Goal: Book appointment/travel/reservation

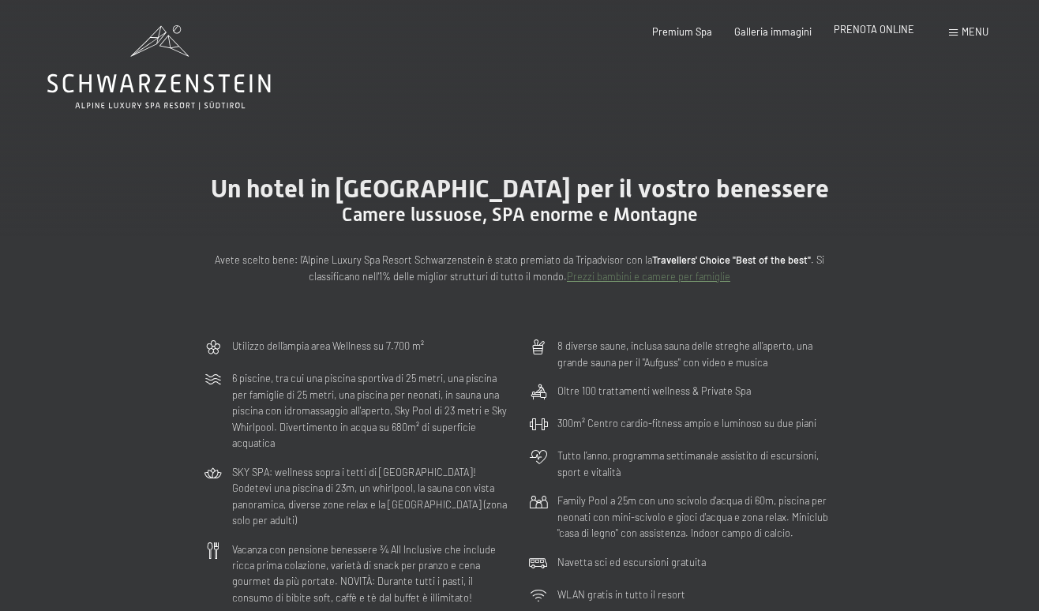
click at [870, 35] on span "PRENOTA ONLINE" at bounding box center [873, 29] width 80 height 13
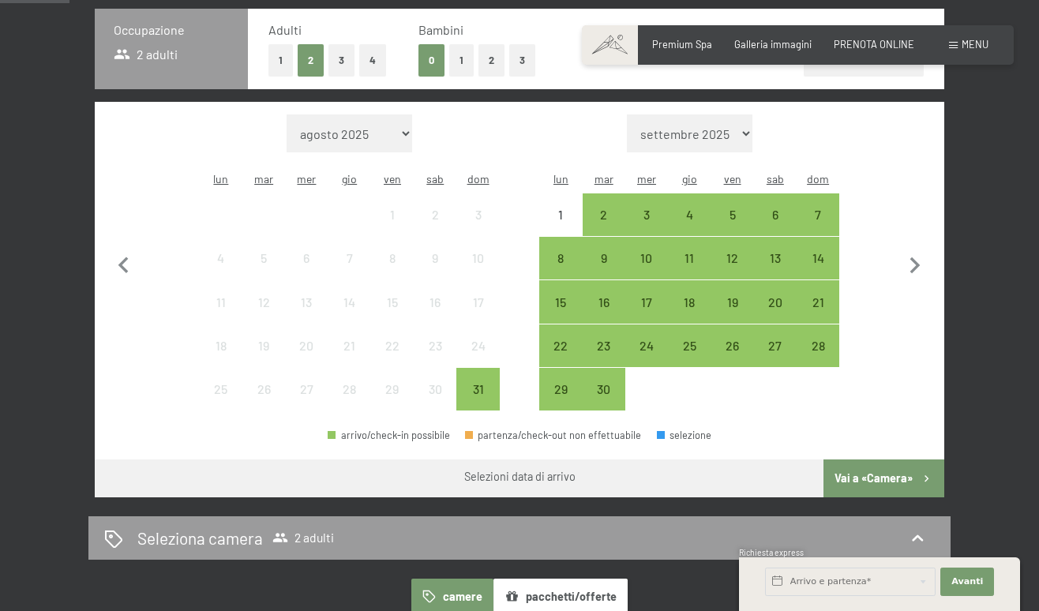
scroll to position [358, 0]
select select "[DATE]"
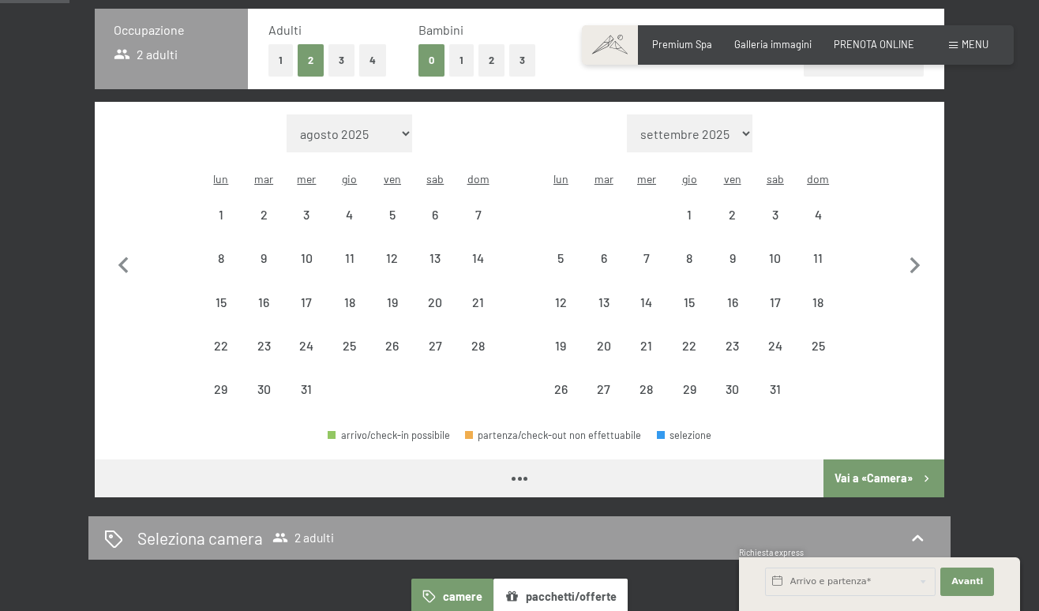
select select "[DATE]"
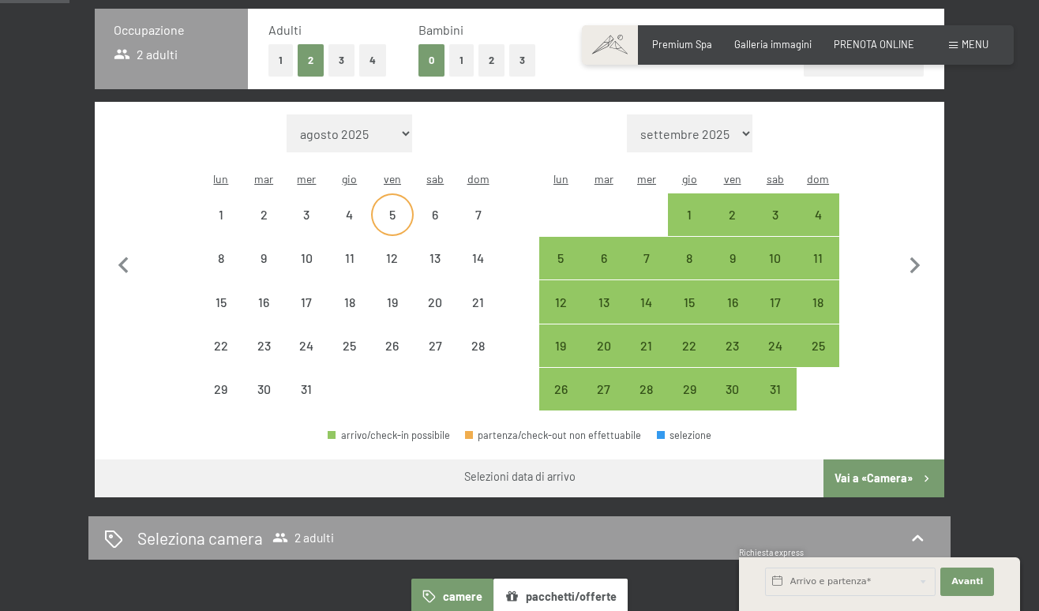
select select "[DATE]"
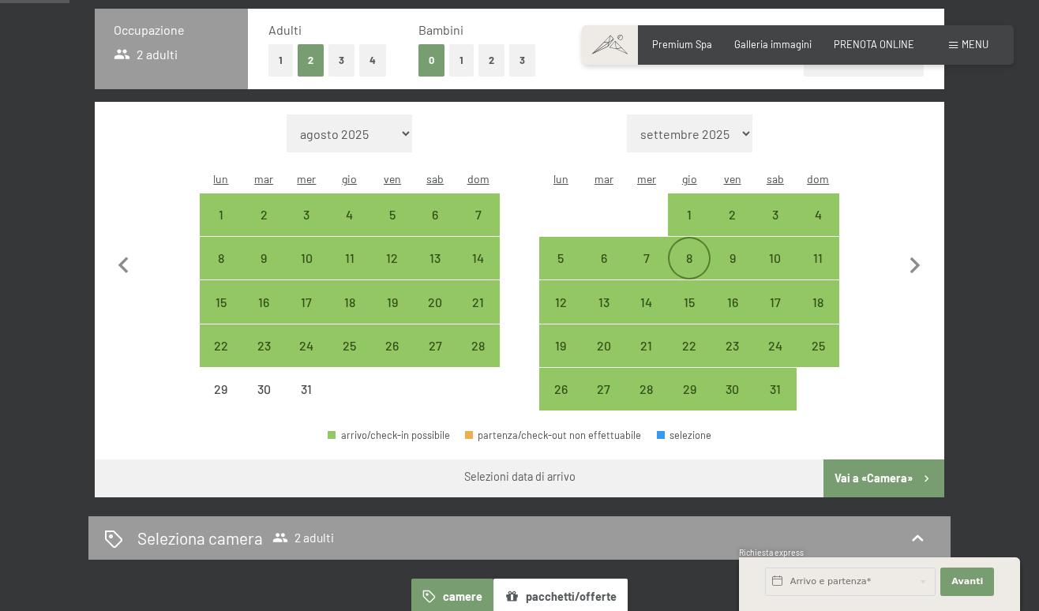
click at [687, 252] on div "8" at bounding box center [688, 271] width 39 height 39
select select "[DATE]"
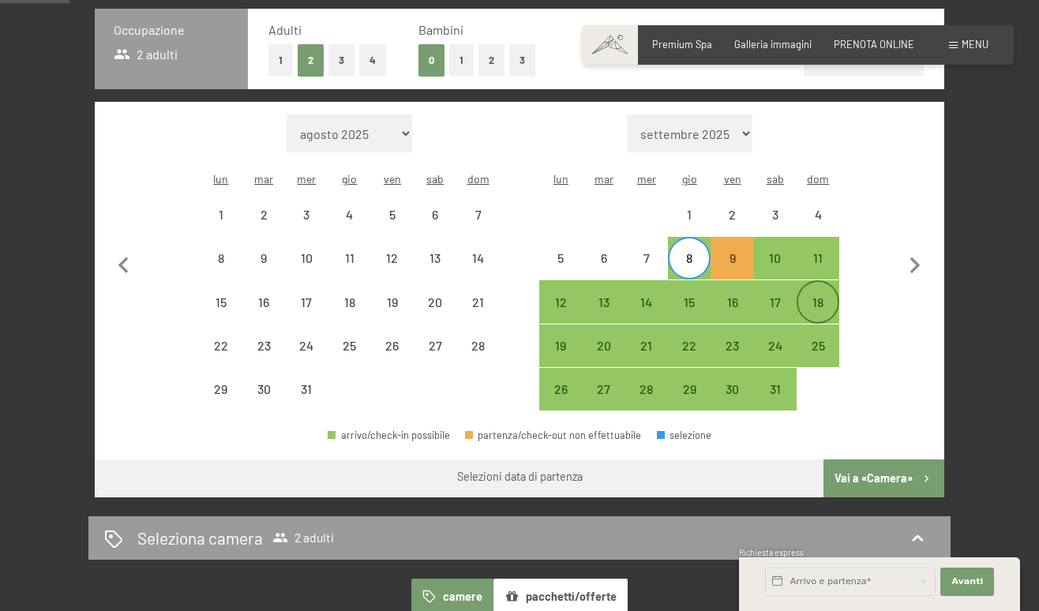
click at [816, 296] on div "18" at bounding box center [817, 315] width 39 height 39
select select "[DATE]"
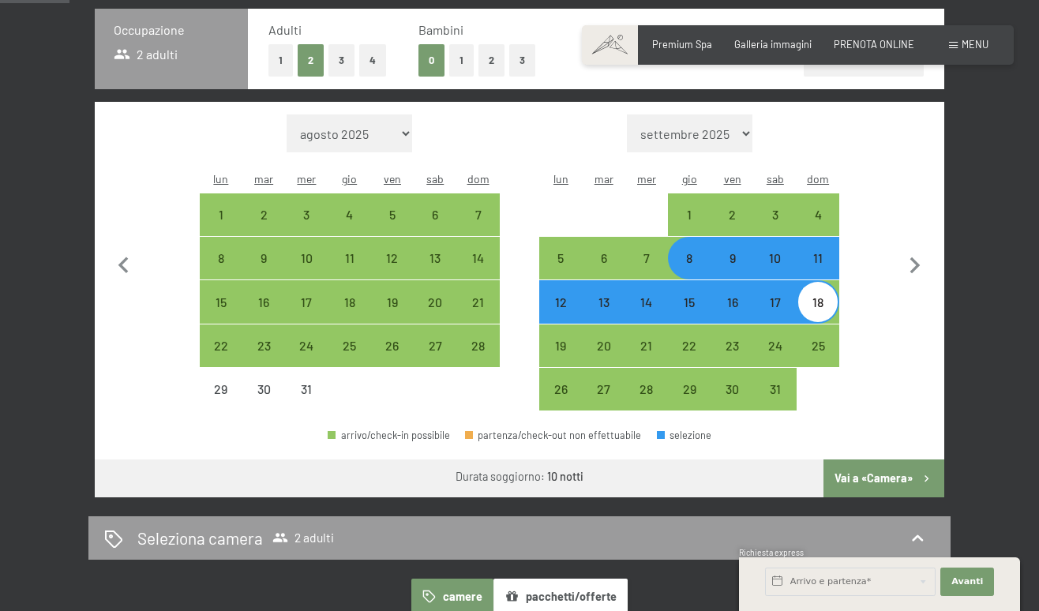
click at [278, 58] on button "1" at bounding box center [280, 60] width 24 height 32
select select "[DATE]"
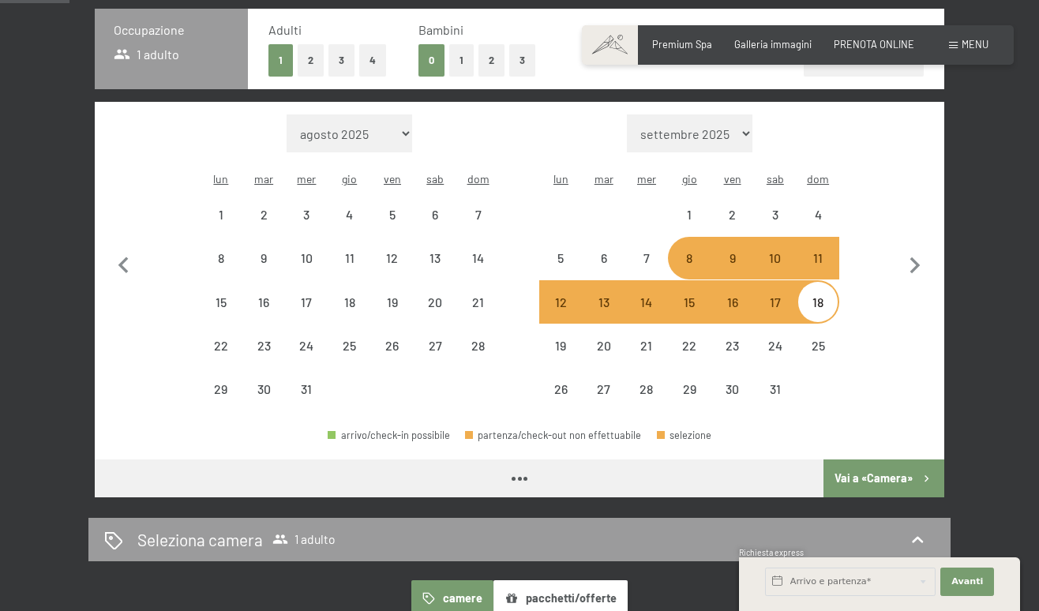
select select "[DATE]"
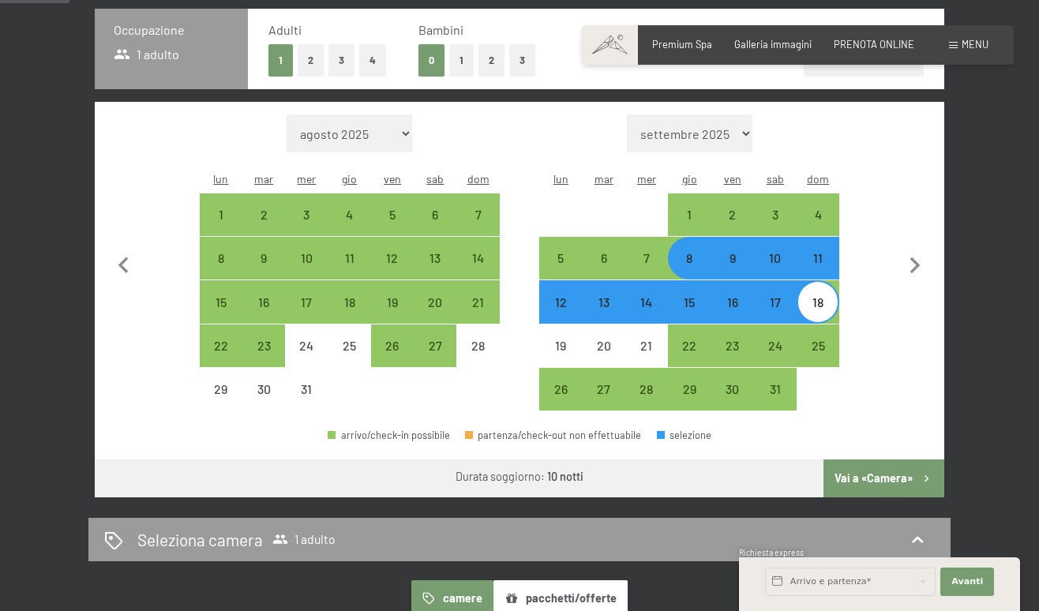
click at [850, 459] on button "Vai a «Camera»" at bounding box center [883, 478] width 121 height 38
select select "[DATE]"
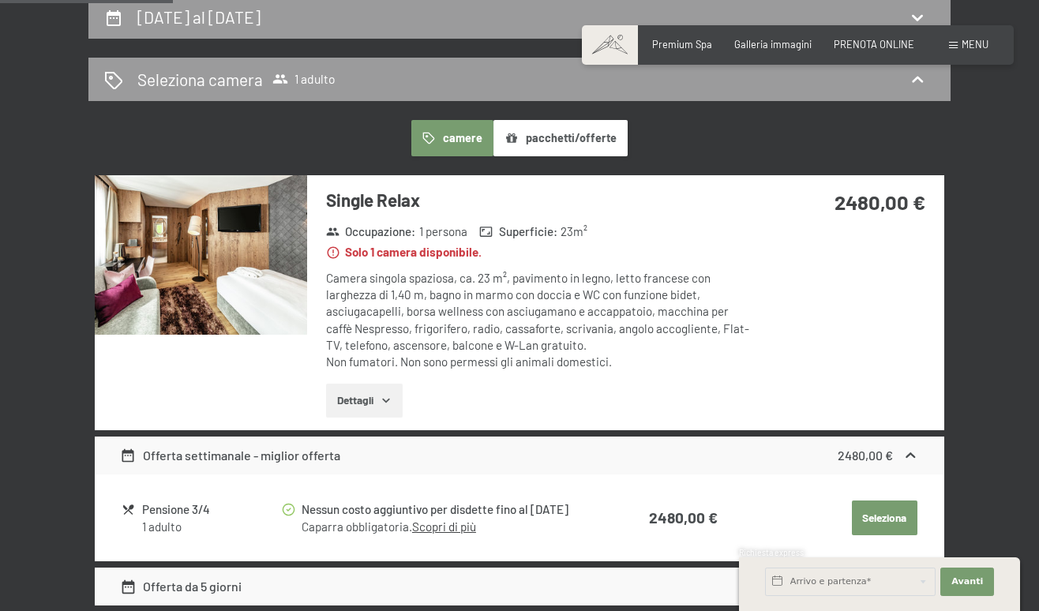
scroll to position [313, 0]
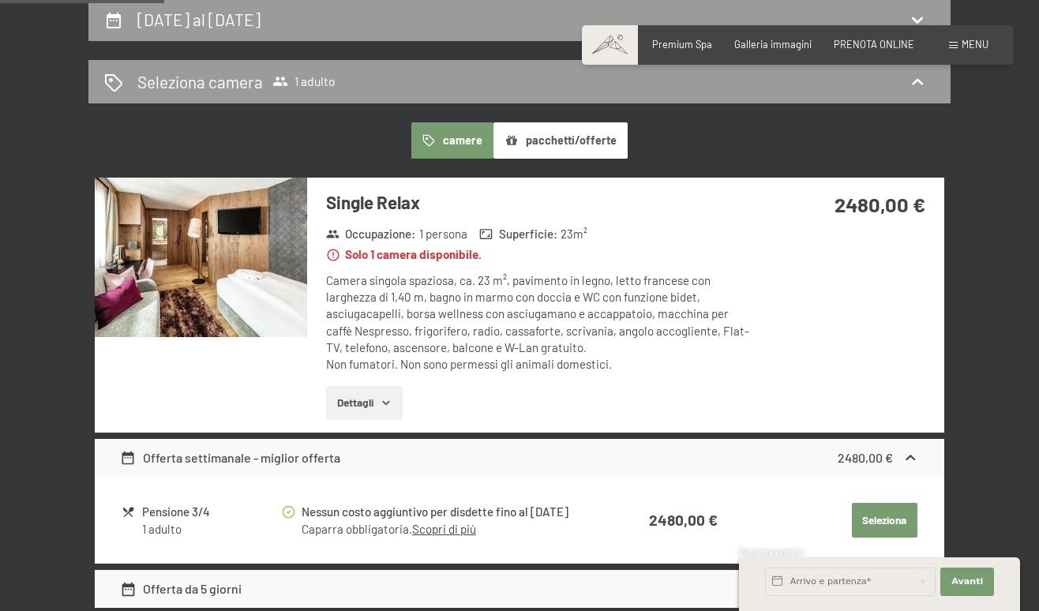
click at [524, 144] on button "pacchetti/offerte" at bounding box center [560, 140] width 134 height 36
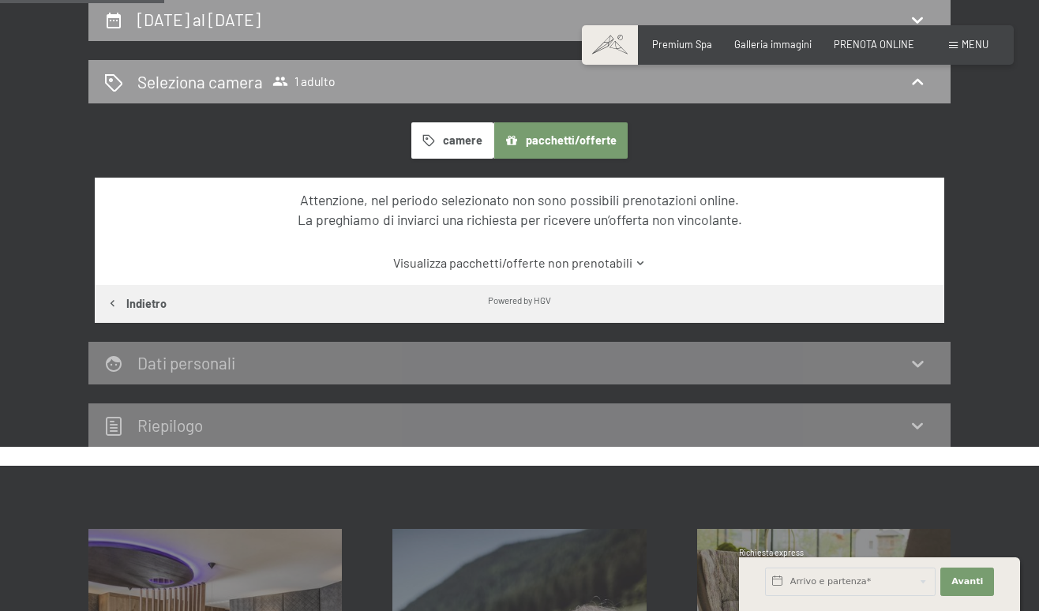
click at [425, 140] on icon "button" at bounding box center [429, 140] width 12 height 12
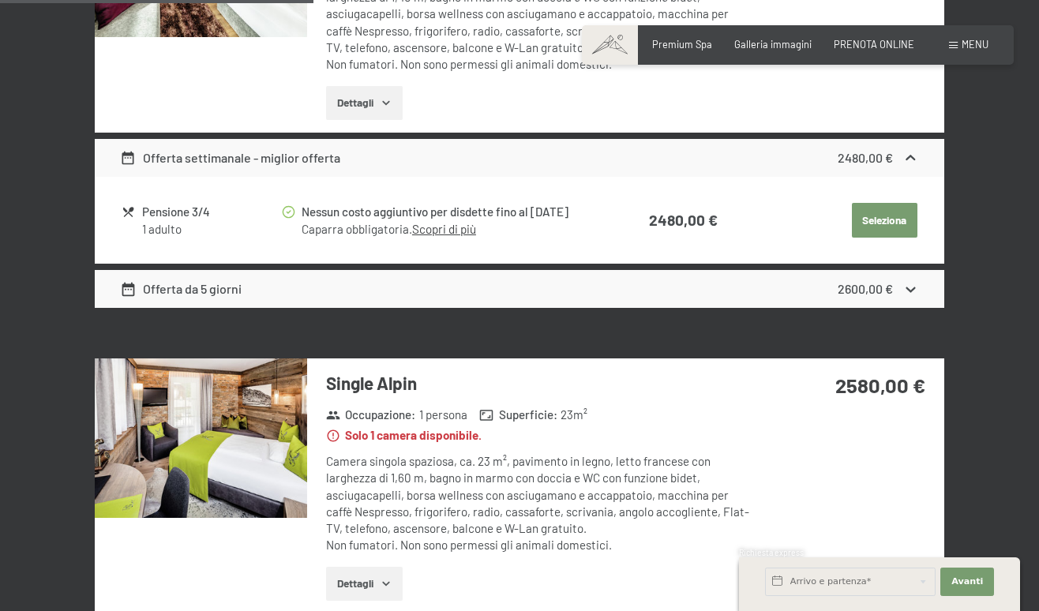
scroll to position [616, 0]
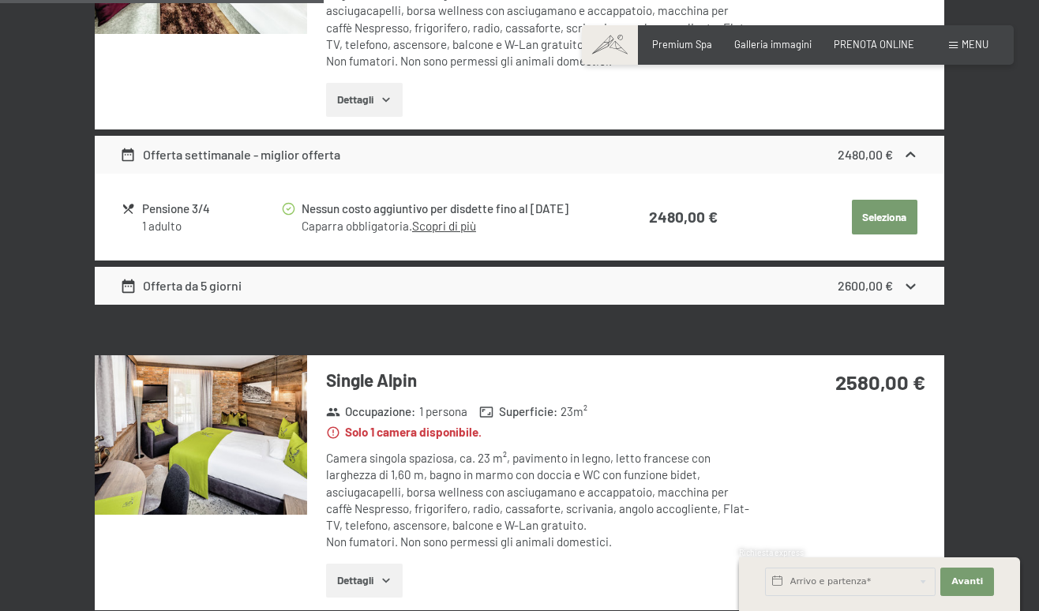
click at [869, 284] on strong "2600,00 €" at bounding box center [864, 285] width 55 height 15
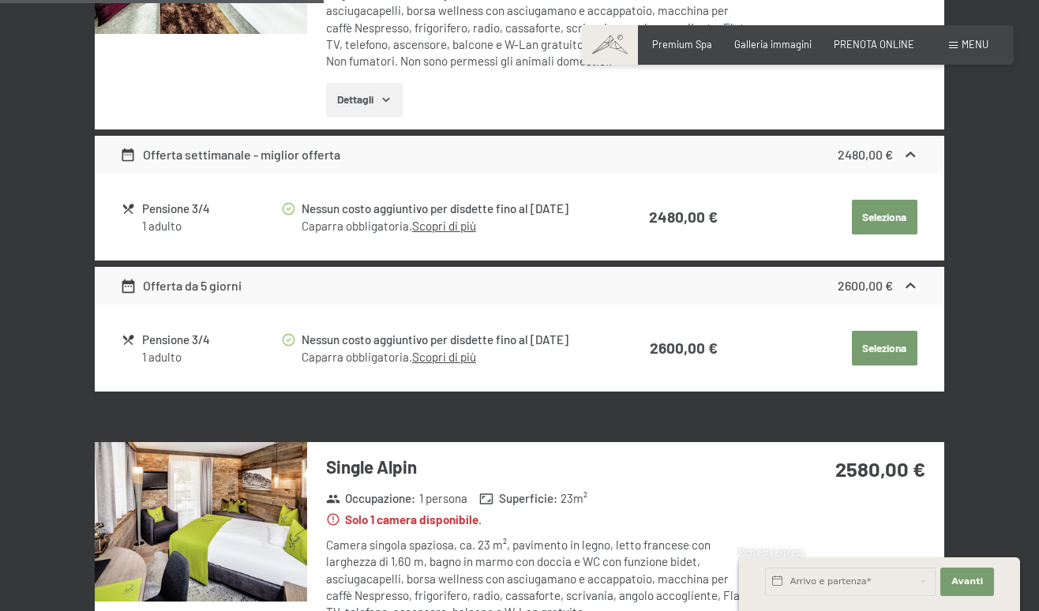
click at [889, 283] on strong "2600,00 €" at bounding box center [864, 285] width 55 height 15
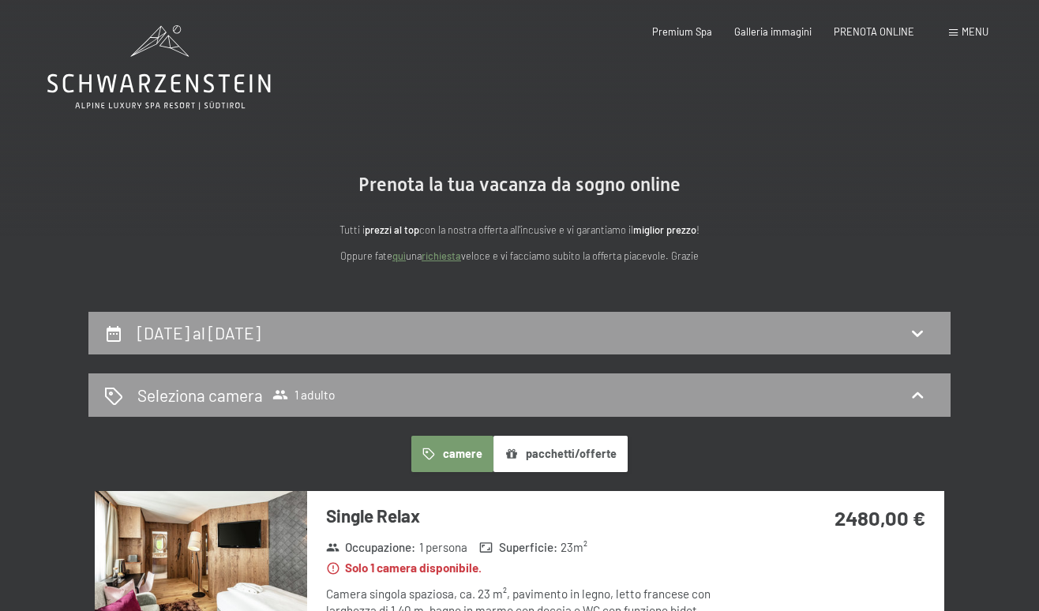
scroll to position [0, 0]
click at [839, 36] on div "PRENOTA ONLINE" at bounding box center [873, 30] width 80 height 14
click at [885, 32] on span "PRENOTA ONLINE" at bounding box center [873, 29] width 80 height 13
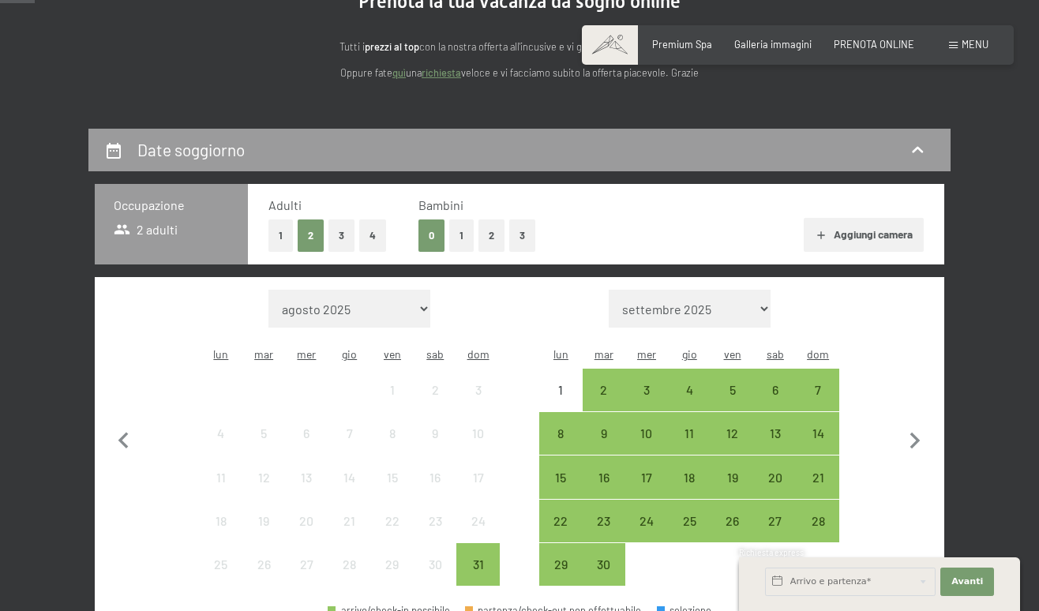
scroll to position [220, 0]
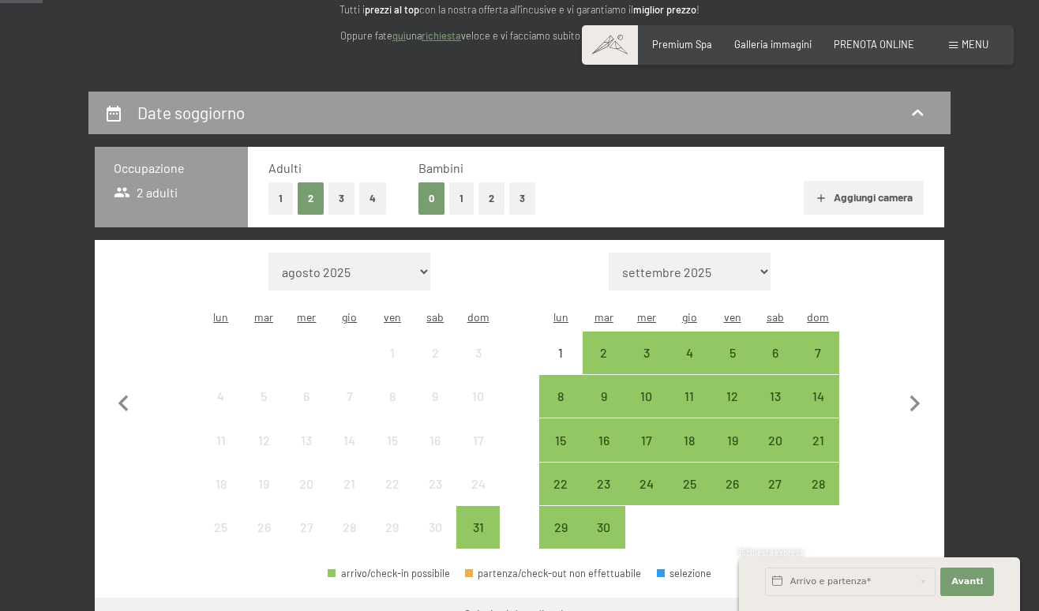
click at [702, 268] on div "Mese/anno settembre 2025 ottobre 2025 novembre 2025 dicembre 2025 gennaio 2026 …" at bounding box center [689, 401] width 300 height 297
select select "[DATE]"
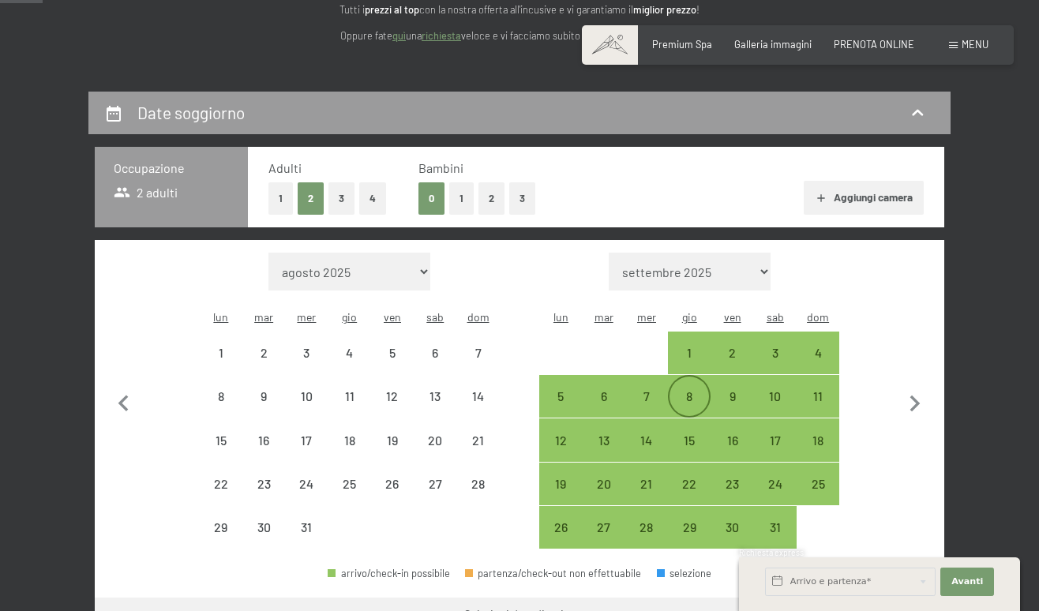
select select "[DATE]"
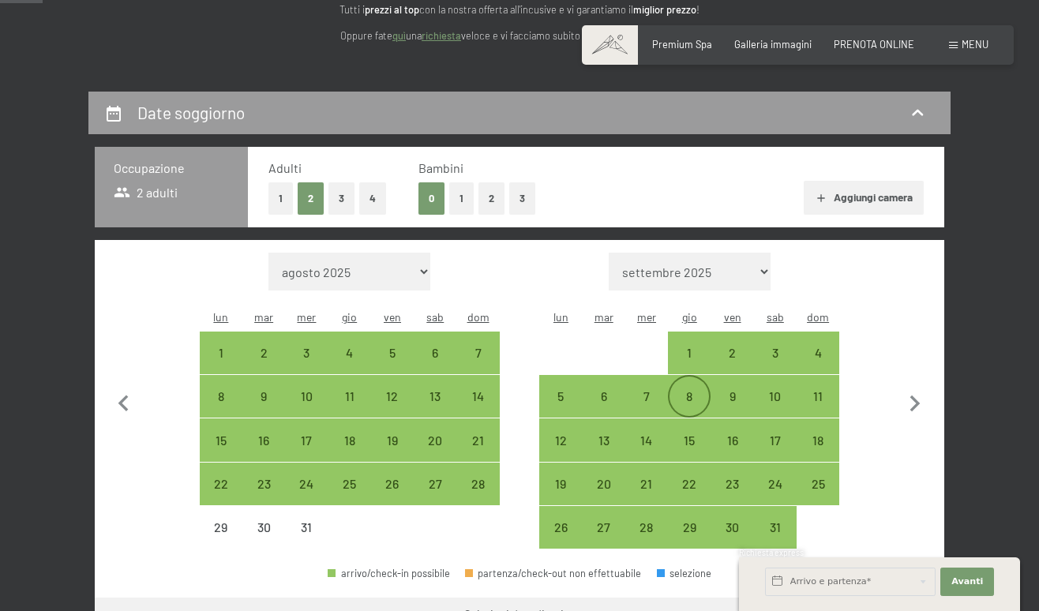
click at [694, 390] on div "8" at bounding box center [688, 409] width 39 height 39
select select "[DATE]"
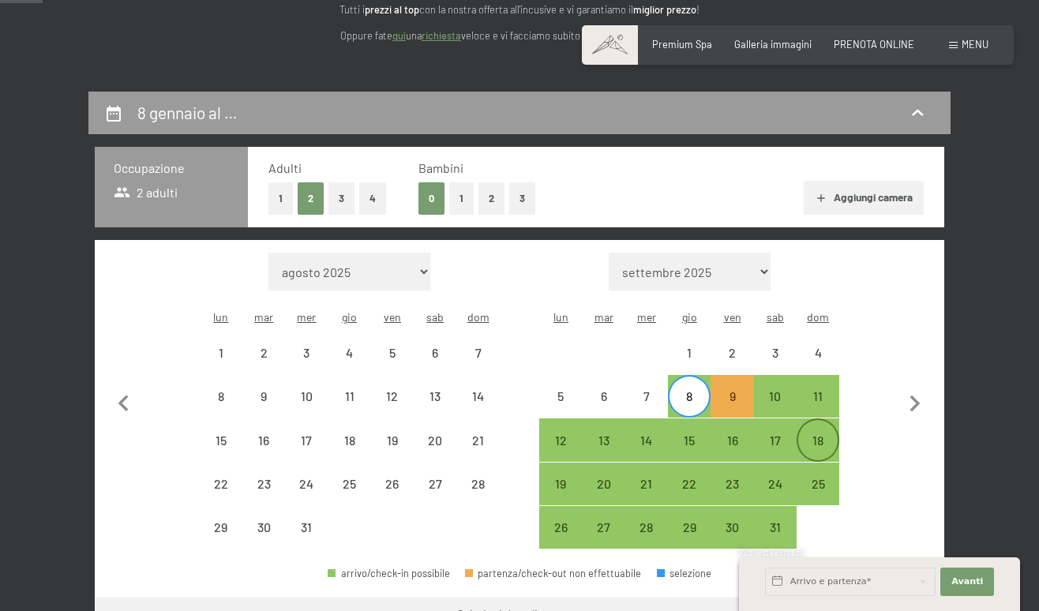
click at [818, 434] on div "18" at bounding box center [817, 453] width 39 height 39
select select "[DATE]"
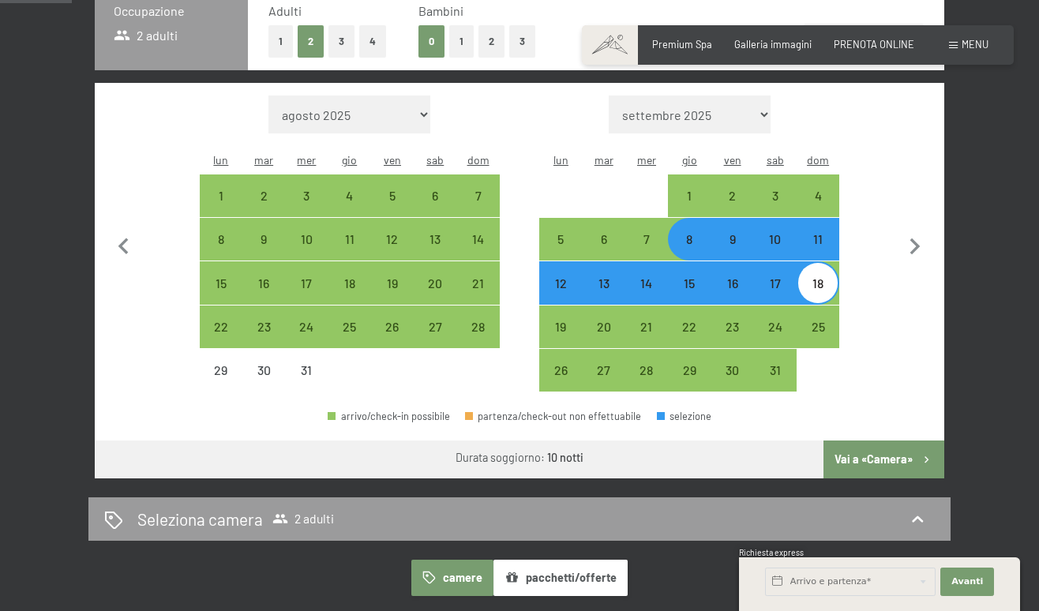
click at [912, 440] on button "Vai a «Camera»" at bounding box center [883, 459] width 121 height 38
select select "[DATE]"
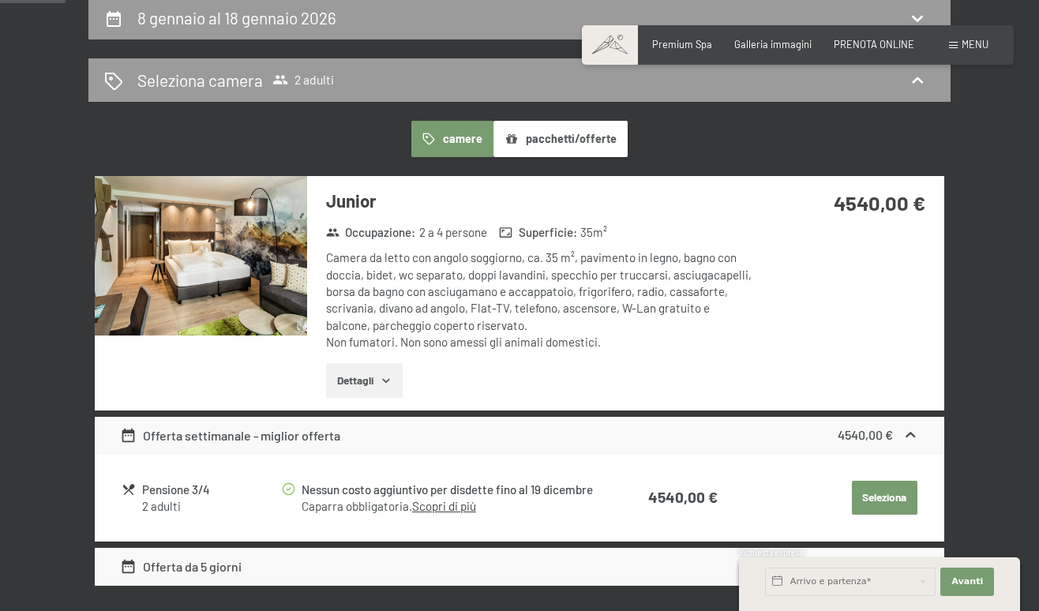
scroll to position [315, 0]
click at [380, 371] on button "Dettagli" at bounding box center [364, 380] width 77 height 35
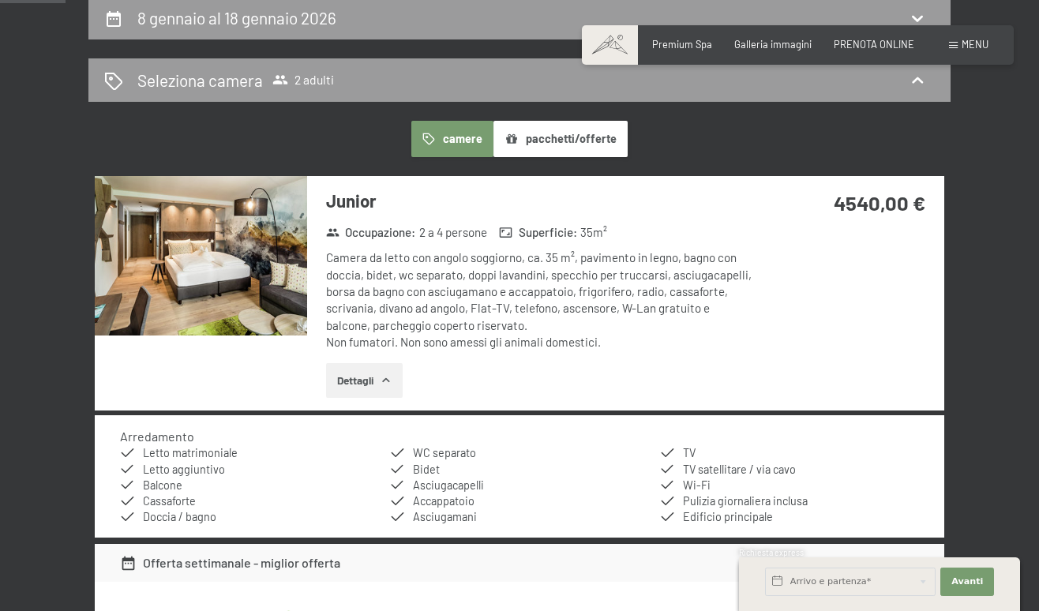
click at [380, 371] on button "Dettagli" at bounding box center [364, 380] width 77 height 35
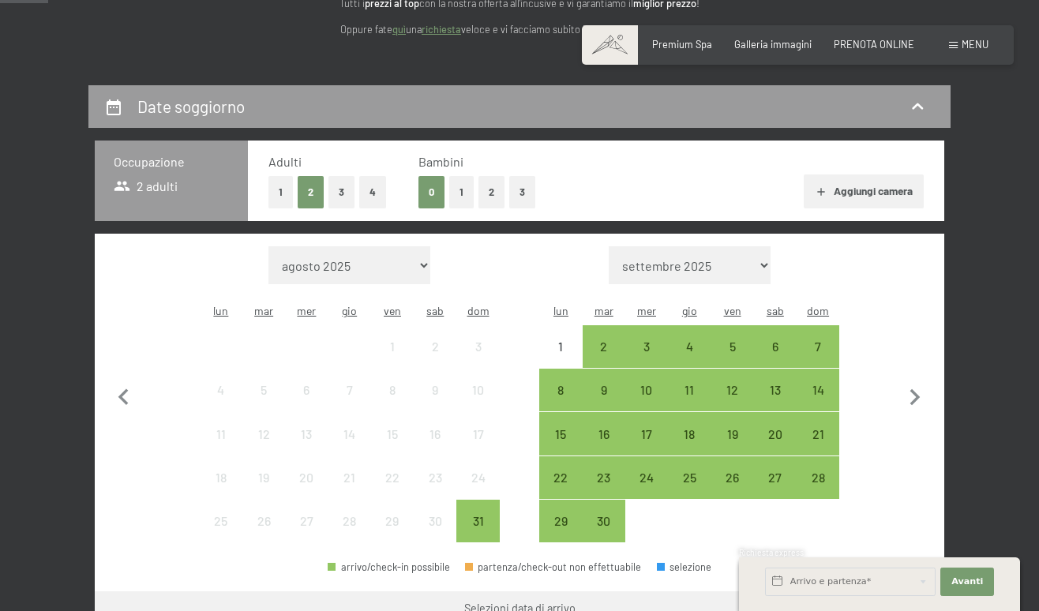
scroll to position [256, 0]
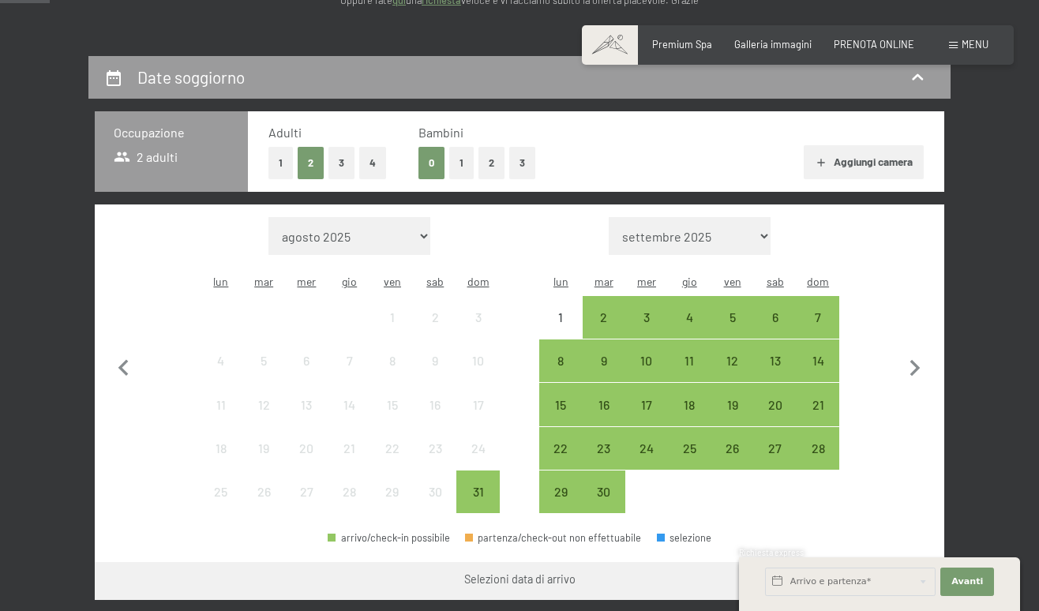
click at [283, 157] on button "1" at bounding box center [280, 163] width 24 height 32
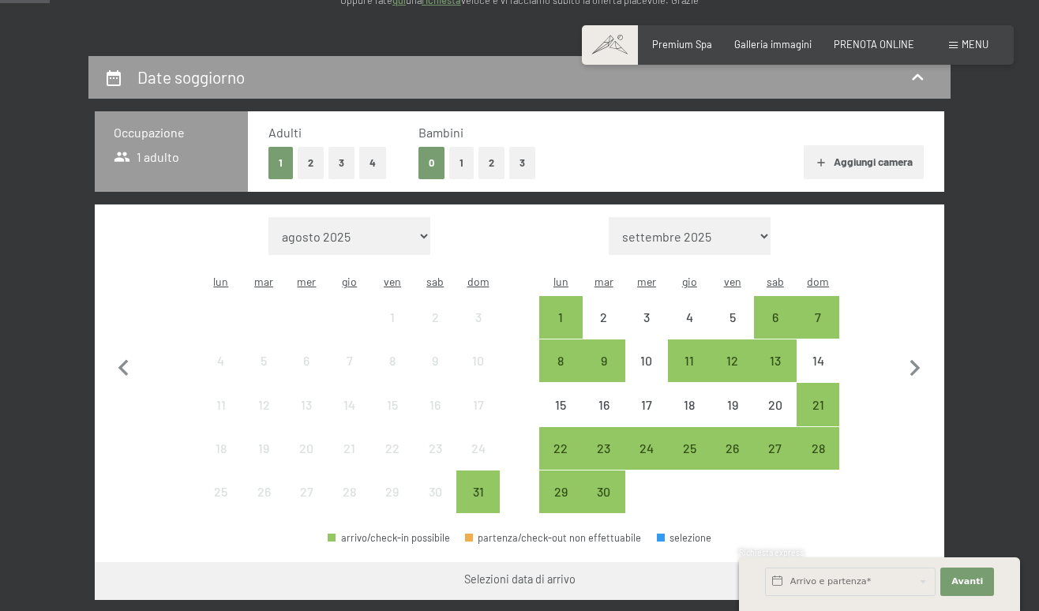
select select "[DATE]"
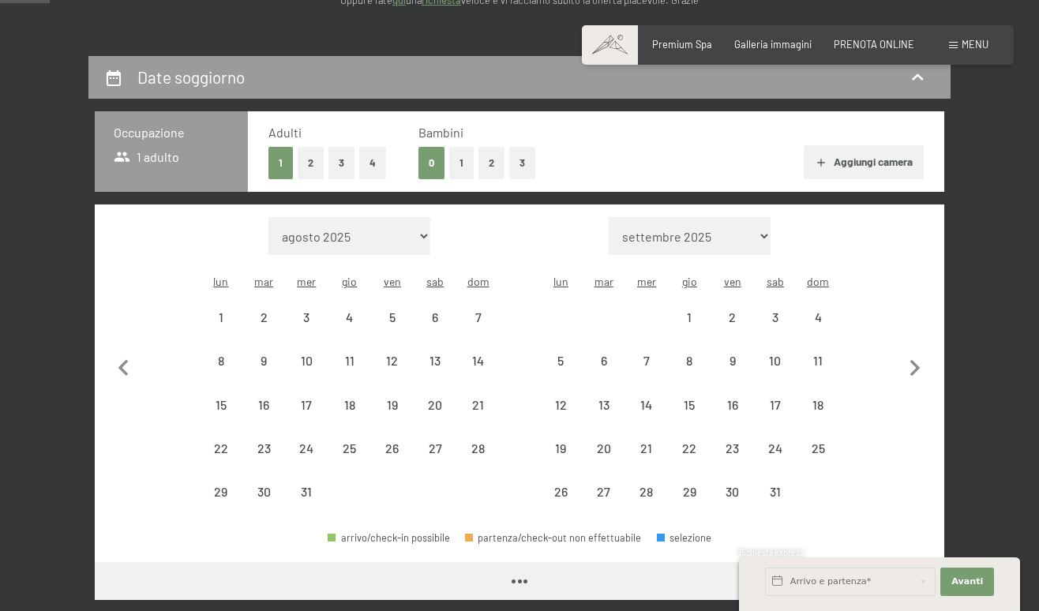
select select "[DATE]"
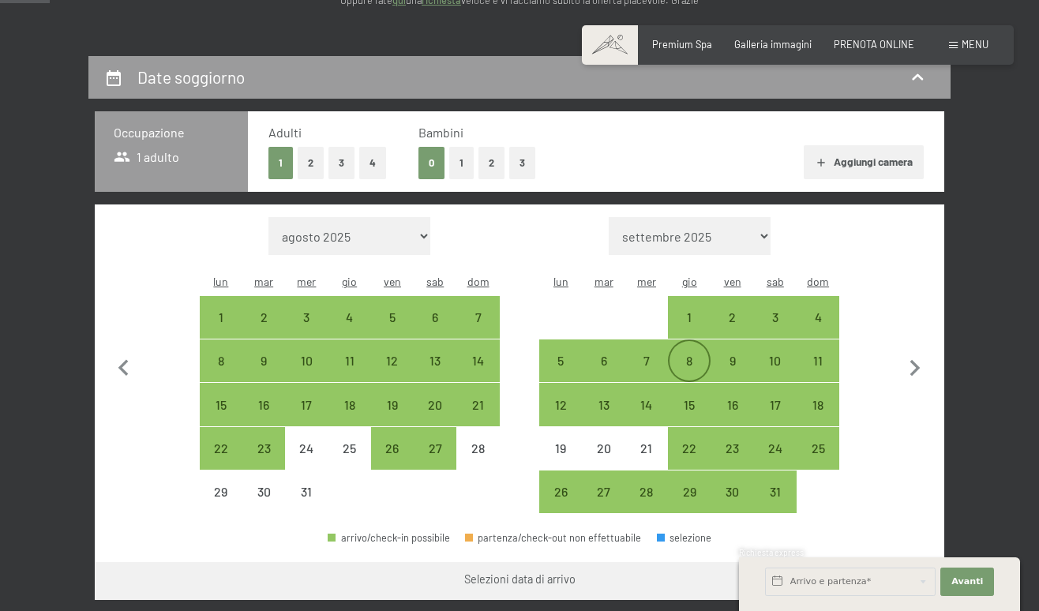
click at [689, 354] on div "8" at bounding box center [688, 373] width 39 height 39
select select "[DATE]"
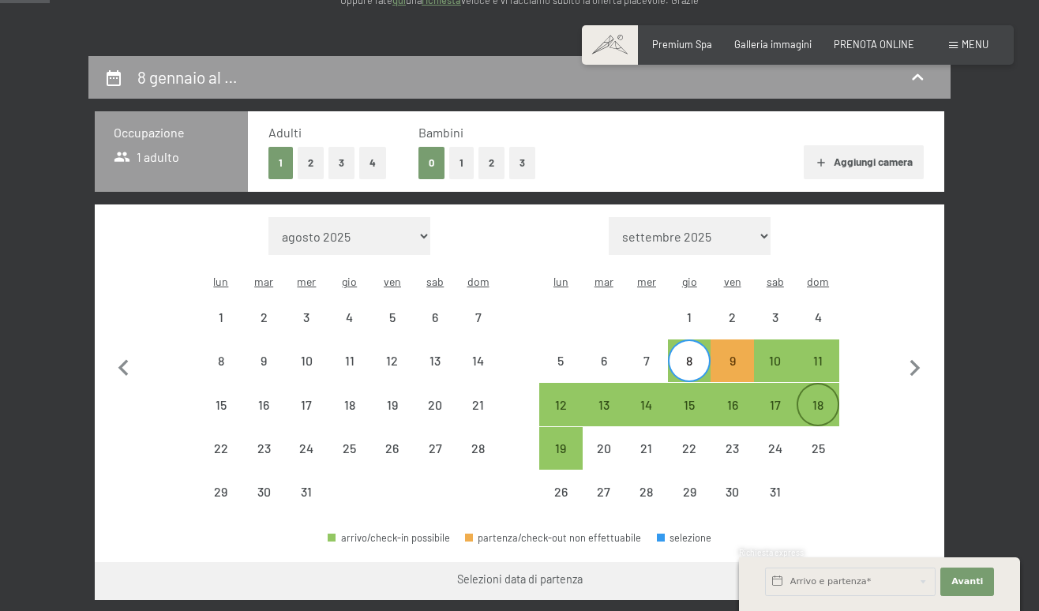
click at [822, 399] on div "18" at bounding box center [817, 418] width 39 height 39
select select "[DATE]"
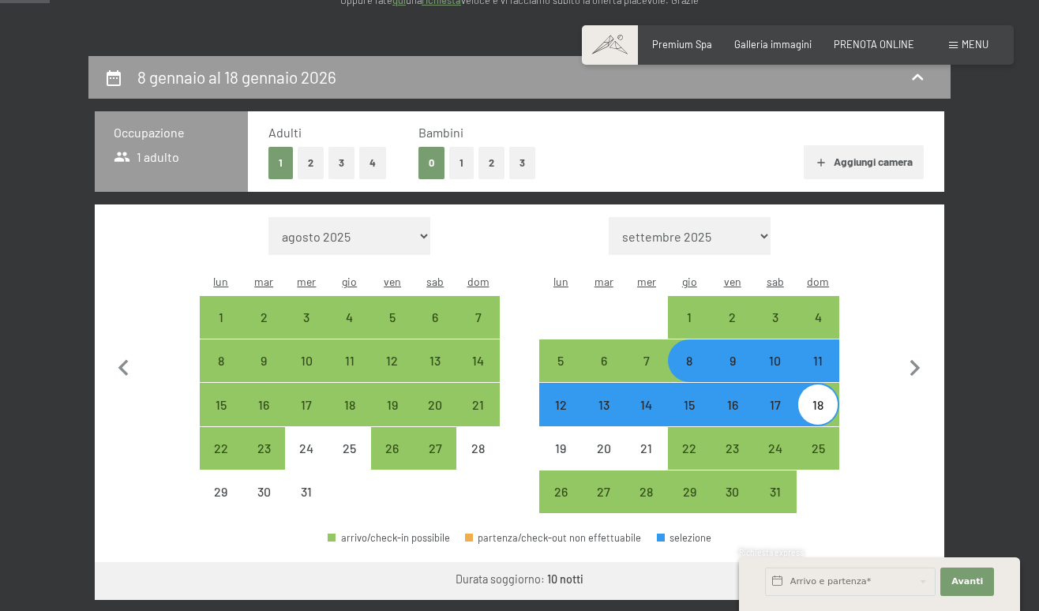
click at [876, 557] on div "Arrivo e partenza* Avanti Nascondere i campi dell'indirizzo 2 Adulti 2 Adulti P…" at bounding box center [878, 584] width 249 height 54
click at [880, 549] on div "Richiesta express" at bounding box center [879, 553] width 281 height 13
click at [859, 548] on div "Richiesta express" at bounding box center [879, 553] width 281 height 13
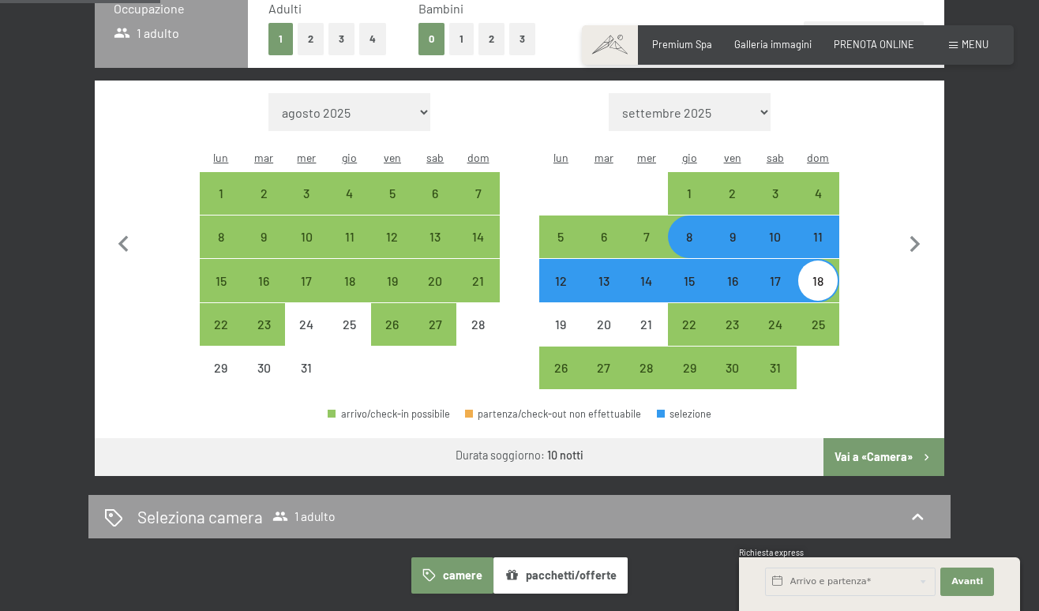
click at [889, 438] on button "Vai a «Camera»" at bounding box center [883, 457] width 121 height 38
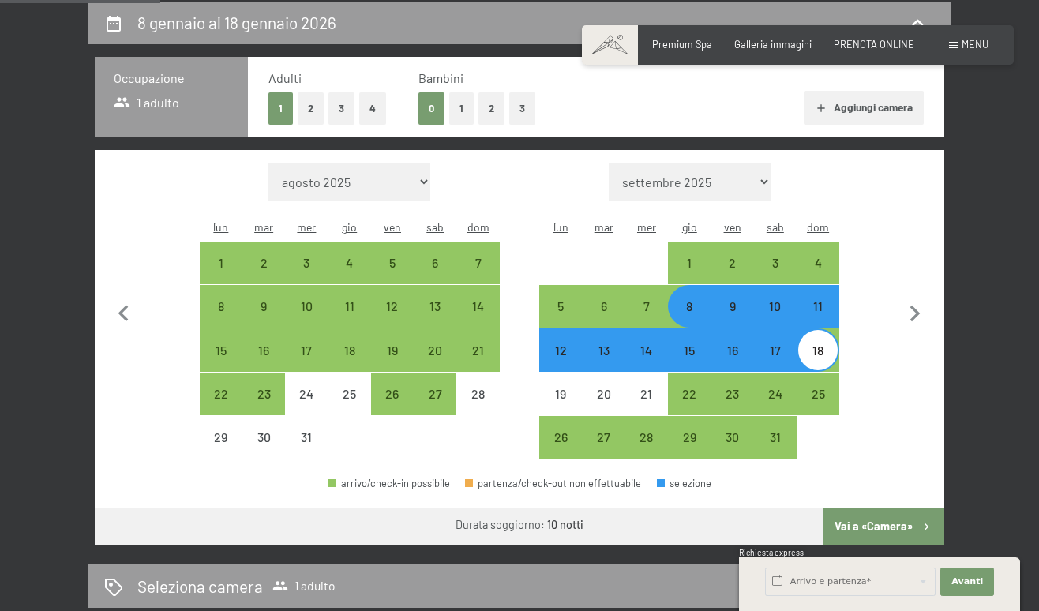
select select "[DATE]"
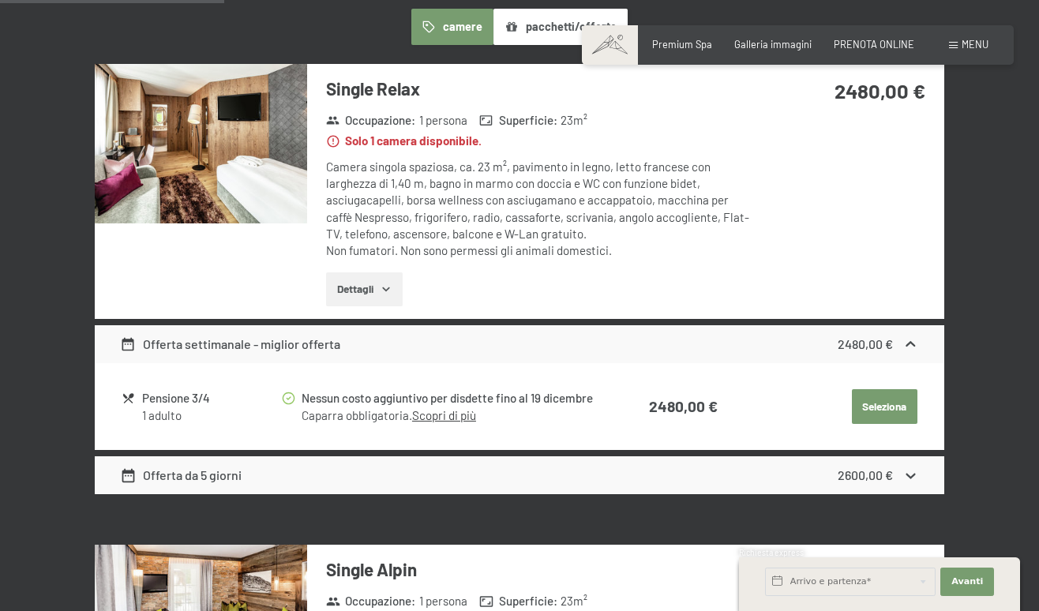
scroll to position [422, 0]
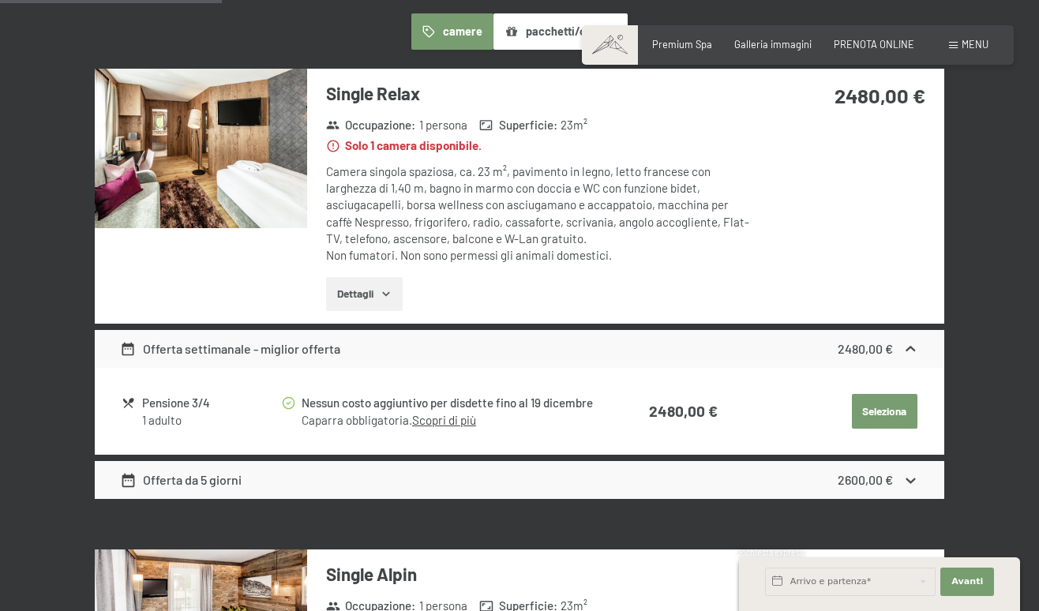
click at [368, 292] on button "Dettagli" at bounding box center [364, 294] width 77 height 35
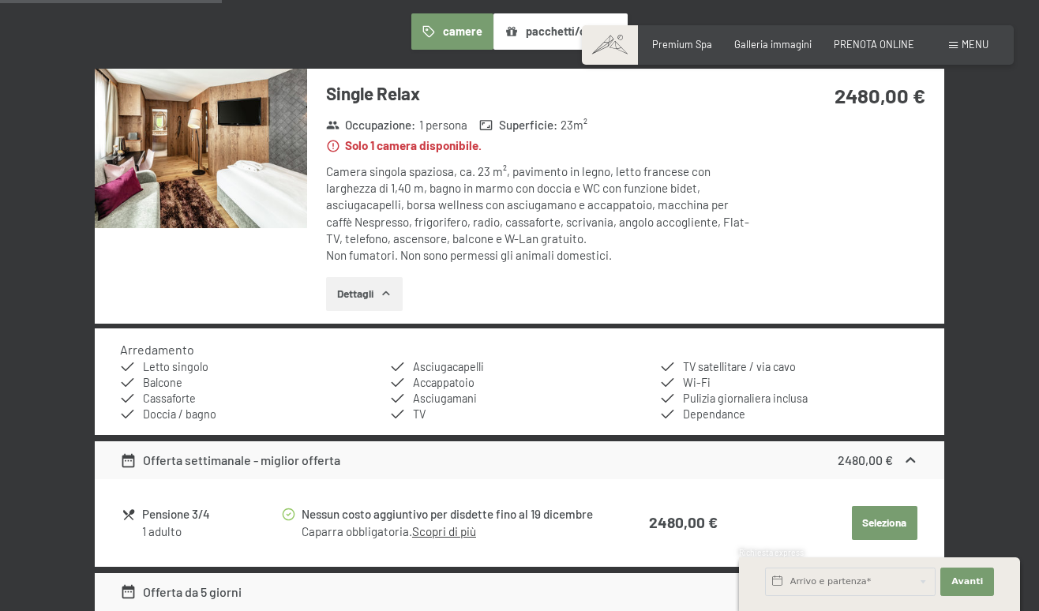
click at [369, 286] on button "Dettagli" at bounding box center [364, 294] width 77 height 35
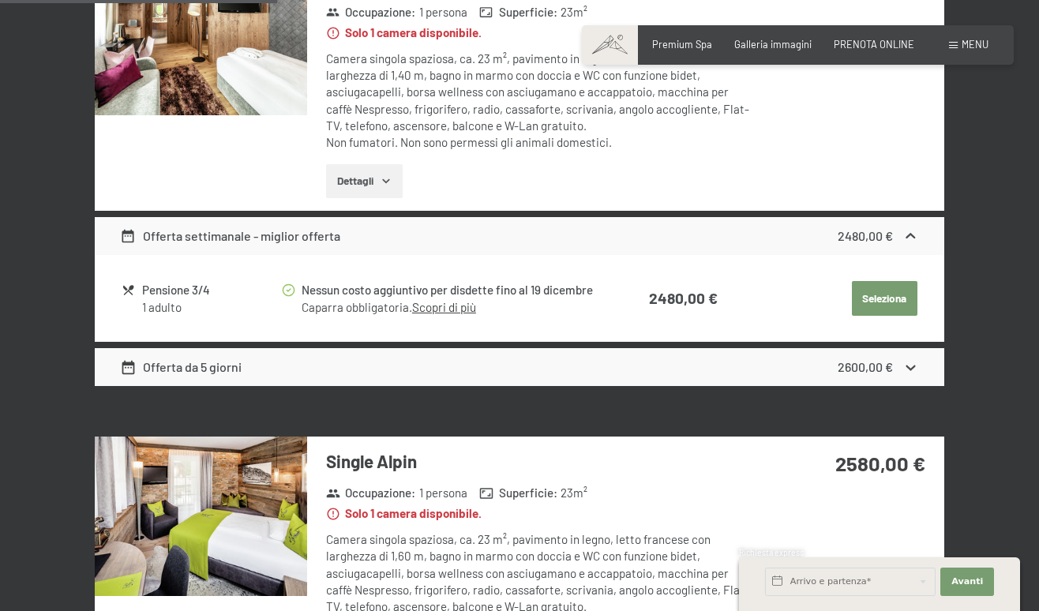
scroll to position [455, 0]
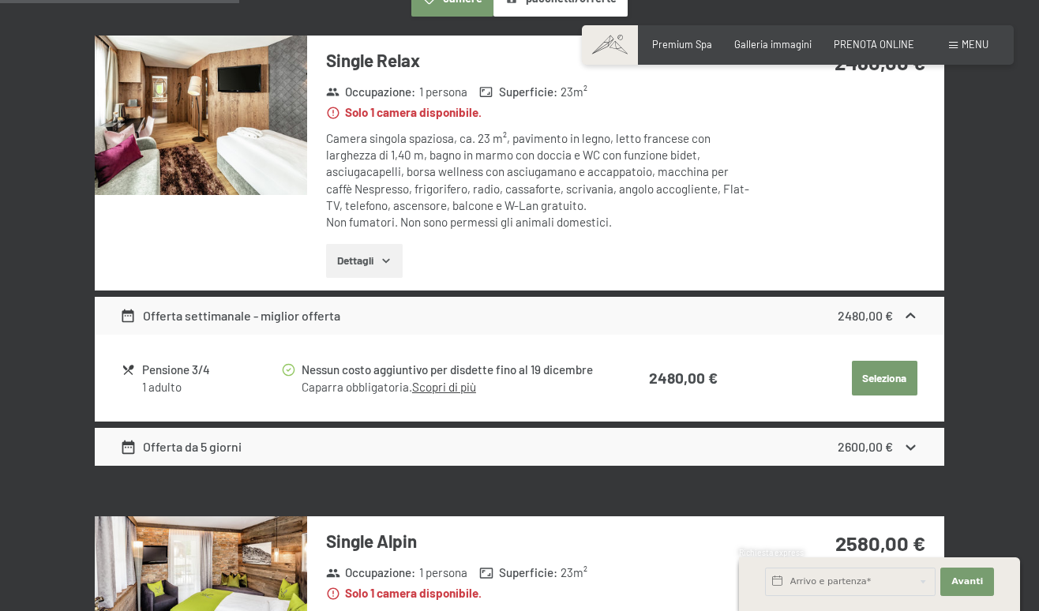
click at [271, 173] on img at bounding box center [201, 115] width 212 height 159
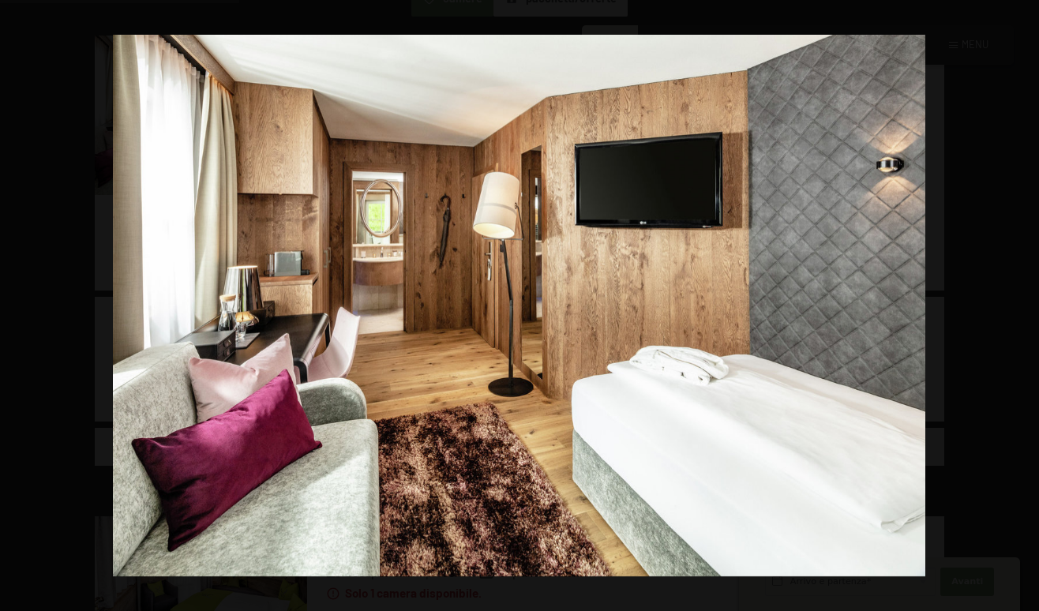
click at [1020, 300] on button "button" at bounding box center [1010, 305] width 55 height 79
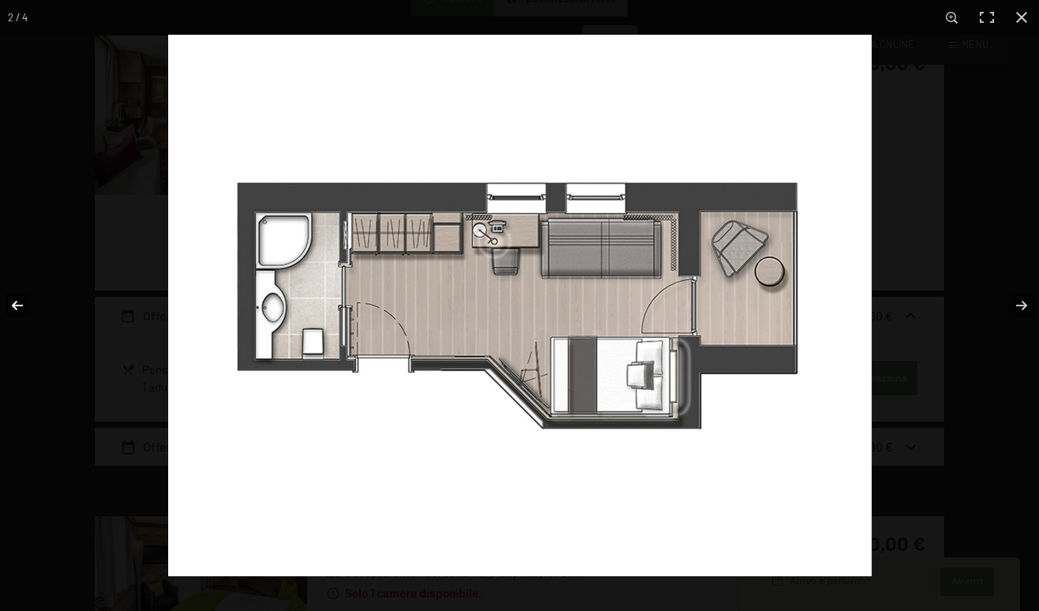
click at [17, 305] on button "button" at bounding box center [27, 305] width 55 height 79
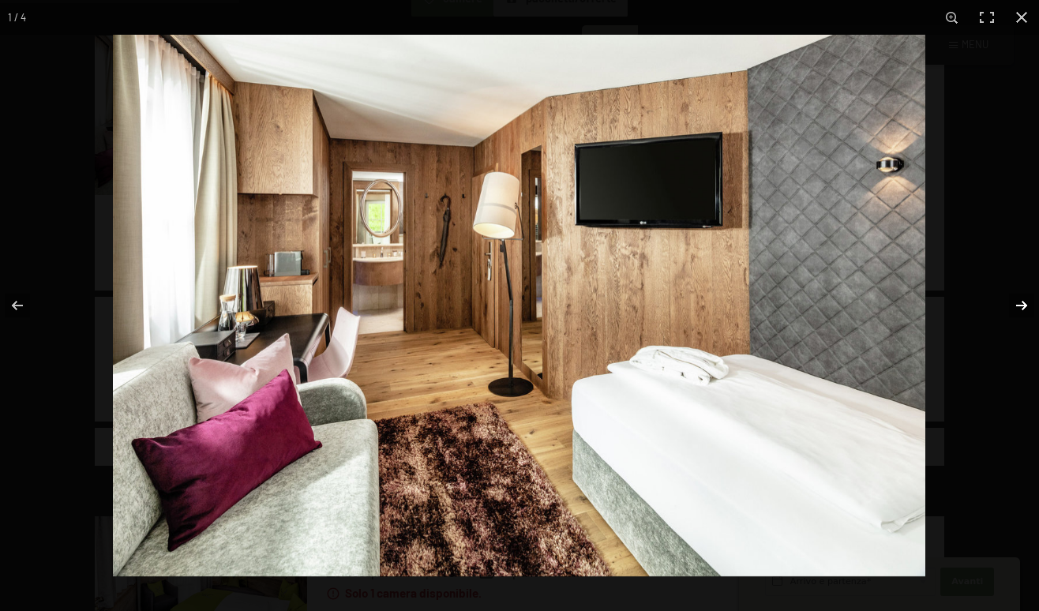
click at [1026, 297] on button "button" at bounding box center [1010, 305] width 55 height 79
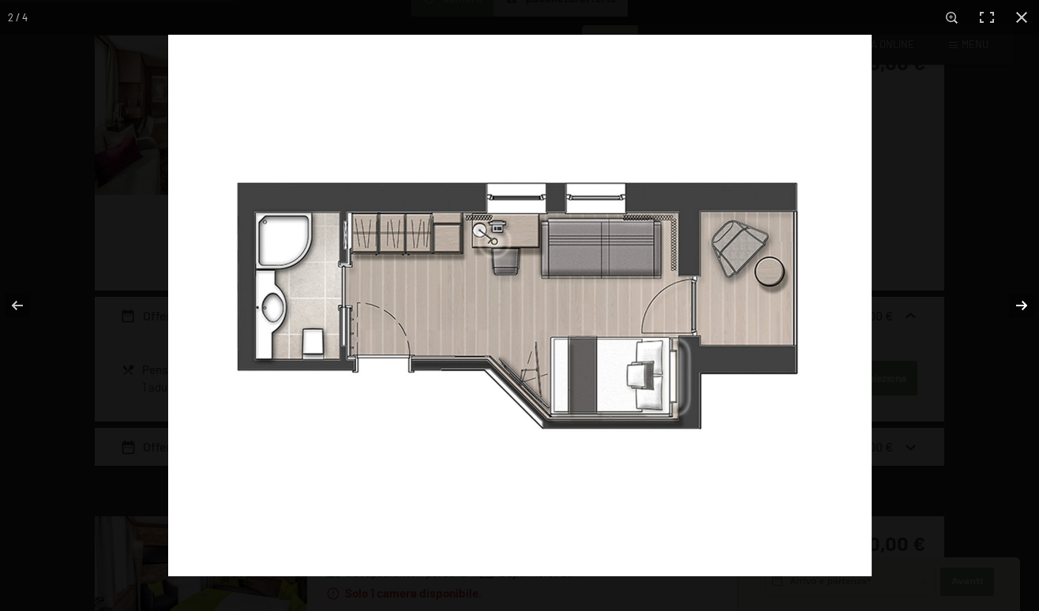
click at [1026, 297] on button "button" at bounding box center [1010, 305] width 55 height 79
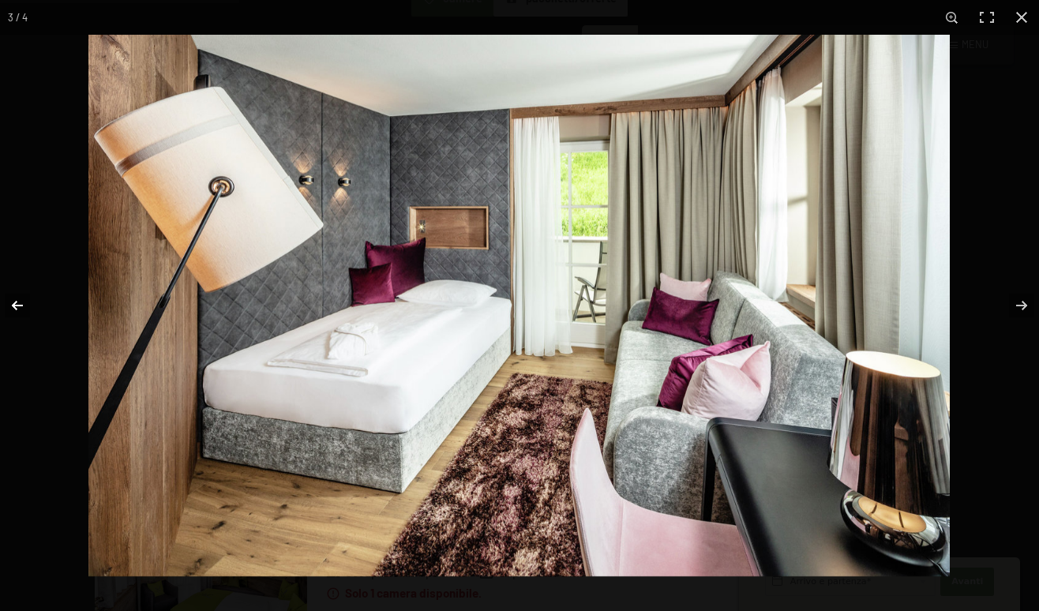
click at [14, 307] on button "button" at bounding box center [27, 305] width 55 height 79
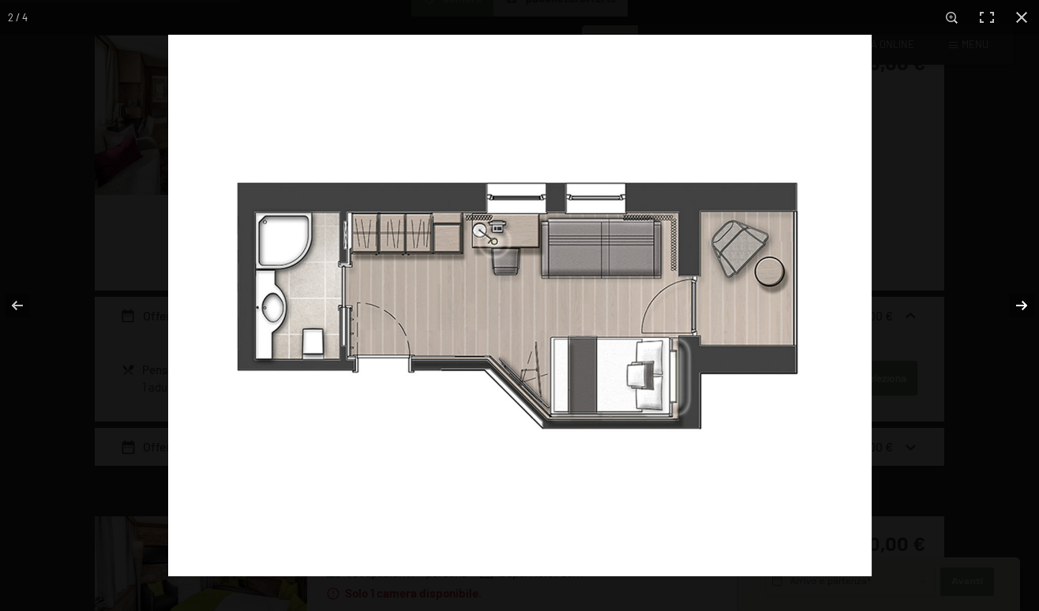
click at [1020, 310] on button "button" at bounding box center [1010, 305] width 55 height 79
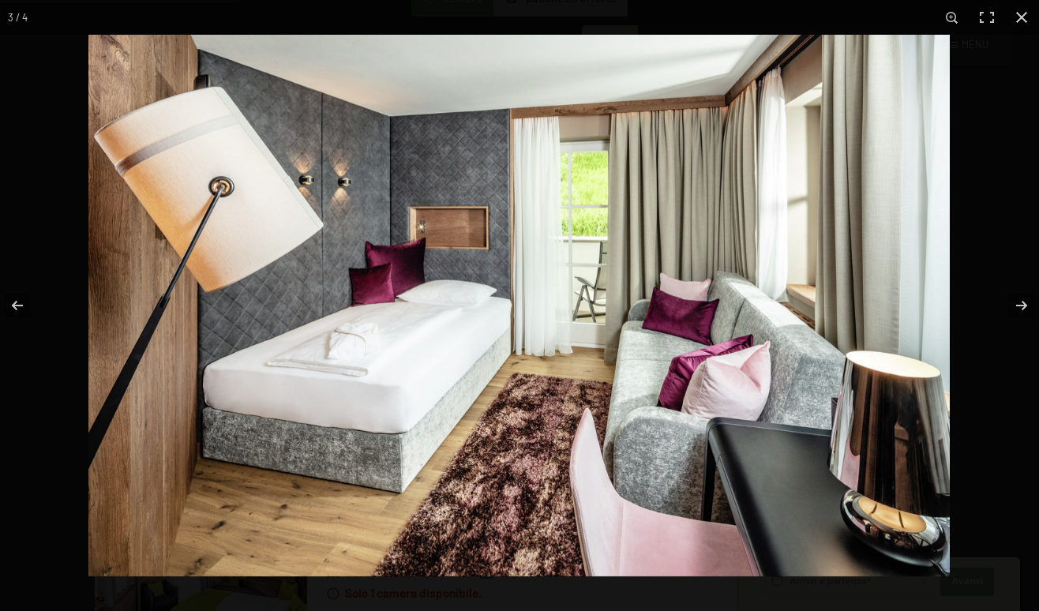
click at [585, 211] on img at bounding box center [518, 305] width 861 height 541
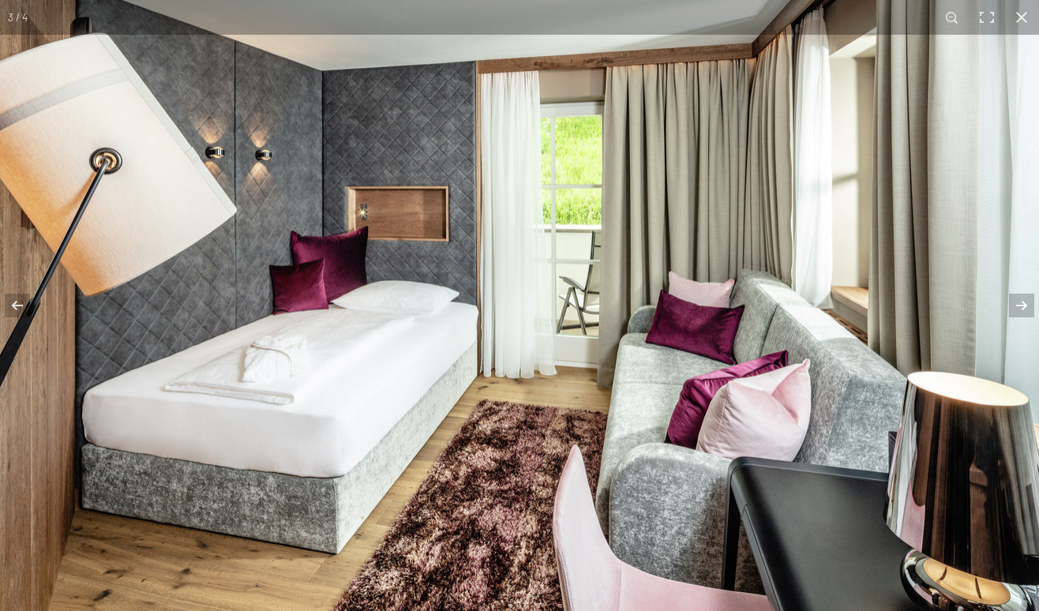
click at [582, 201] on img at bounding box center [487, 313] width 1105 height 694
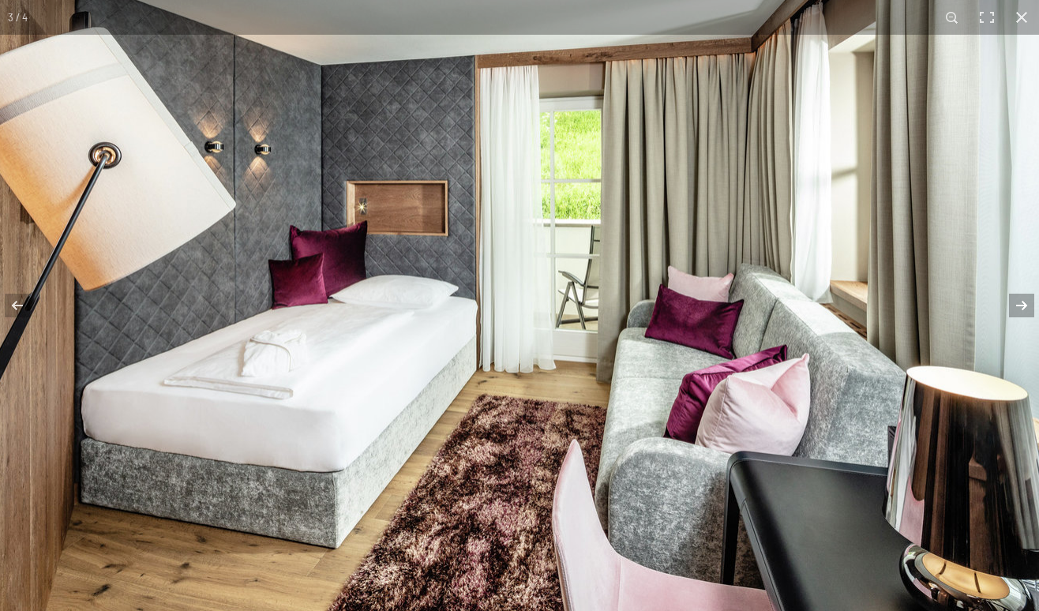
click at [1033, 301] on button "button" at bounding box center [1010, 305] width 55 height 79
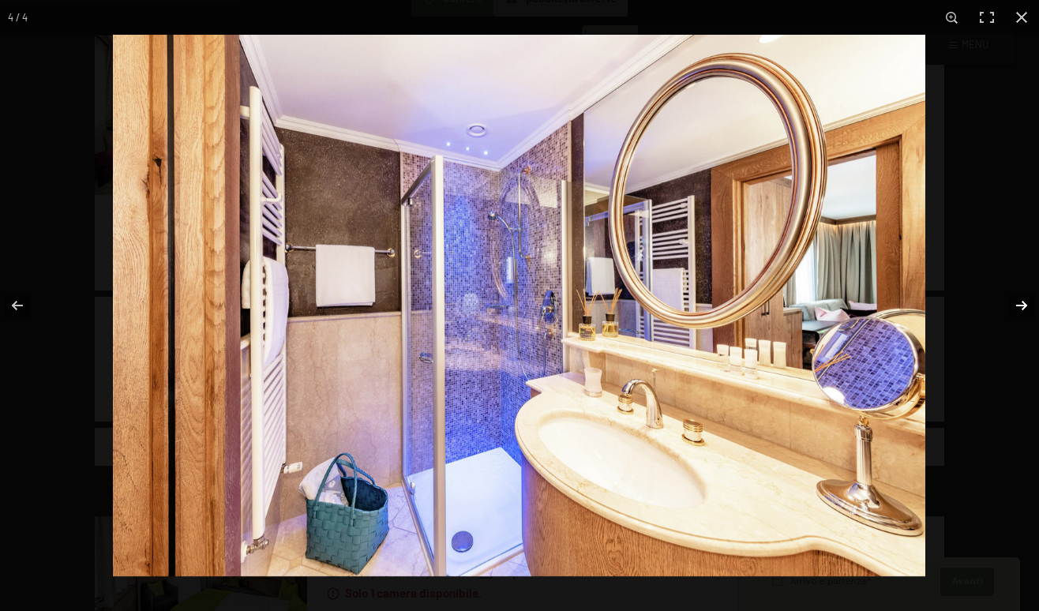
click at [1032, 301] on button "button" at bounding box center [1010, 305] width 55 height 79
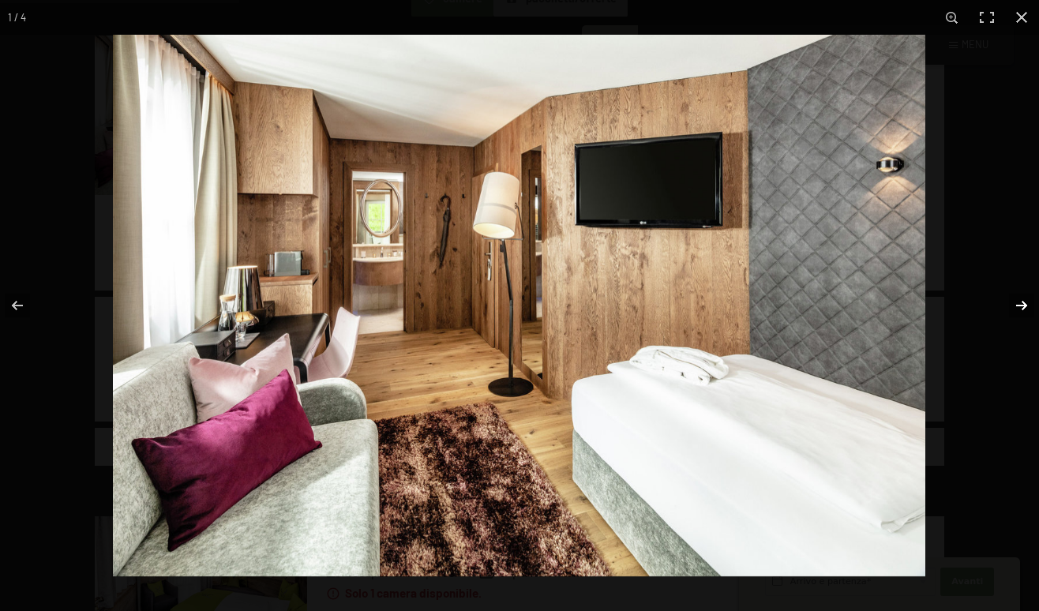
click at [1028, 301] on button "button" at bounding box center [1010, 305] width 55 height 79
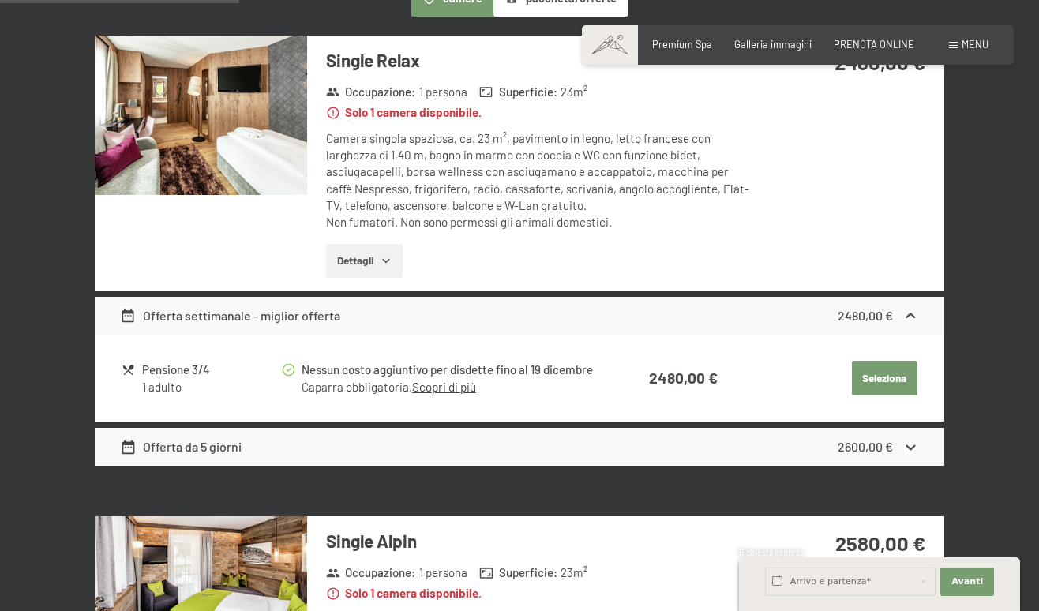
click at [0, 0] on button "button" at bounding box center [0, 0] width 0 height 0
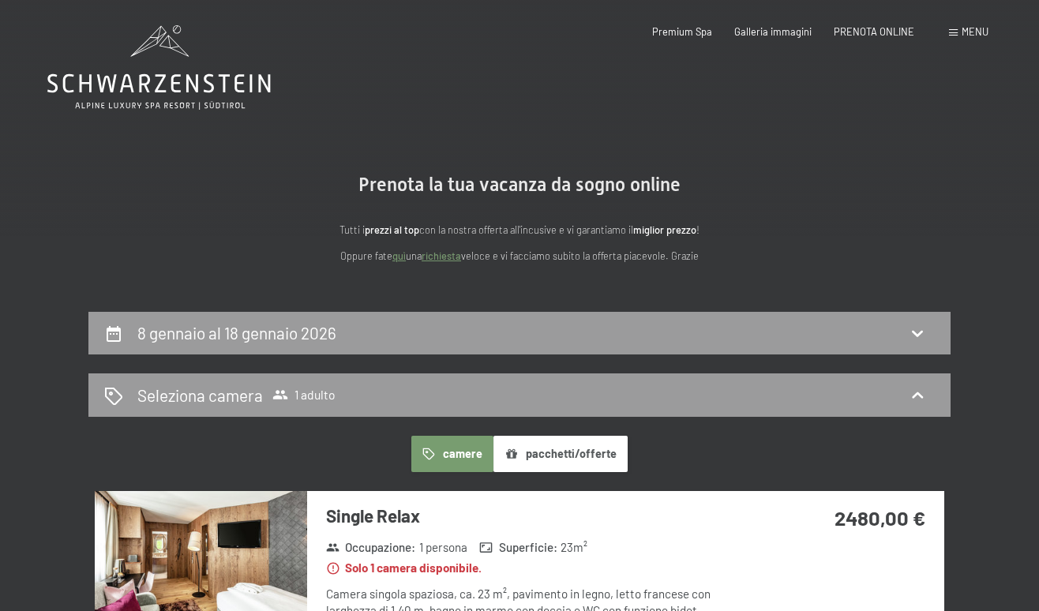
scroll to position [0, 0]
click at [895, 25] on span "PRENOTA ONLINE" at bounding box center [873, 29] width 80 height 13
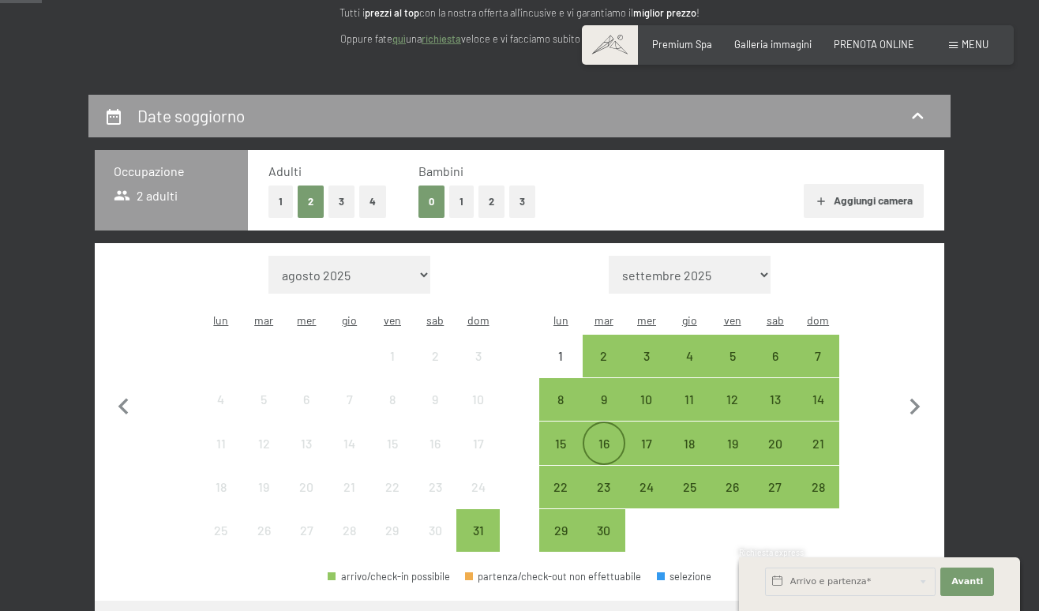
scroll to position [216, 0]
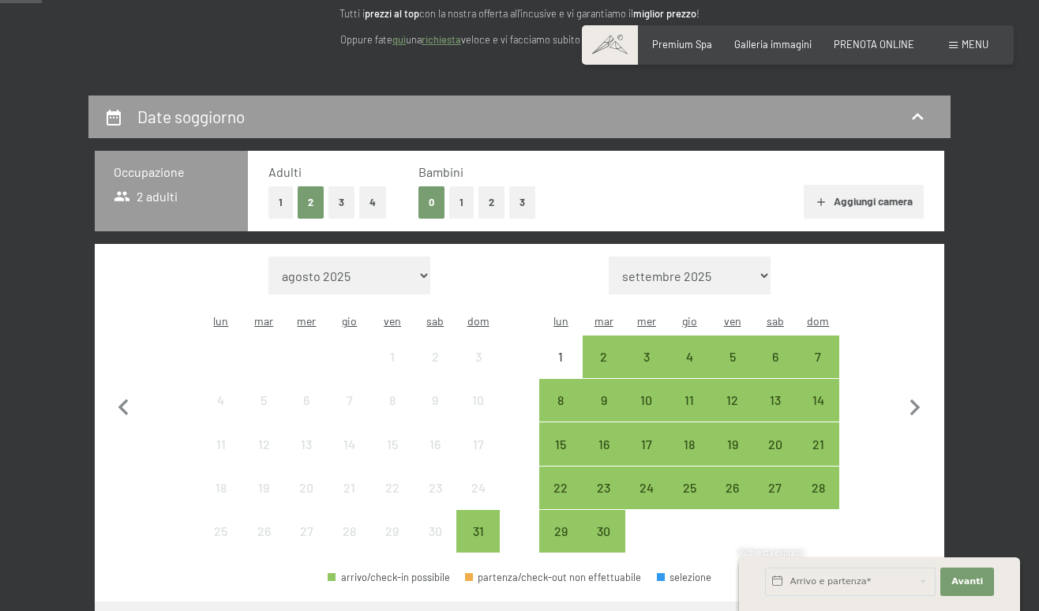
select select "[DATE]"
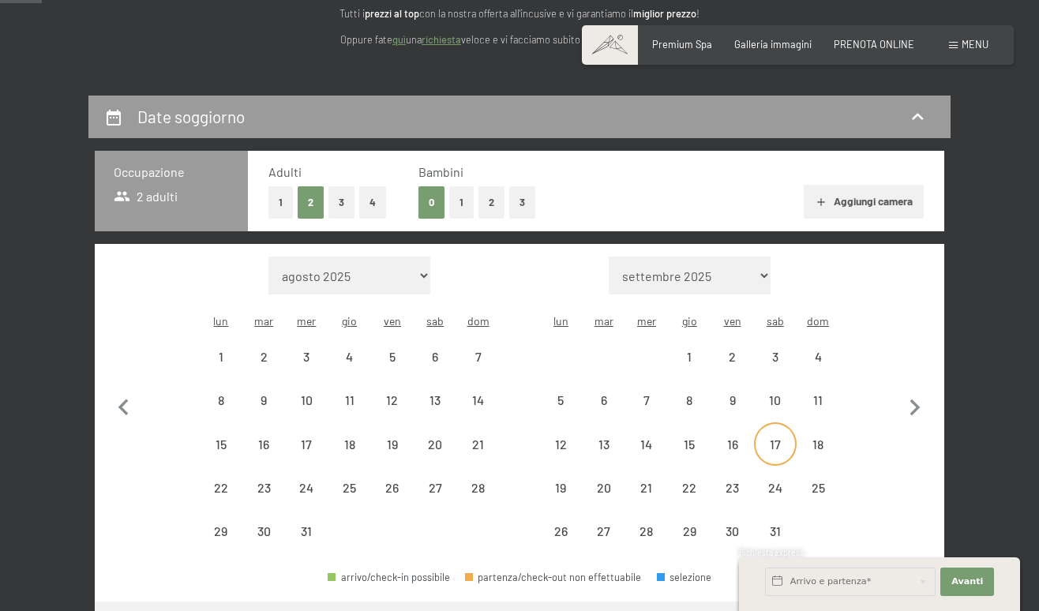
select select "[DATE]"
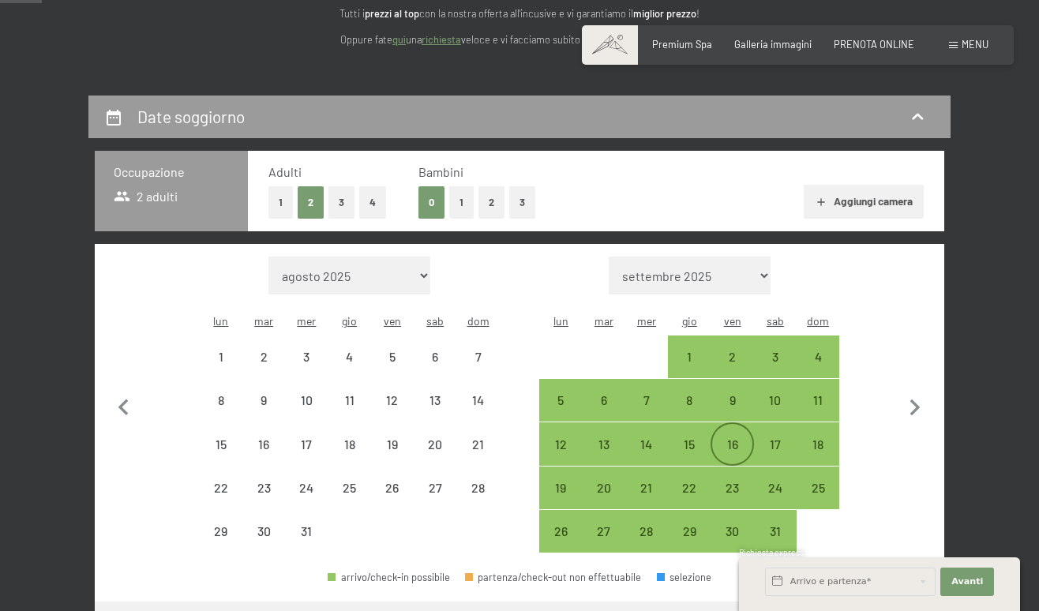
select select "[DATE]"
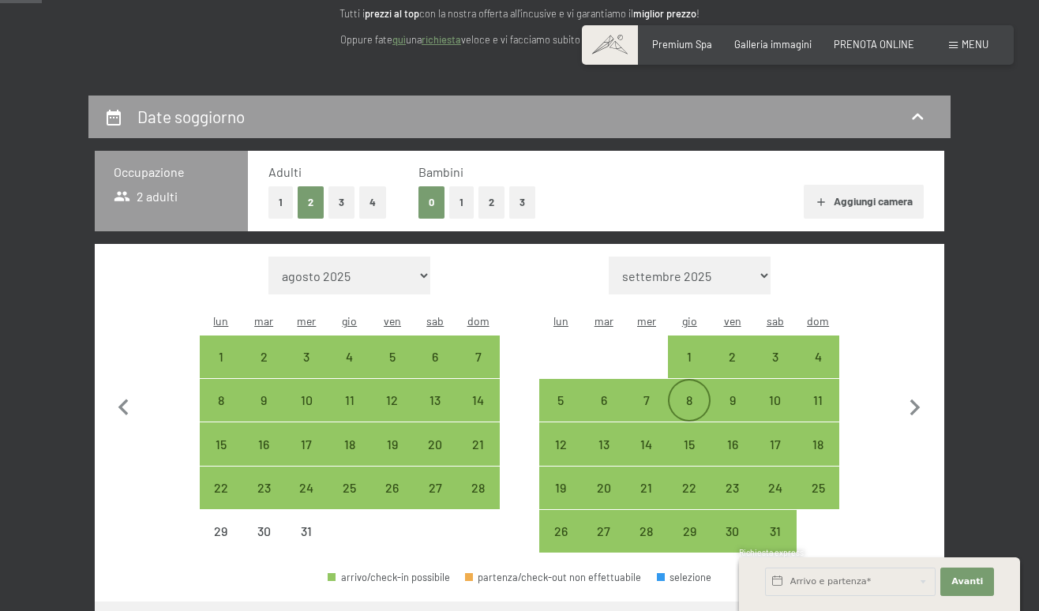
click at [688, 394] on div "8" at bounding box center [688, 413] width 39 height 39
select select "[DATE]"
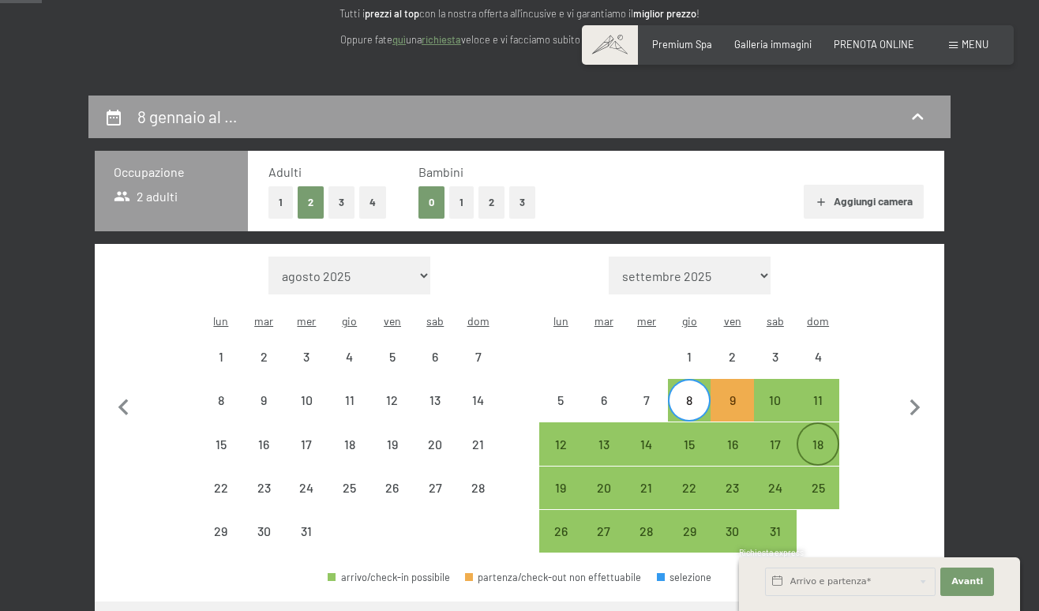
click at [813, 438] on div "18" at bounding box center [817, 457] width 39 height 39
select select "[DATE]"
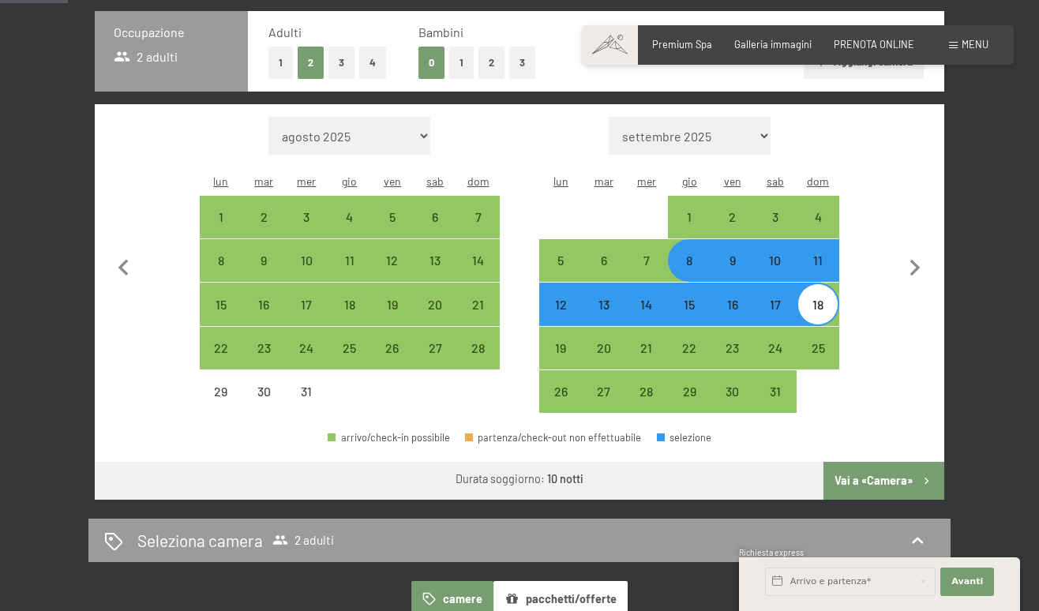
click at [877, 462] on button "Vai a «Camera»" at bounding box center [883, 481] width 121 height 38
select select "[DATE]"
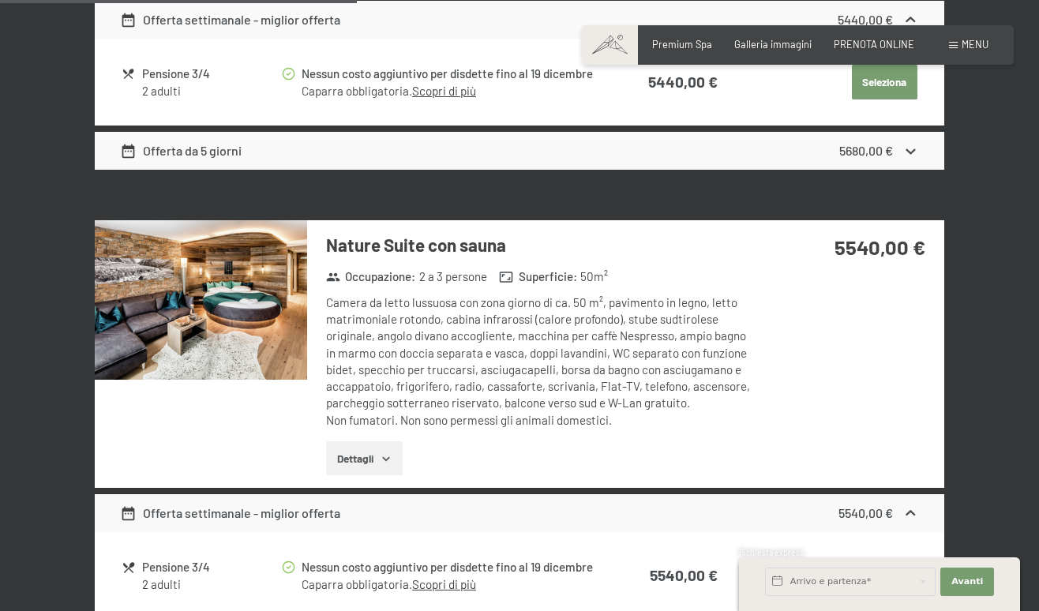
scroll to position [1718, 0]
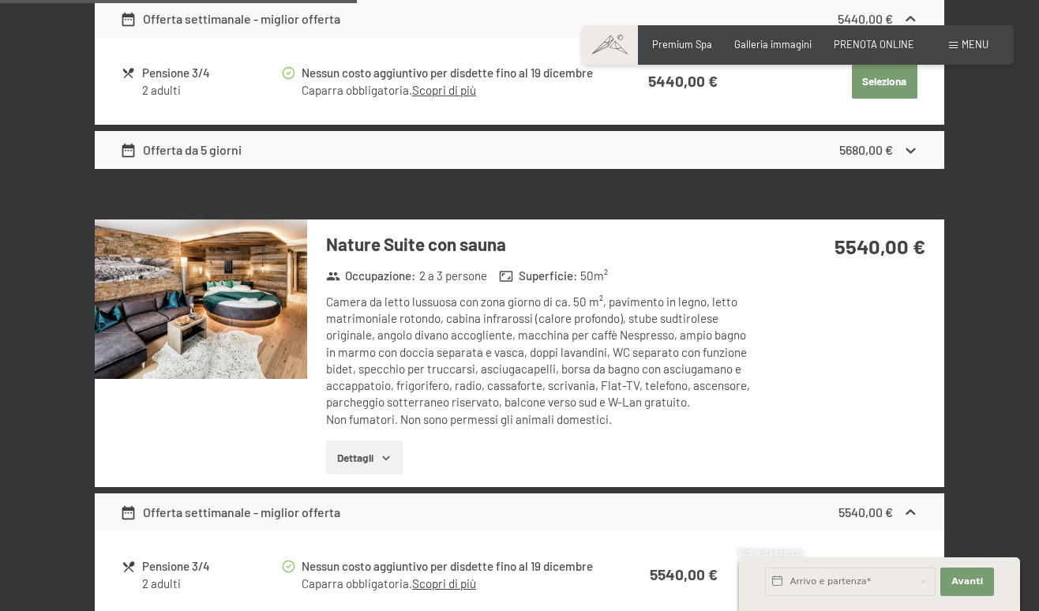
click at [284, 276] on img at bounding box center [201, 298] width 212 height 159
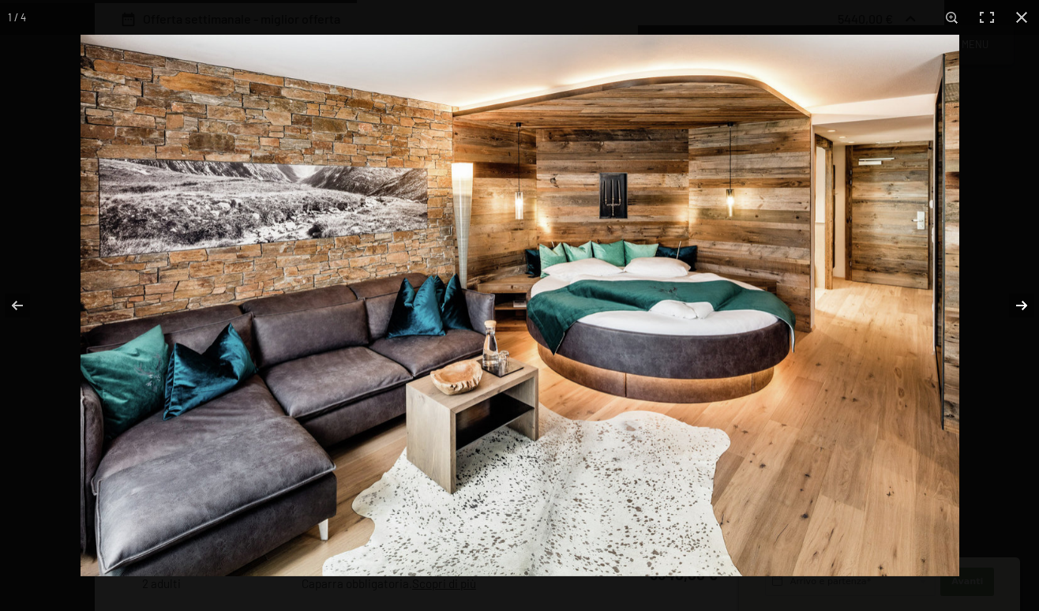
click at [1021, 305] on button "button" at bounding box center [1010, 305] width 55 height 79
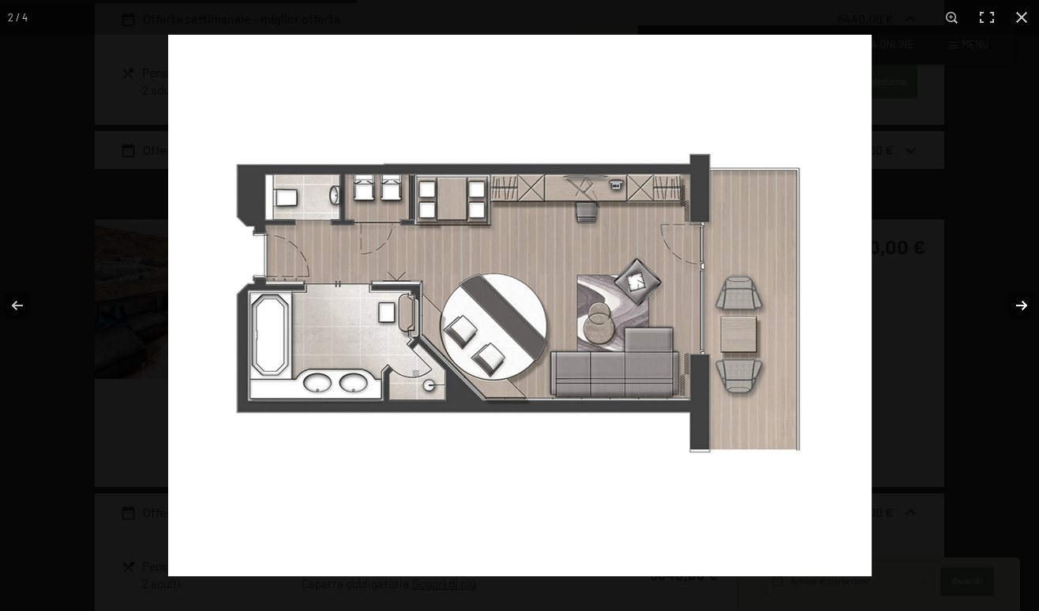
click at [1021, 305] on button "button" at bounding box center [1010, 305] width 55 height 79
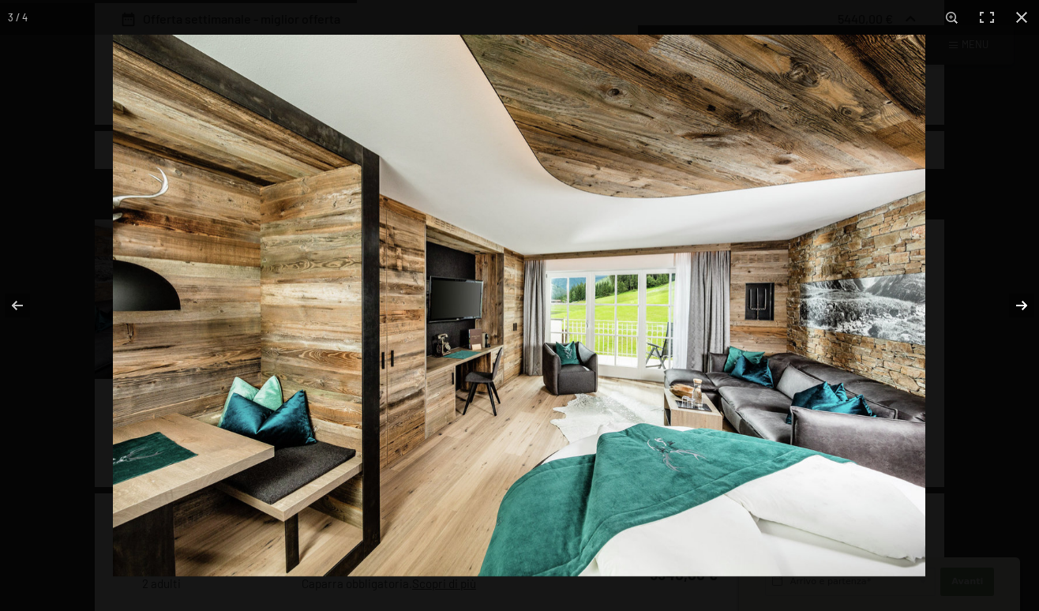
click at [1020, 305] on button "button" at bounding box center [1010, 305] width 55 height 79
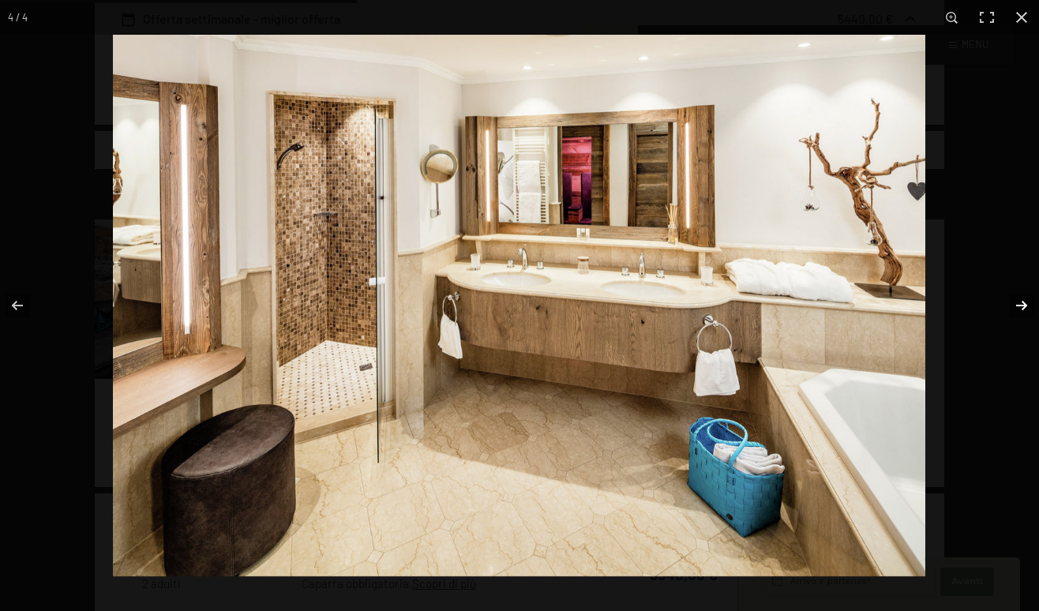
click at [1018, 307] on button "button" at bounding box center [1010, 305] width 55 height 79
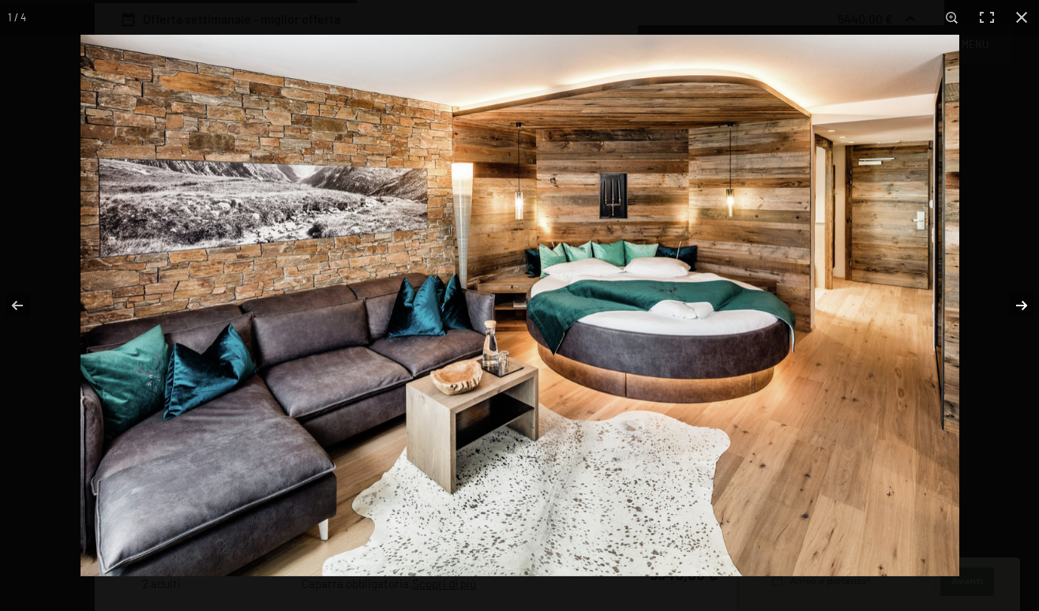
click at [1018, 307] on button "button" at bounding box center [1010, 305] width 55 height 79
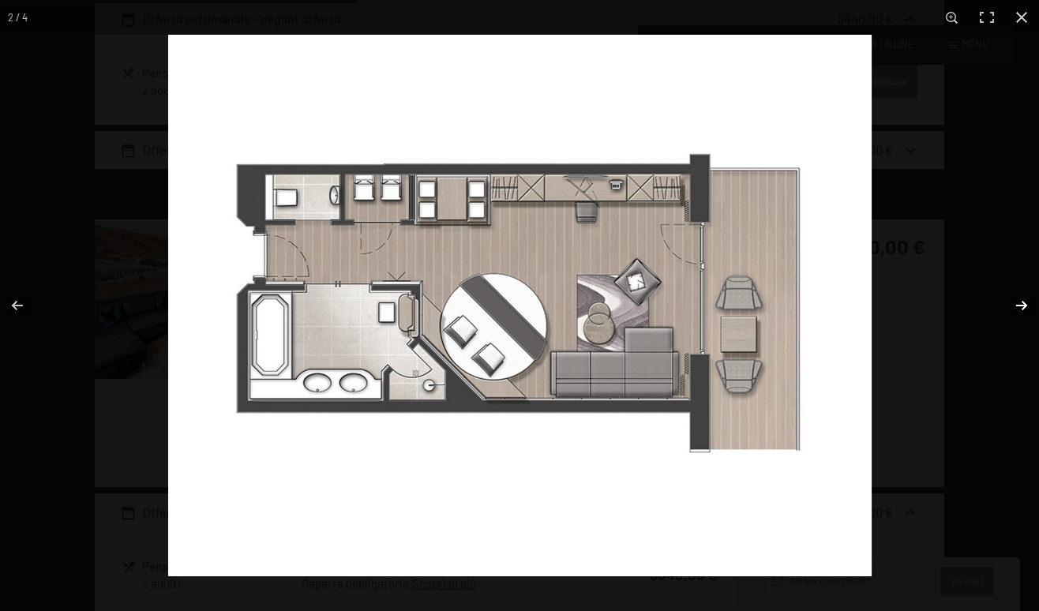
click at [1017, 307] on button "button" at bounding box center [1010, 305] width 55 height 79
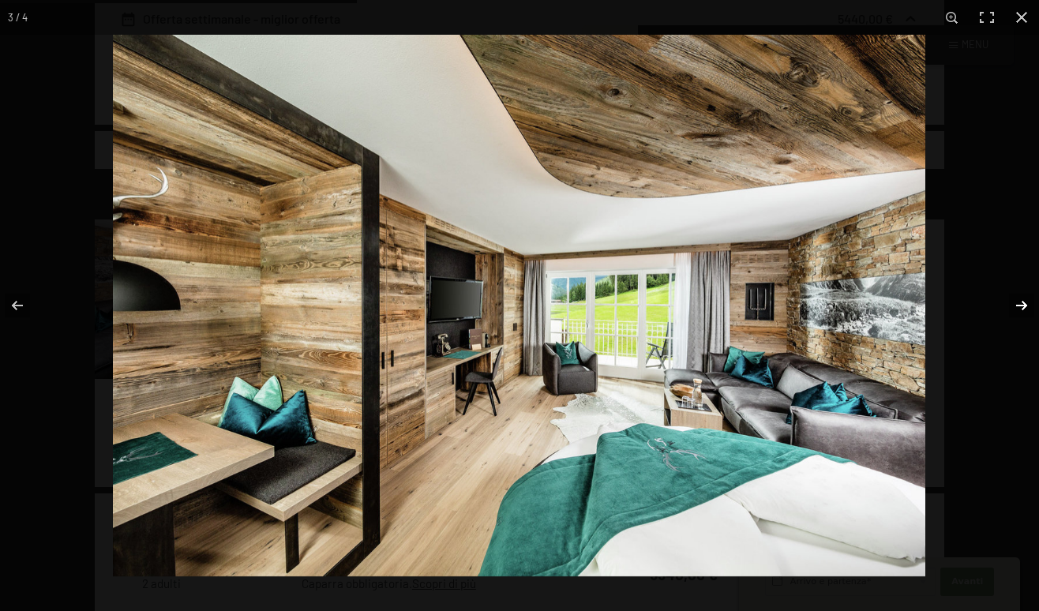
click at [1016, 307] on button "button" at bounding box center [1010, 305] width 55 height 79
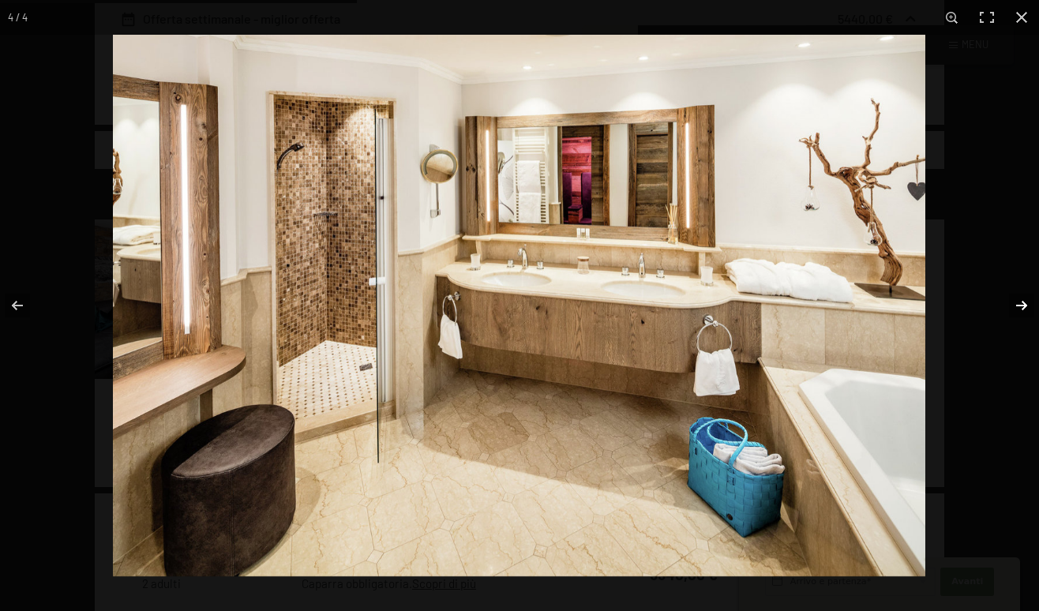
click at [1016, 307] on button "button" at bounding box center [1010, 305] width 55 height 79
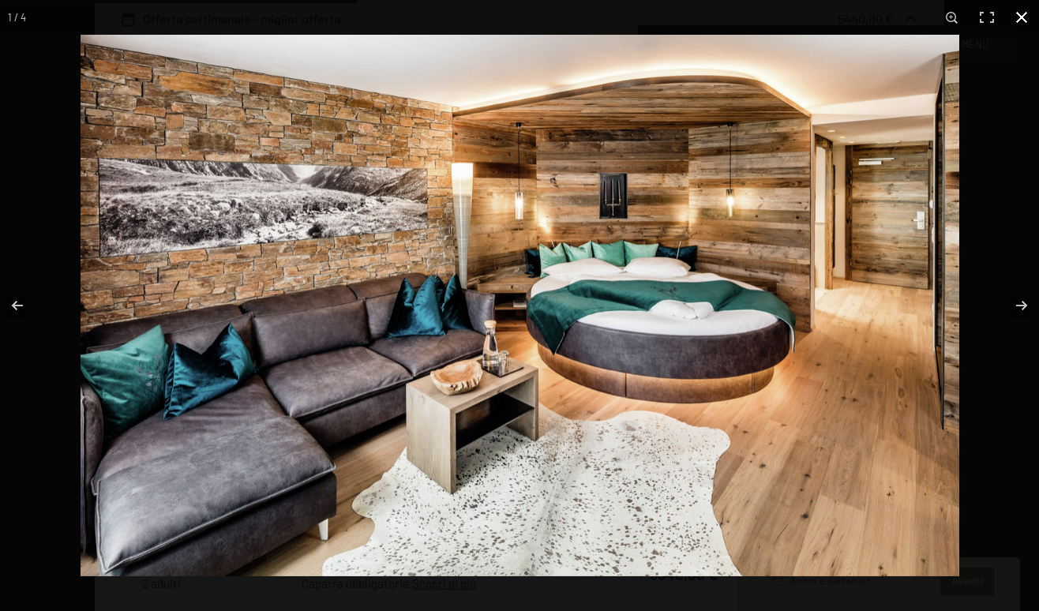
click at [1020, 19] on button "button" at bounding box center [1021, 17] width 35 height 35
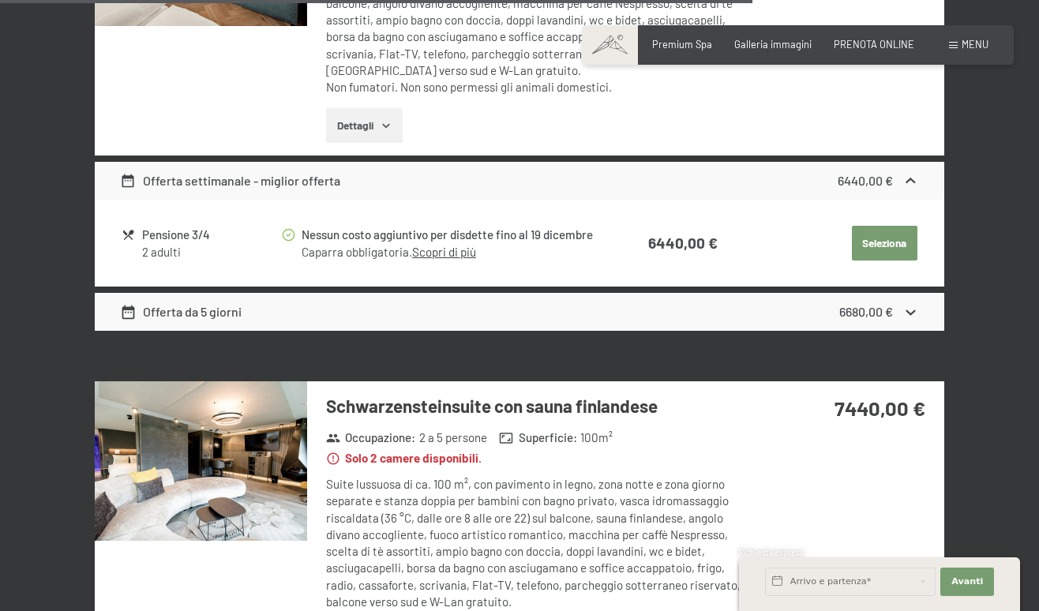
scroll to position [3625, 0]
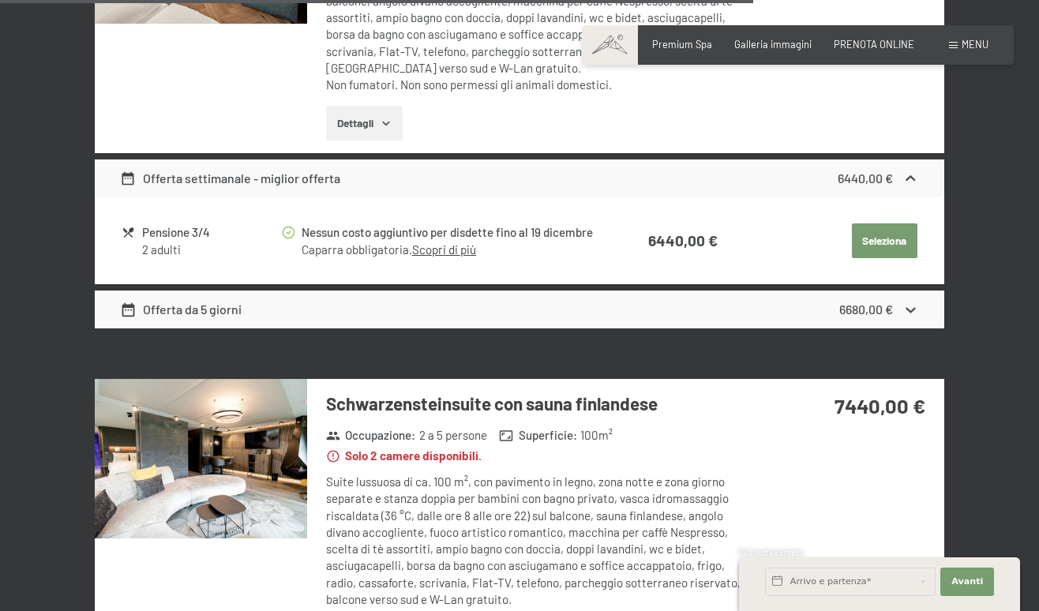
click at [170, 408] on img at bounding box center [201, 458] width 212 height 159
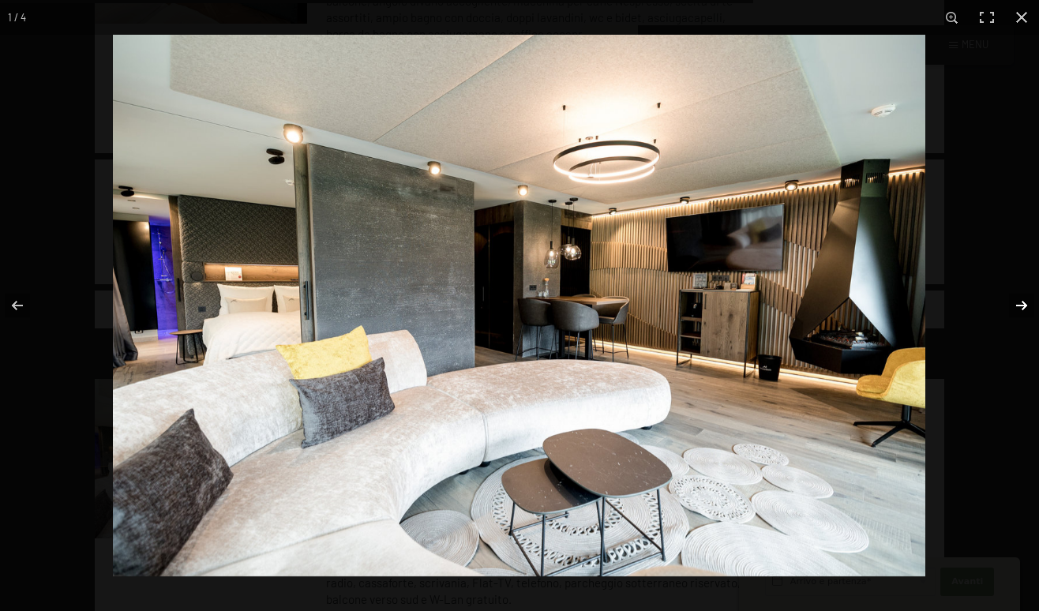
click at [1016, 303] on button "button" at bounding box center [1010, 305] width 55 height 79
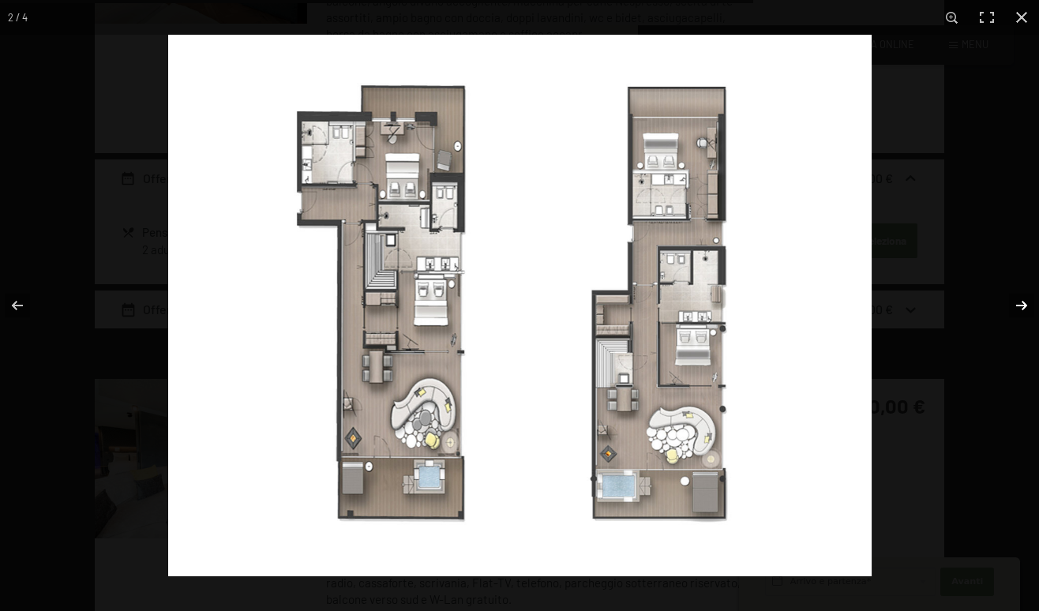
click at [1015, 304] on button "button" at bounding box center [1010, 305] width 55 height 79
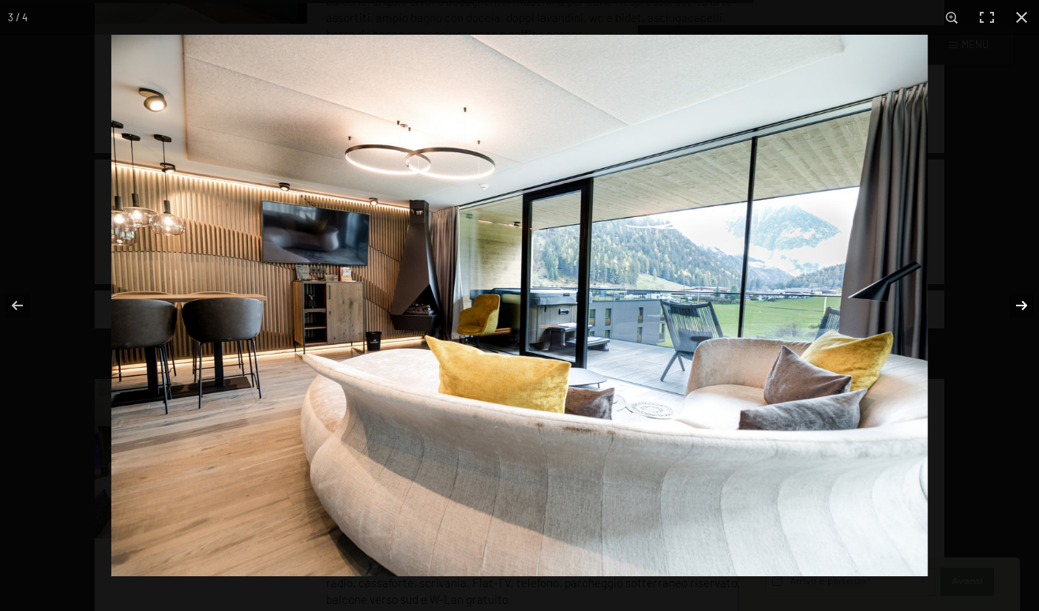
click at [1021, 301] on button "button" at bounding box center [1010, 305] width 55 height 79
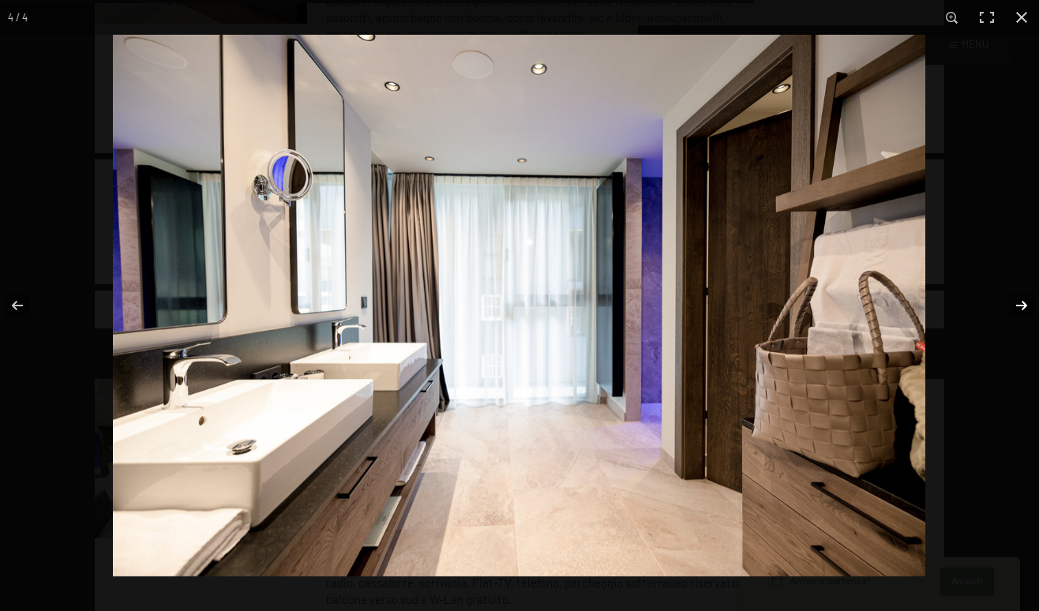
click at [1020, 301] on button "button" at bounding box center [1010, 305] width 55 height 79
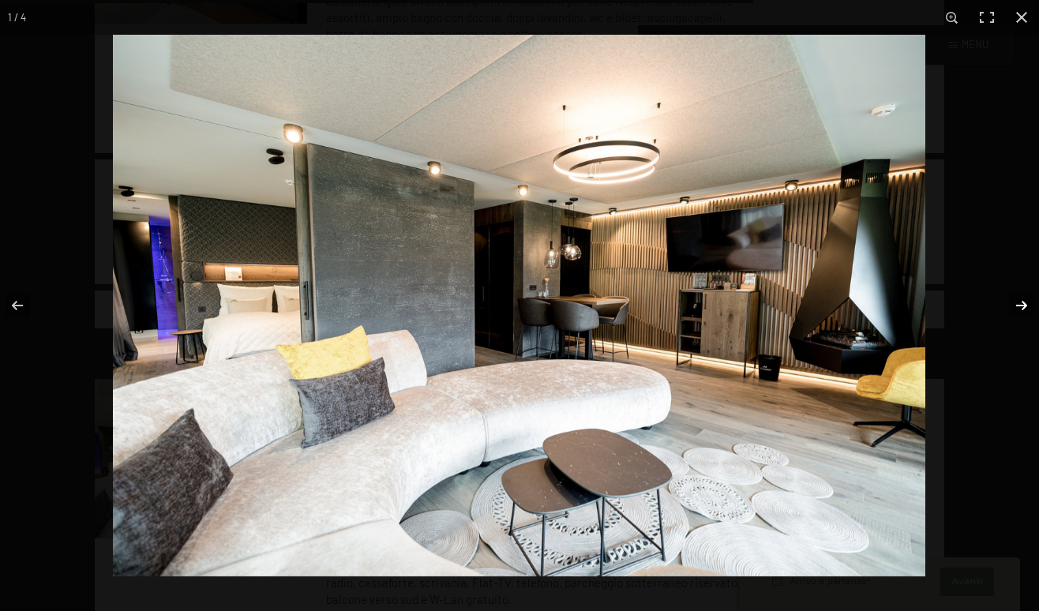
click at [1020, 301] on button "button" at bounding box center [1010, 305] width 55 height 79
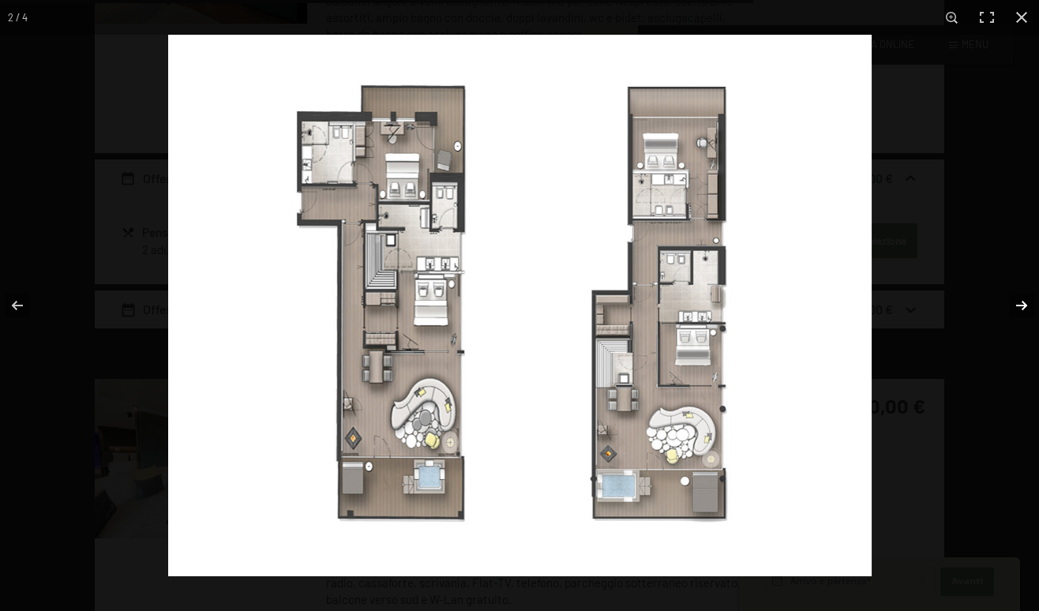
click at [1020, 301] on button "button" at bounding box center [1010, 305] width 55 height 79
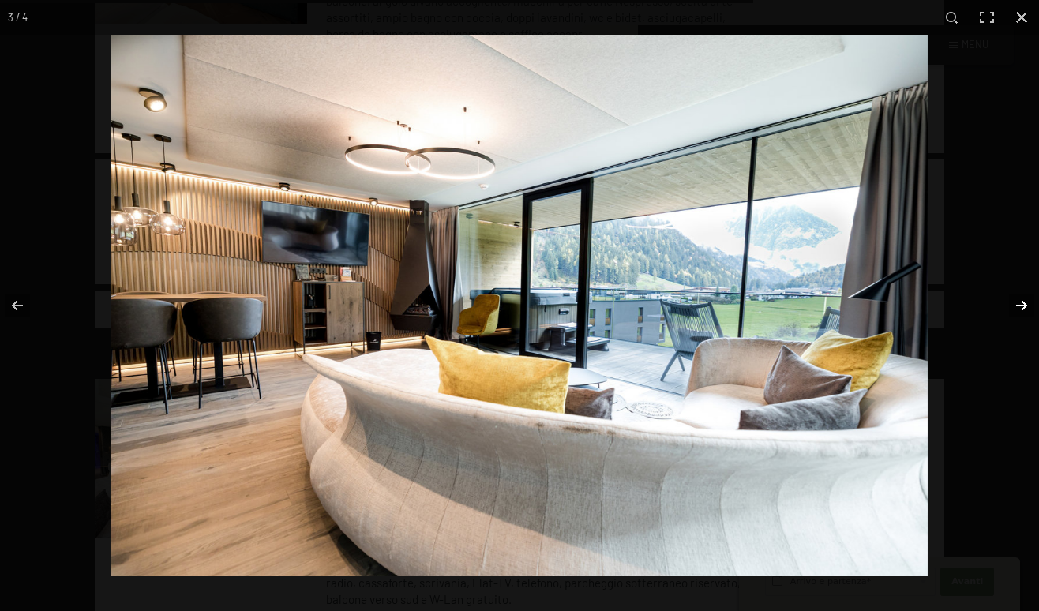
click at [1020, 301] on button "button" at bounding box center [1010, 305] width 55 height 79
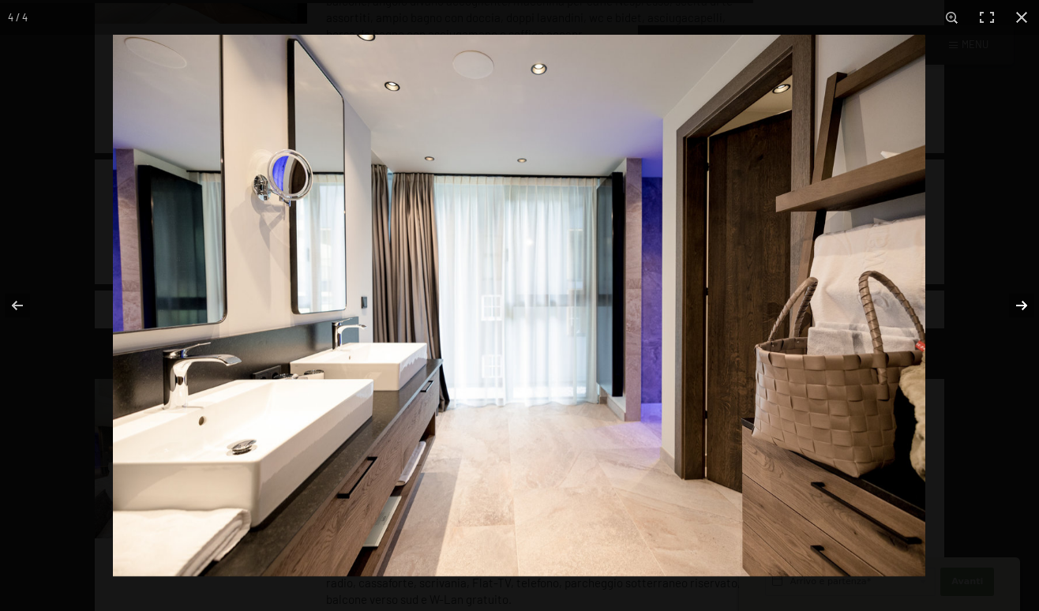
click at [1021, 301] on button "button" at bounding box center [1010, 305] width 55 height 79
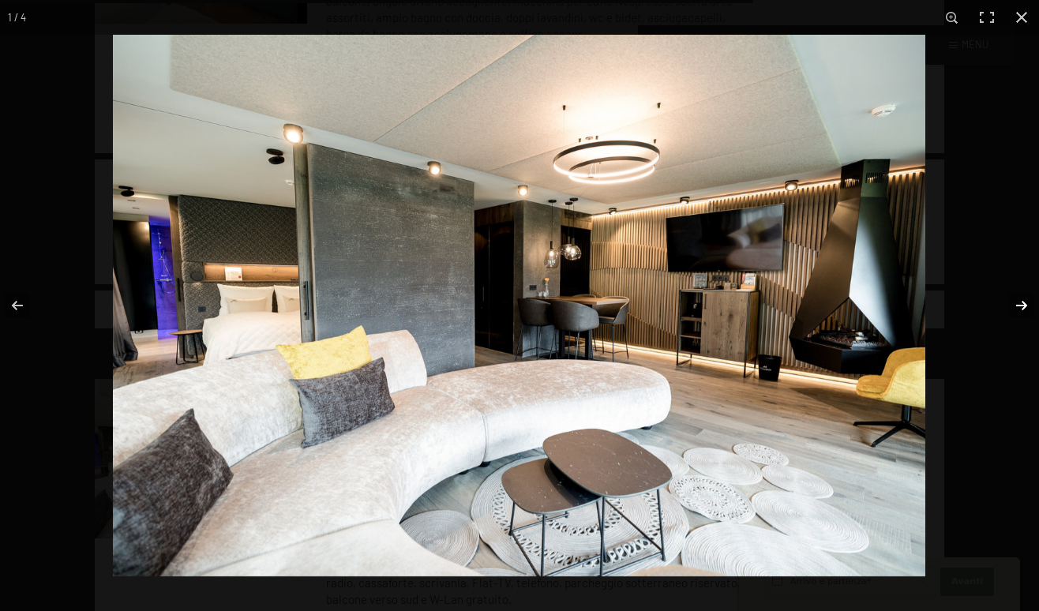
click at [1020, 300] on button "button" at bounding box center [1010, 305] width 55 height 79
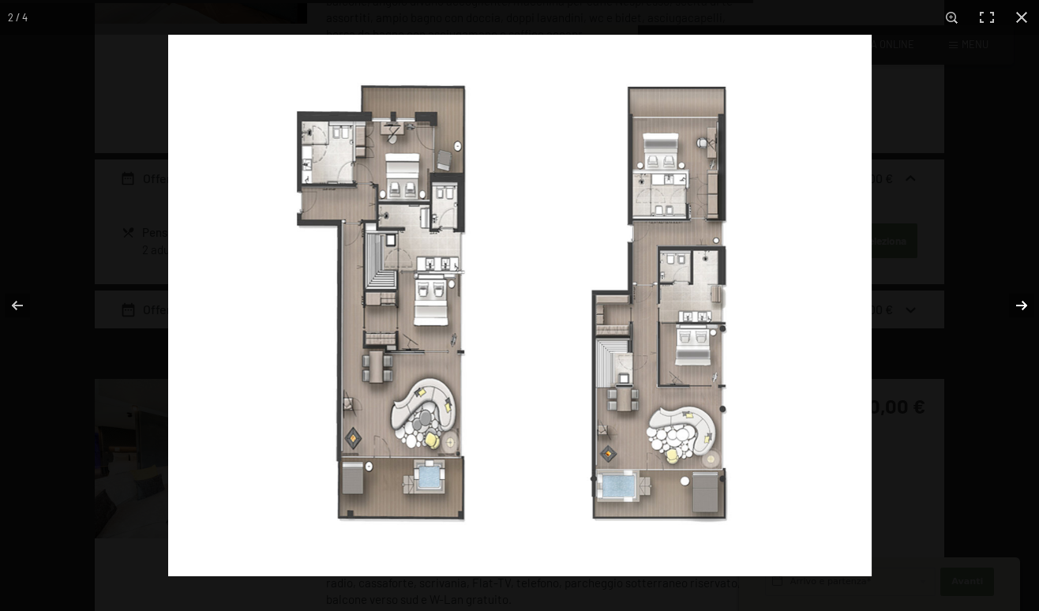
click at [1020, 300] on button "button" at bounding box center [1010, 305] width 55 height 79
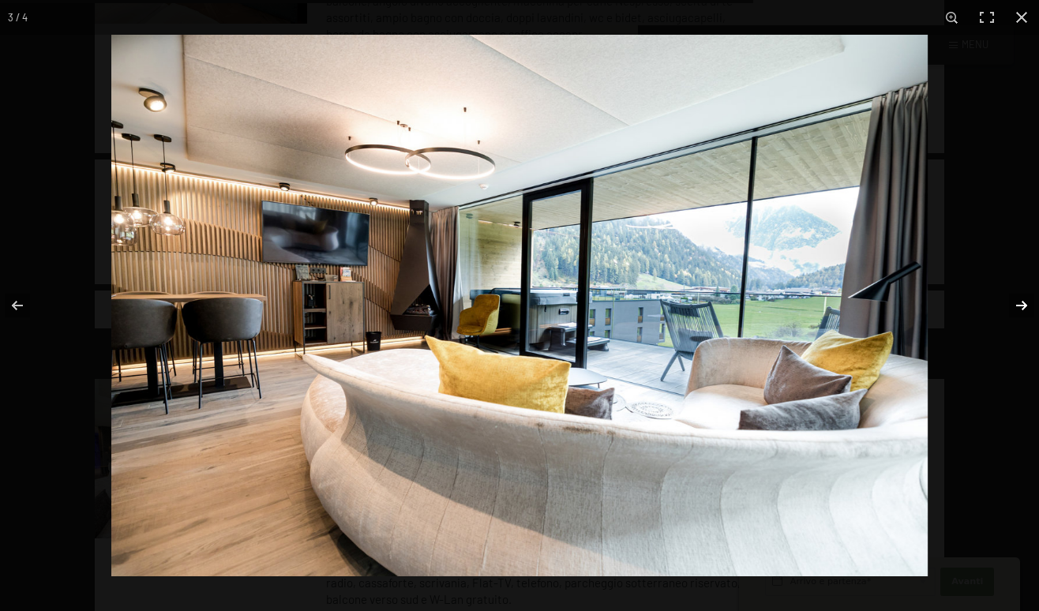
click at [1020, 300] on button "button" at bounding box center [1010, 305] width 55 height 79
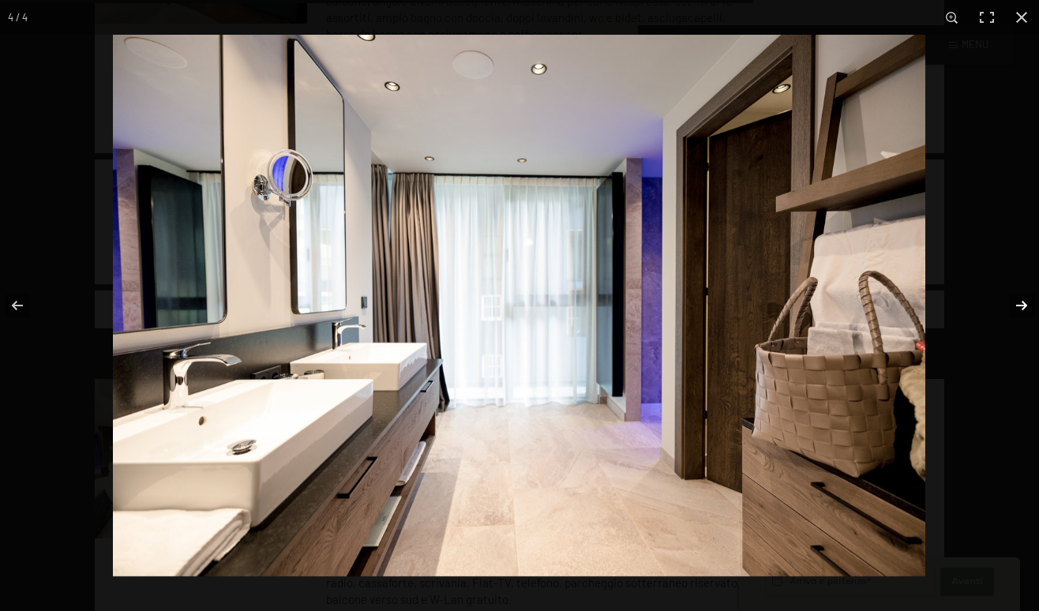
click at [1020, 300] on button "button" at bounding box center [1010, 305] width 55 height 79
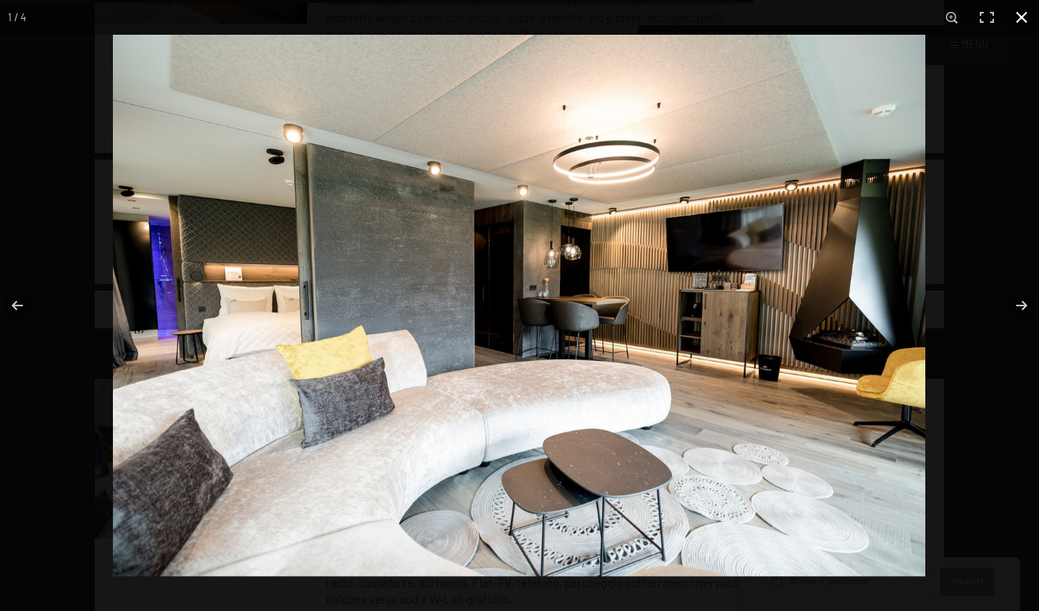
click at [1019, 17] on button "button" at bounding box center [1021, 17] width 35 height 35
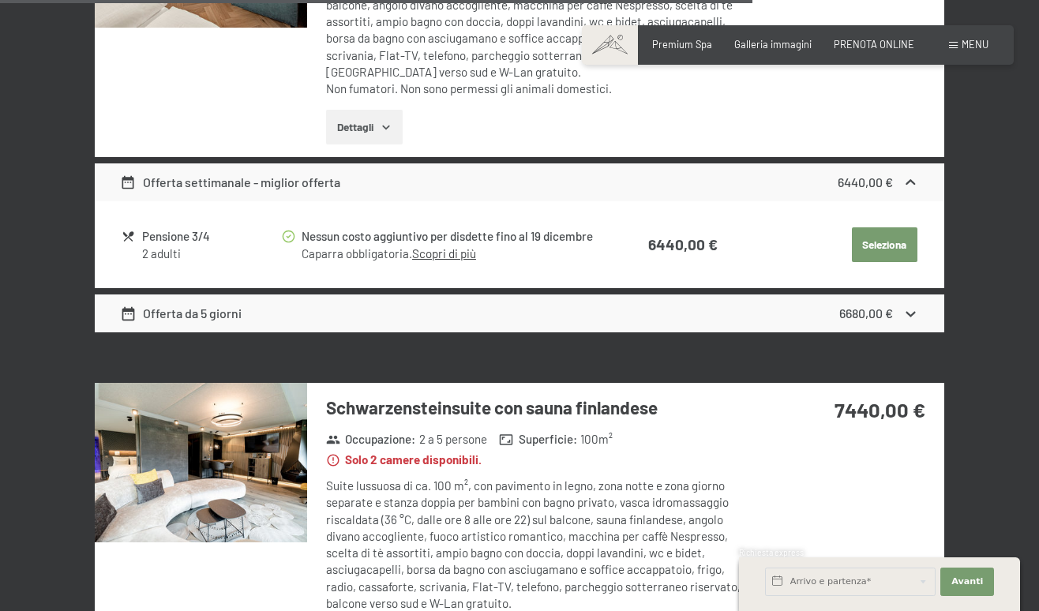
scroll to position [3623, 0]
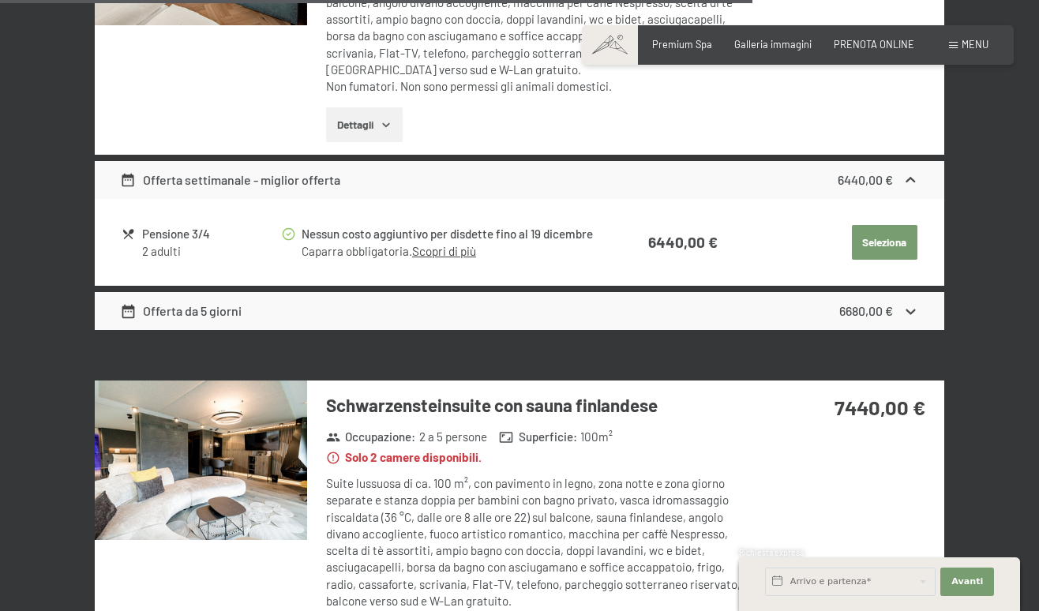
drag, startPoint x: 834, startPoint y: 343, endPoint x: 882, endPoint y: 331, distance: 48.6
click at [882, 395] on strong "7440,00 €" at bounding box center [879, 407] width 91 height 24
click at [859, 393] on div "7440,00 €" at bounding box center [845, 407] width 159 height 28
drag, startPoint x: 875, startPoint y: 337, endPoint x: 756, endPoint y: 335, distance: 119.2
click at [756, 380] on div "7440,00 €" at bounding box center [848, 426] width 191 height 92
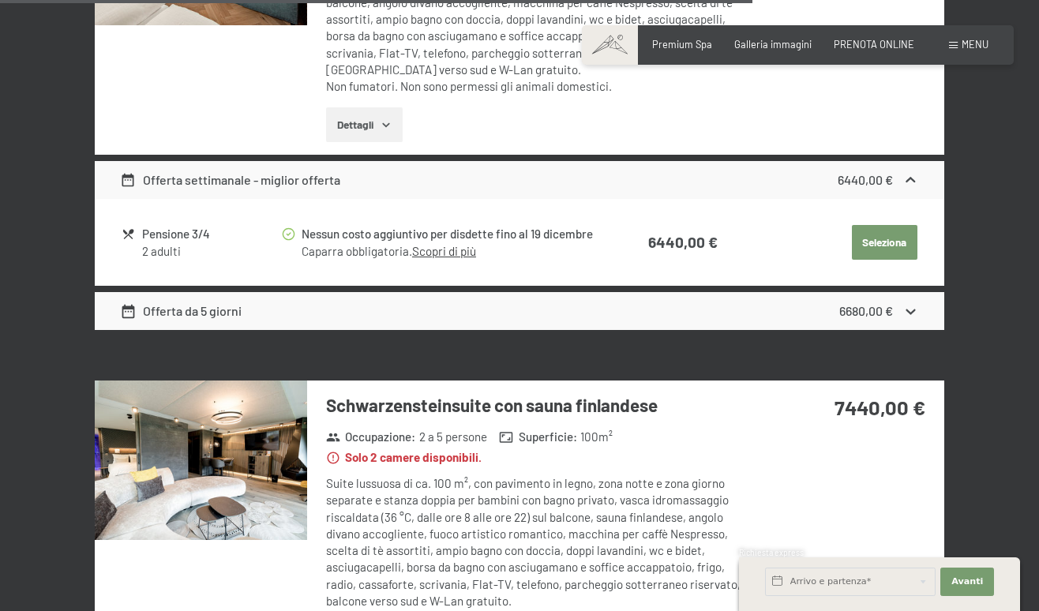
drag, startPoint x: 838, startPoint y: 336, endPoint x: 803, endPoint y: 347, distance: 36.4
click at [806, 393] on div "7440,00 €" at bounding box center [845, 407] width 159 height 28
click at [837, 395] on strong "7440,00 €" at bounding box center [879, 407] width 91 height 24
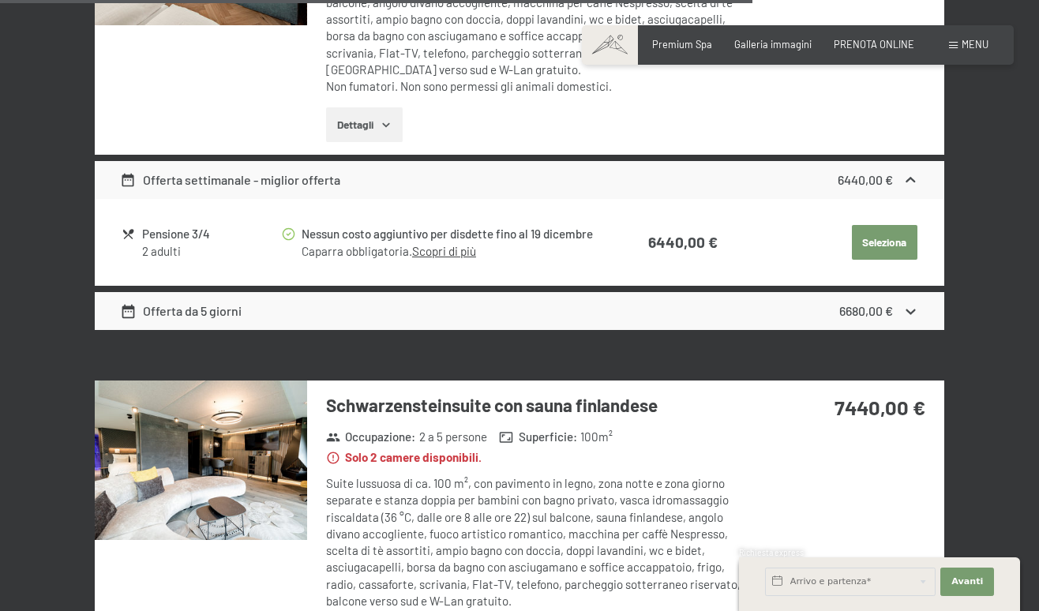
click at [837, 395] on strong "7440,00 €" at bounding box center [879, 407] width 91 height 24
click at [848, 395] on strong "7440,00 €" at bounding box center [879, 407] width 91 height 24
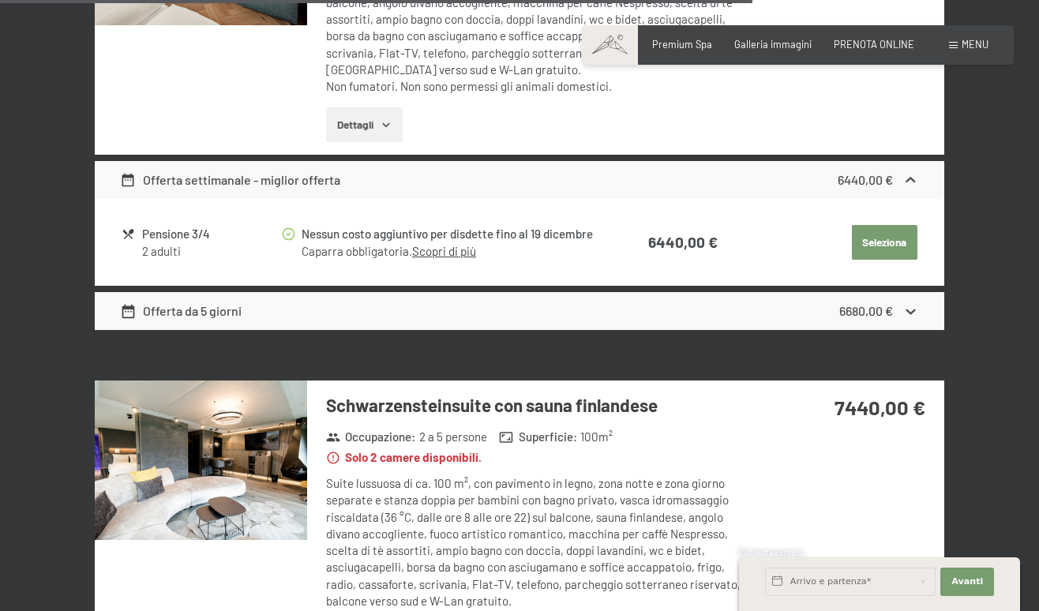
click at [789, 380] on div "7440,00 €" at bounding box center [848, 426] width 191 height 92
drag, startPoint x: 835, startPoint y: 346, endPoint x: 866, endPoint y: 353, distance: 31.4
click at [866, 395] on strong "7440,00 €" at bounding box center [879, 407] width 91 height 24
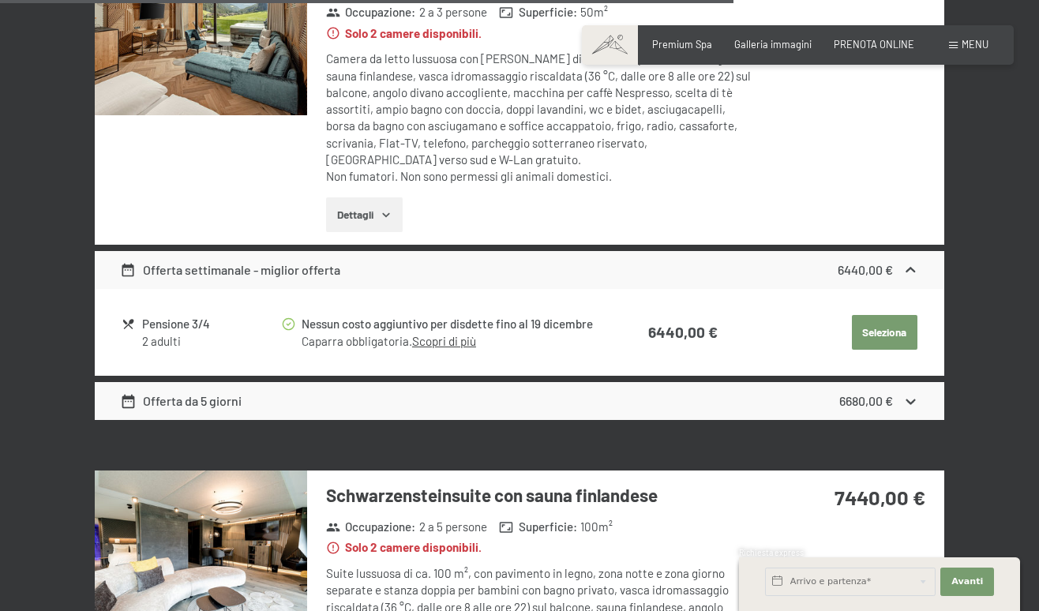
scroll to position [3531, 0]
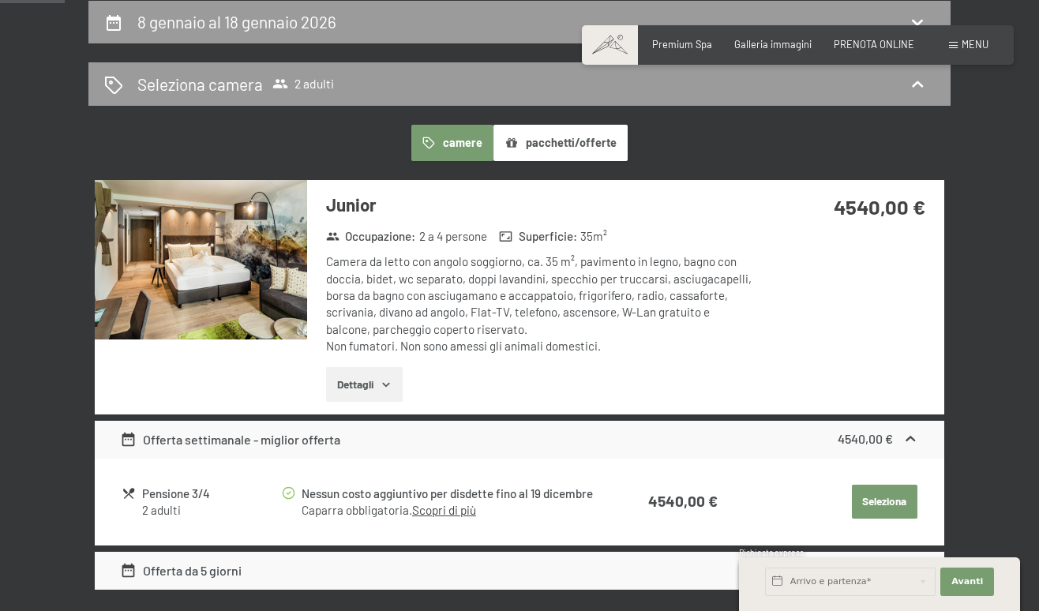
scroll to position [309, 0]
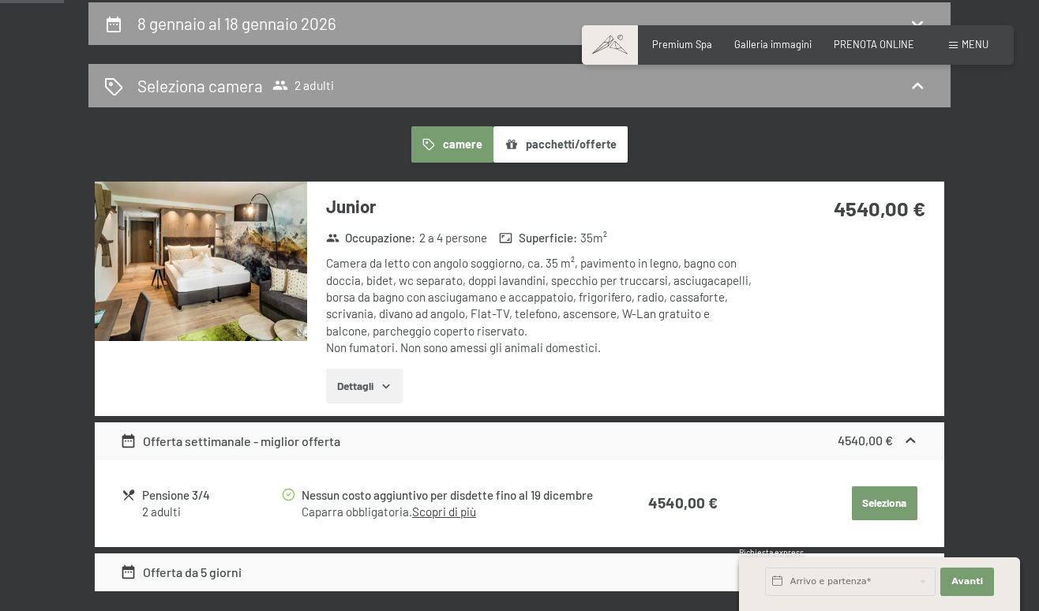
drag, startPoint x: 857, startPoint y: 204, endPoint x: 836, endPoint y: 208, distance: 21.7
click at [837, 208] on strong "4540,00 €" at bounding box center [879, 208] width 92 height 24
click at [836, 208] on strong "4540,00 €" at bounding box center [879, 208] width 92 height 24
drag, startPoint x: 836, startPoint y: 208, endPoint x: 441, endPoint y: 210, distance: 394.6
click at [441, 209] on div "Junior Occupazione : 2 a 4 persone Superficie : 35 m² Camera da letto con angol…" at bounding box center [519, 299] width 849 height 234
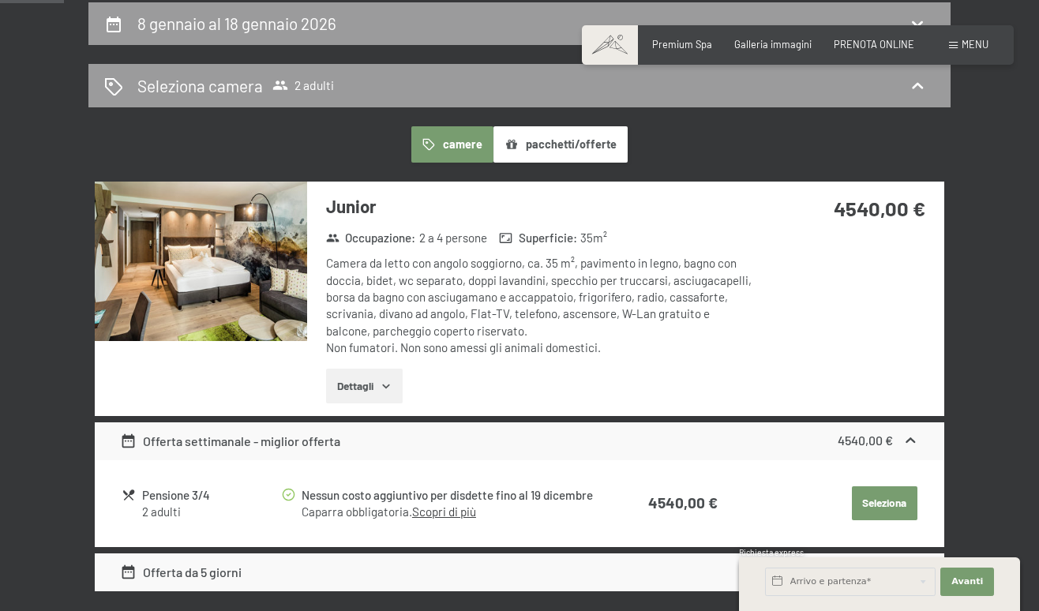
click at [265, 228] on img at bounding box center [201, 261] width 212 height 159
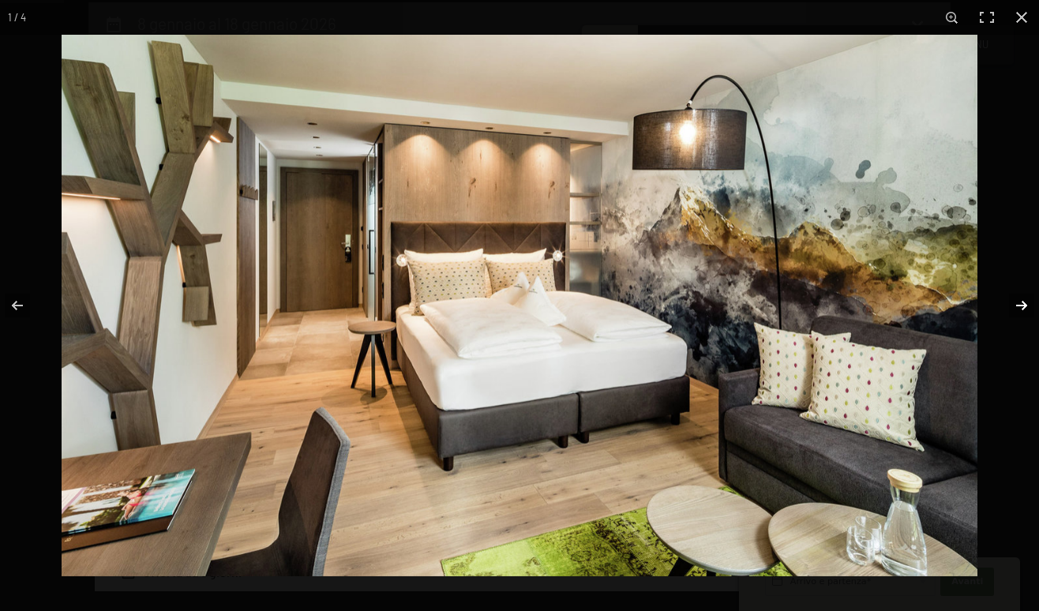
click at [1020, 303] on button "button" at bounding box center [1010, 305] width 55 height 79
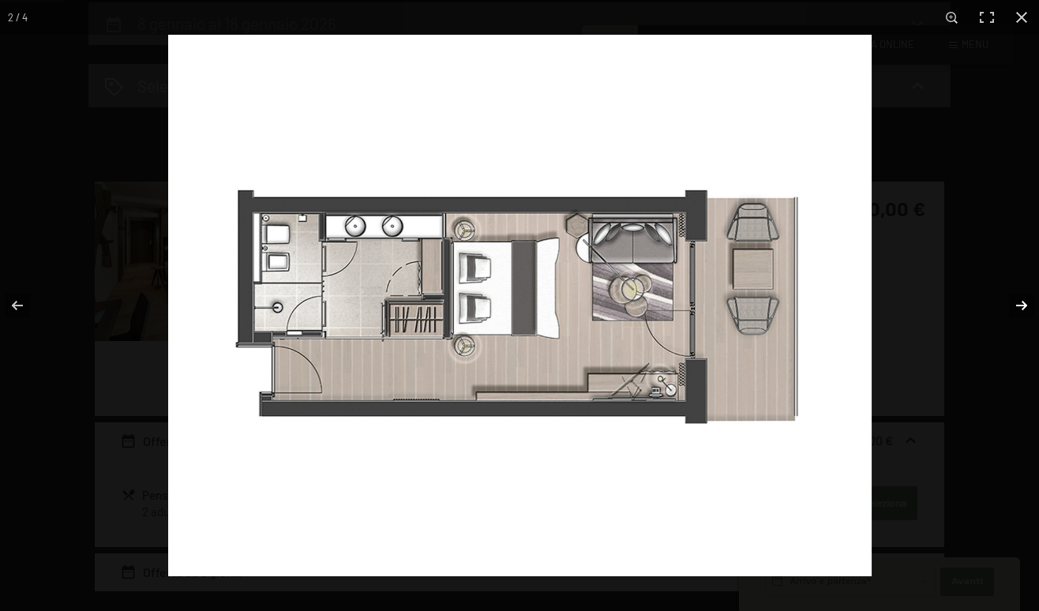
click at [1020, 303] on button "button" at bounding box center [1010, 305] width 55 height 79
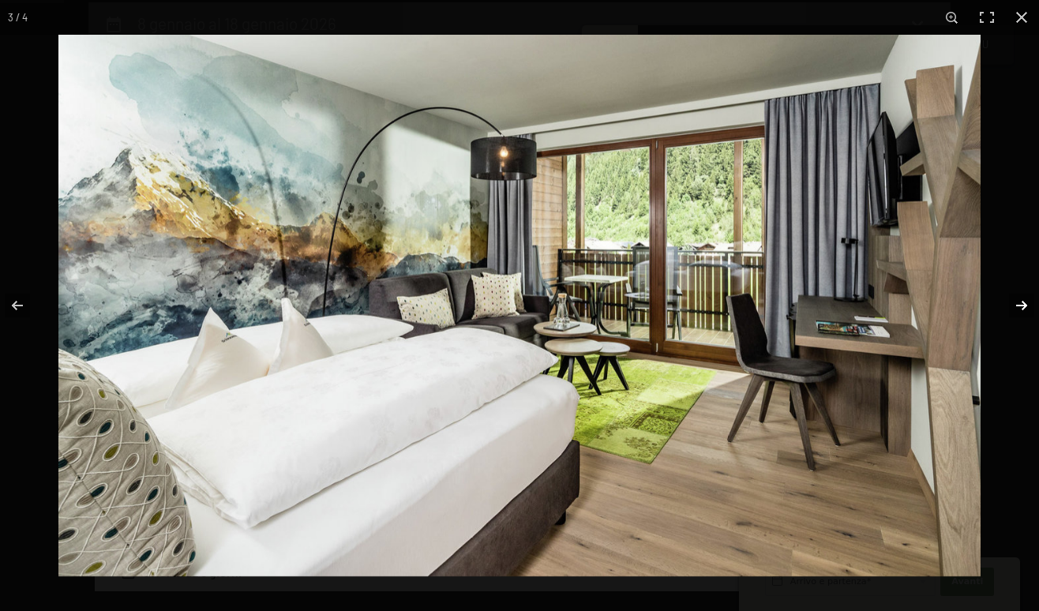
click at [1020, 303] on button "button" at bounding box center [1010, 305] width 55 height 79
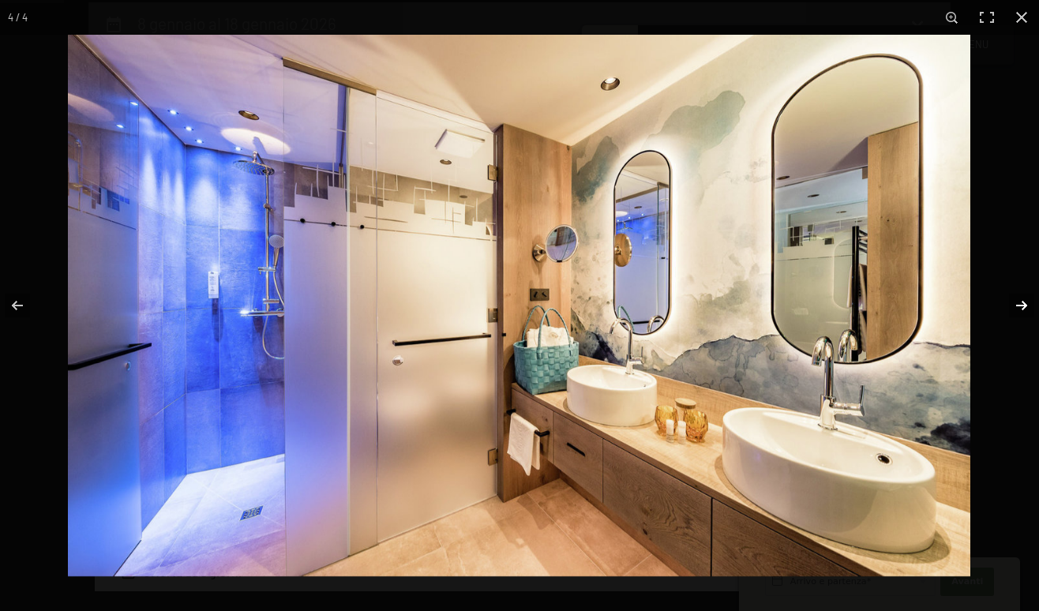
click at [1020, 303] on button "button" at bounding box center [1010, 305] width 55 height 79
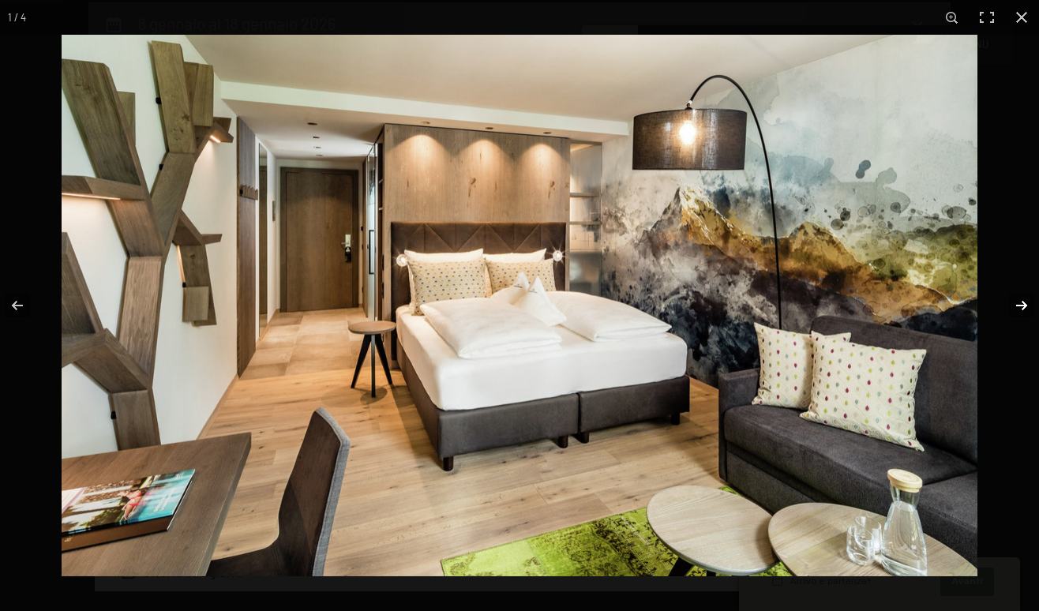
click at [1020, 303] on button "button" at bounding box center [1010, 305] width 55 height 79
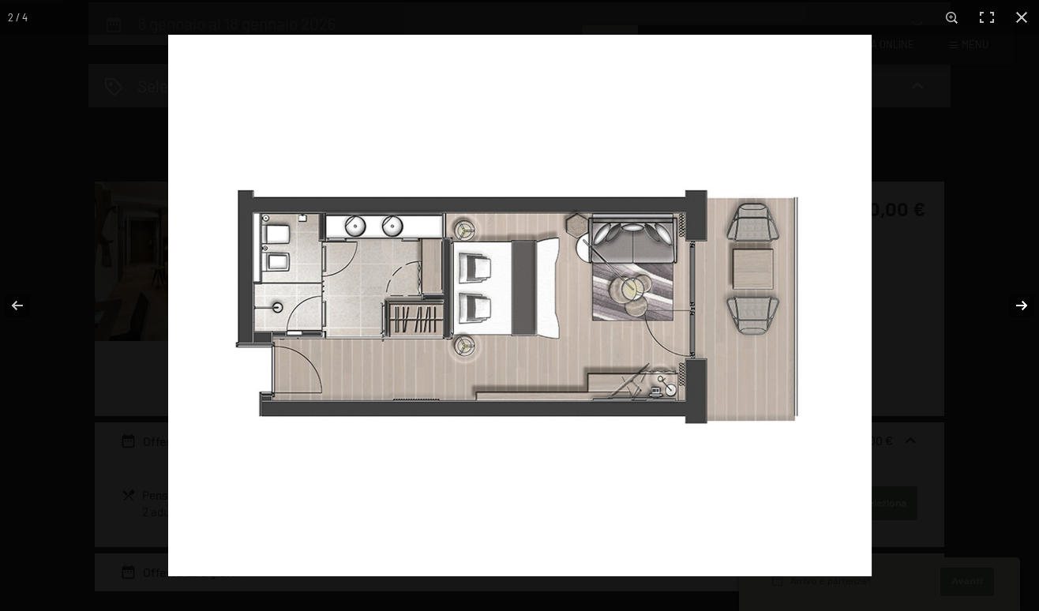
click at [1020, 303] on button "button" at bounding box center [1010, 305] width 55 height 79
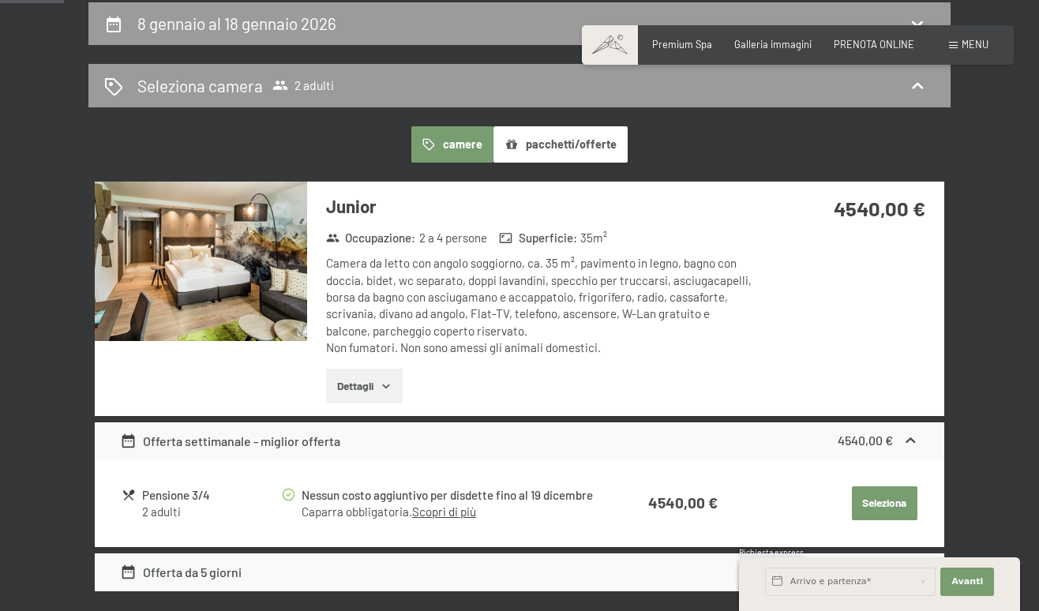
click at [0, 0] on button "button" at bounding box center [0, 0] width 0 height 0
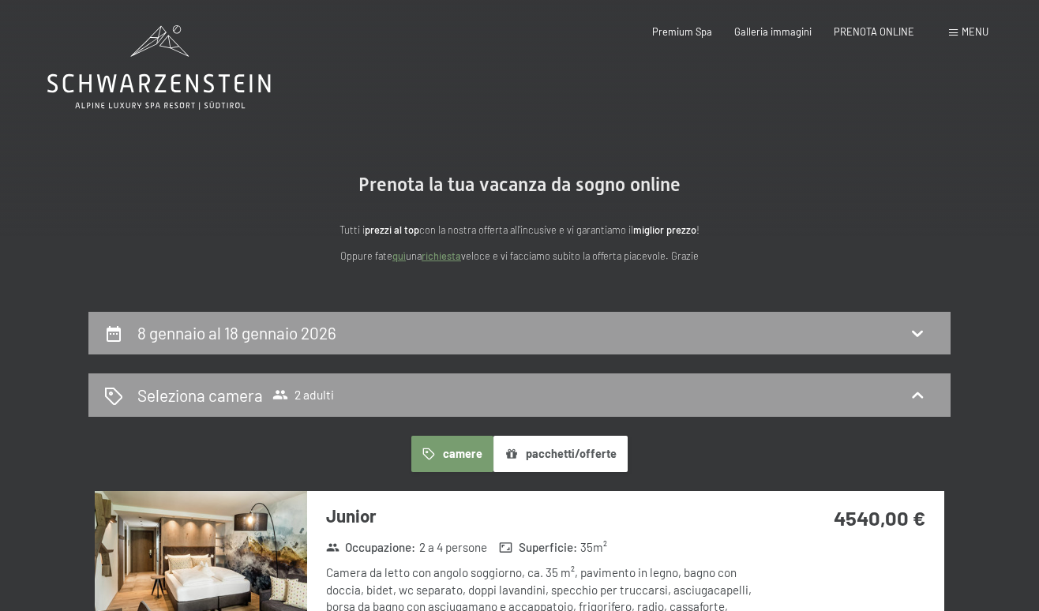
scroll to position [0, 0]
click at [856, 28] on span "PRENOTA ONLINE" at bounding box center [873, 29] width 80 height 13
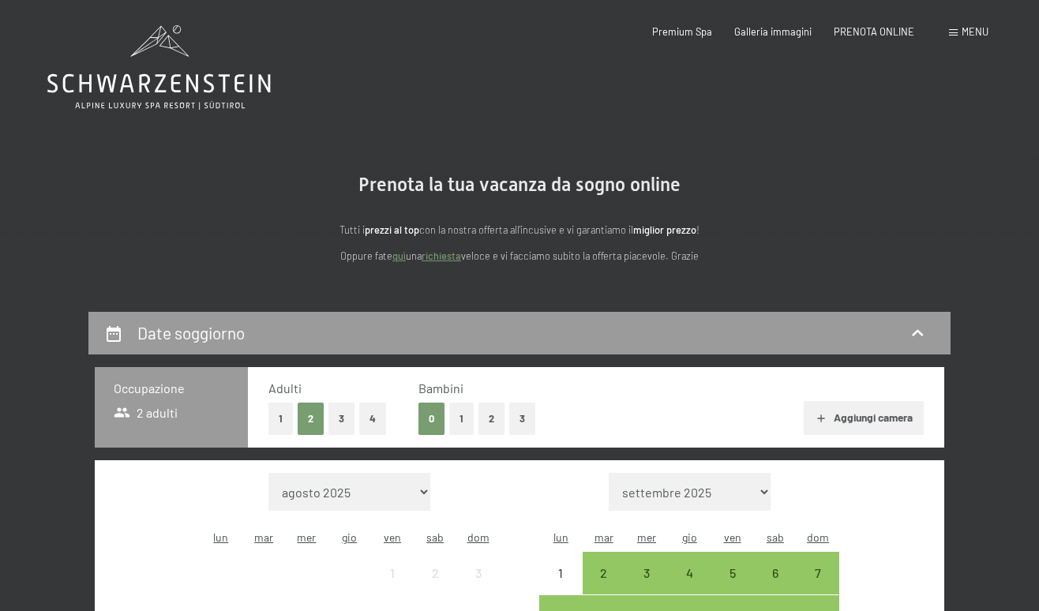
click at [279, 414] on button "1" at bounding box center [280, 418] width 24 height 32
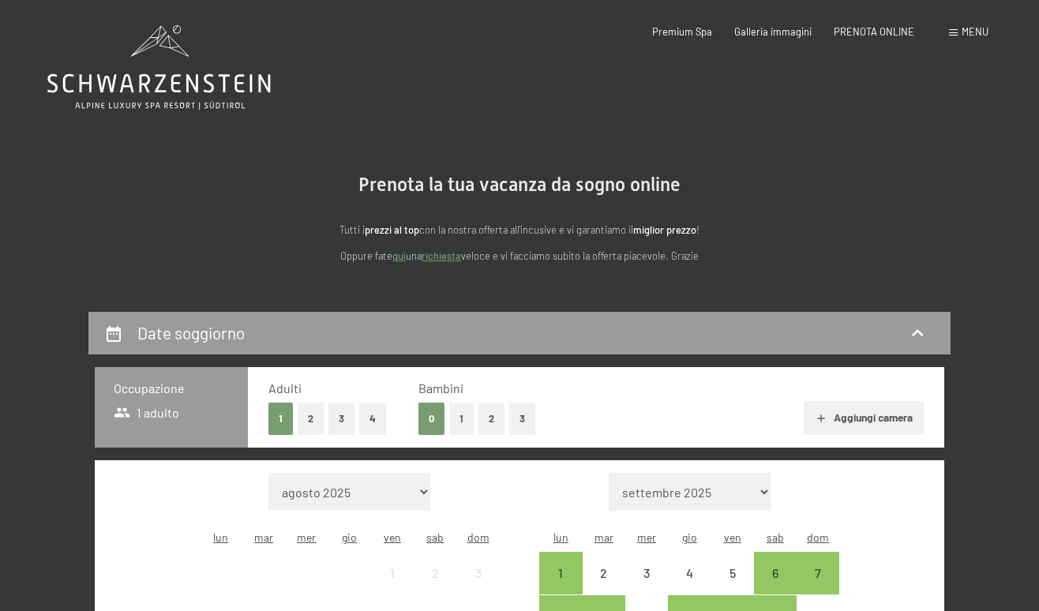
click at [677, 470] on div "Mese/anno agosto 2025 settembre 2025 ottobre 2025 novembre 2025 dicembre 2025 g…" at bounding box center [519, 621] width 849 height 322
select select "[DATE]"
select select "2026-01-01"
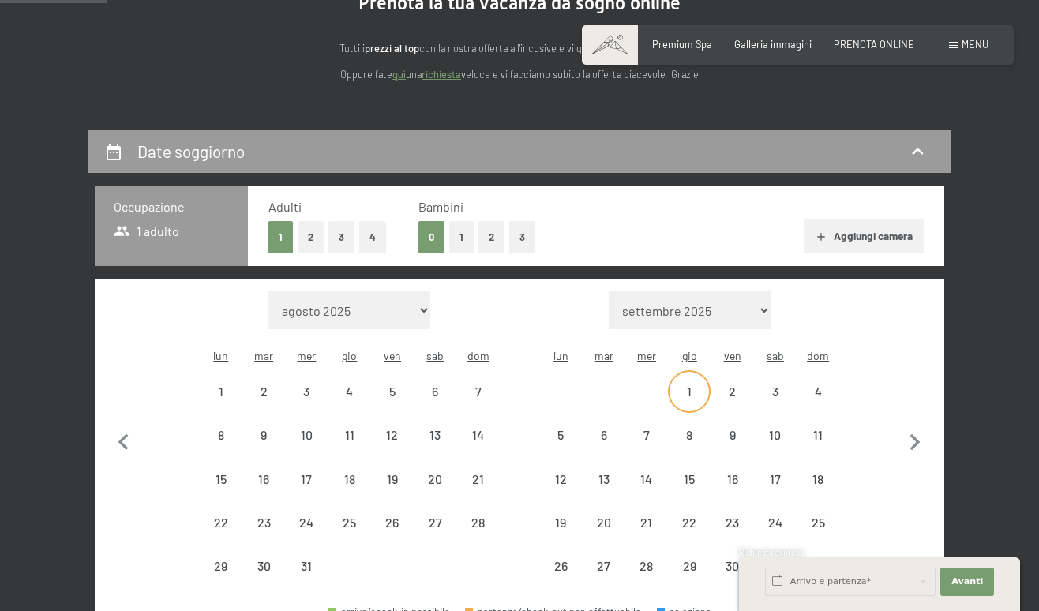
select select "2025-12-01"
select select "2026-01-01"
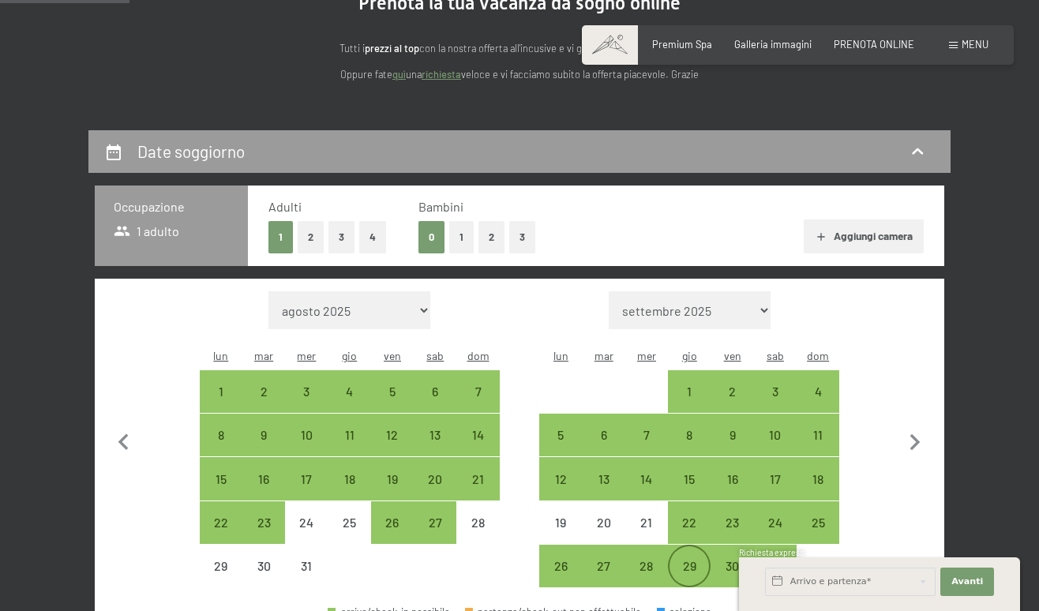
scroll to position [184, 0]
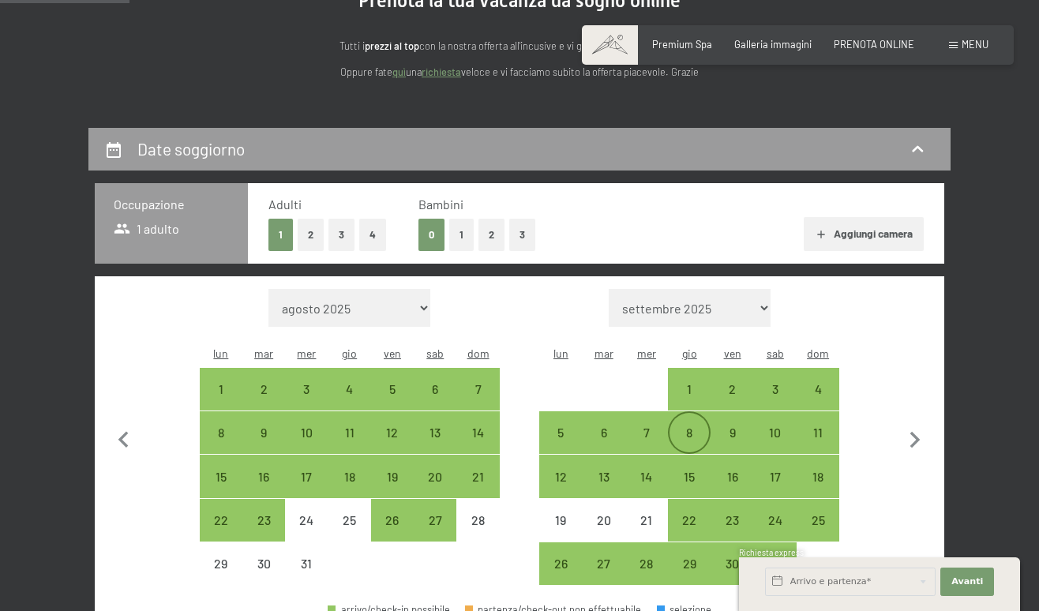
click at [688, 426] on div "8" at bounding box center [688, 445] width 39 height 39
select select "2025-12-01"
select select "2026-01-01"
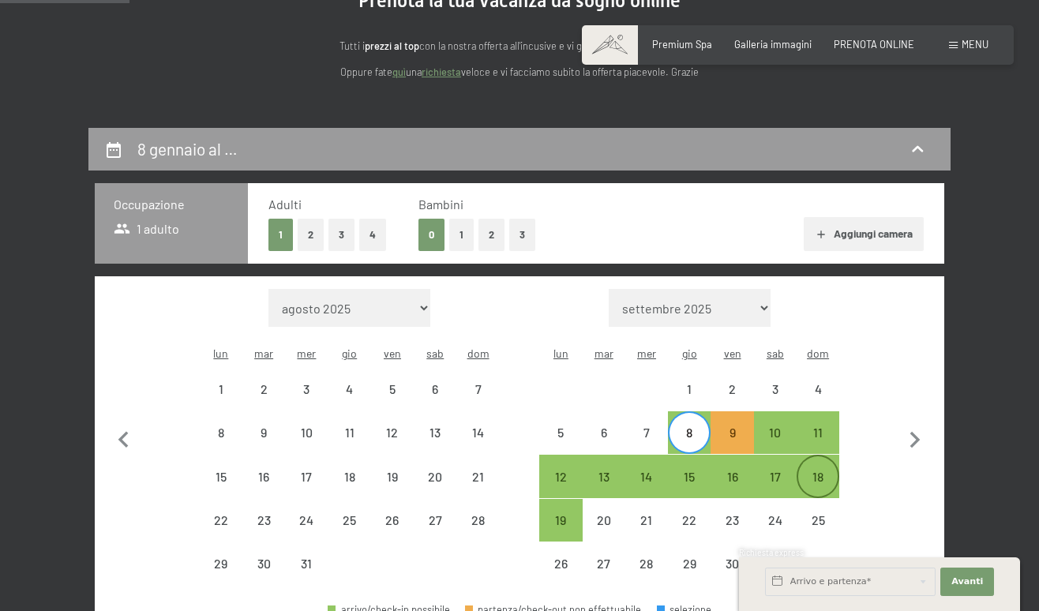
click at [821, 470] on div "18" at bounding box center [817, 489] width 39 height 39
select select "2025-12-01"
select select "2026-01-01"
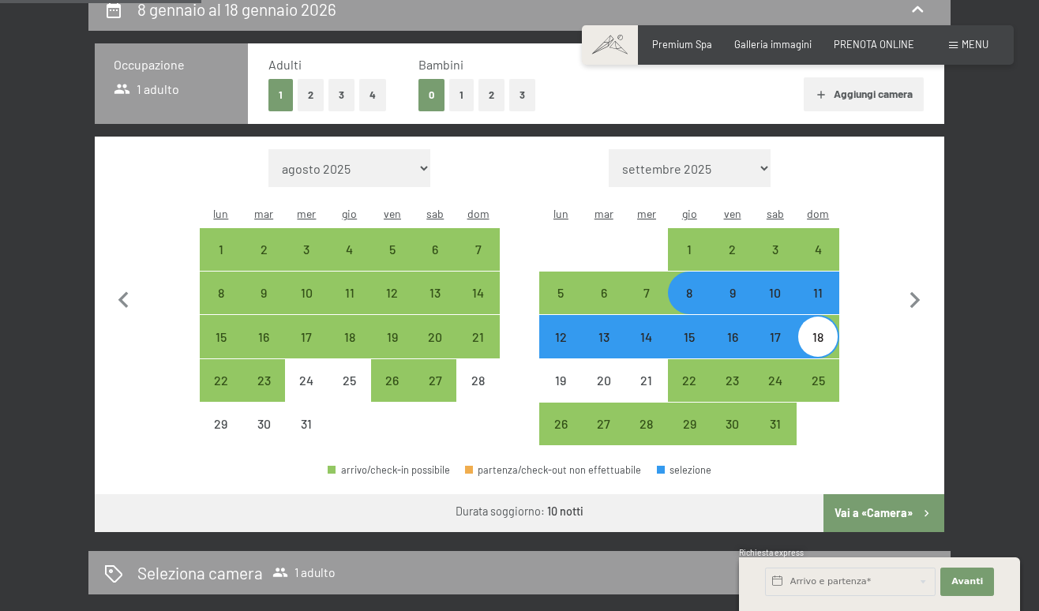
click at [907, 494] on button "Vai a «Camera»" at bounding box center [883, 513] width 121 height 38
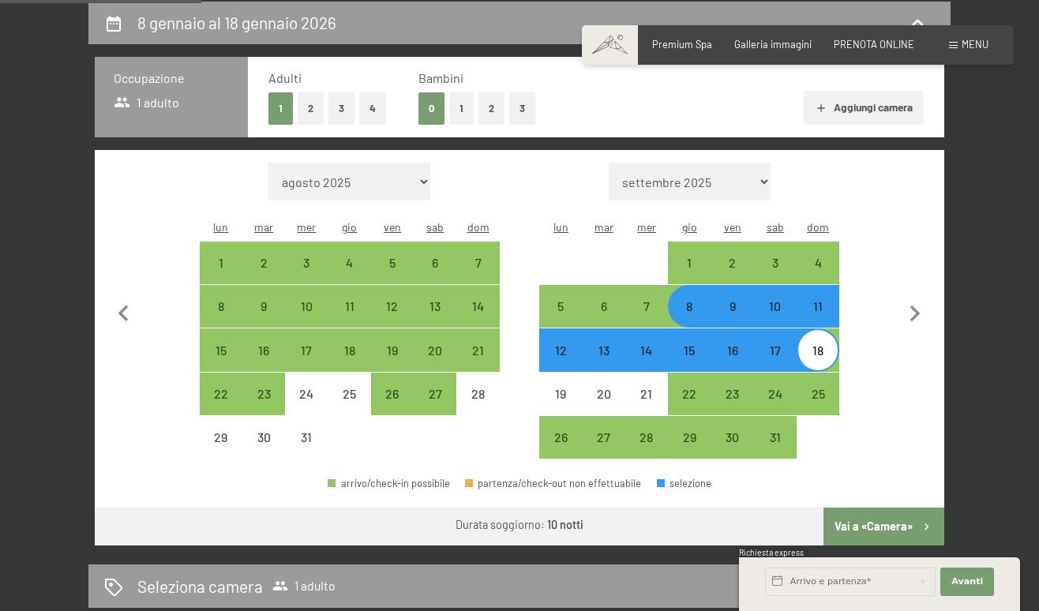
select select "2025-12-01"
select select "2026-01-01"
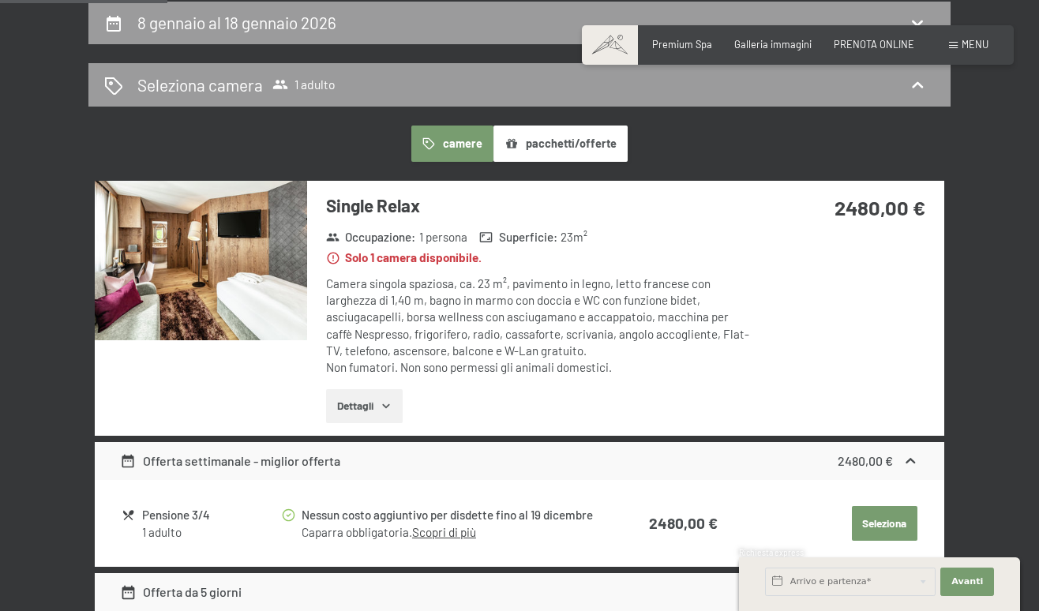
scroll to position [363, 0]
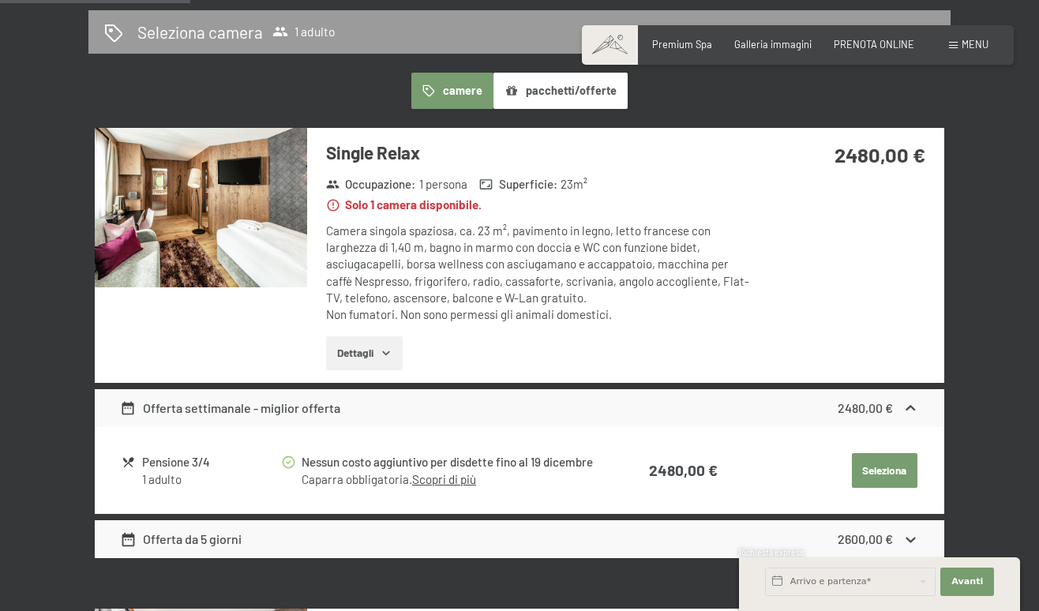
click at [238, 243] on img at bounding box center [201, 207] width 212 height 159
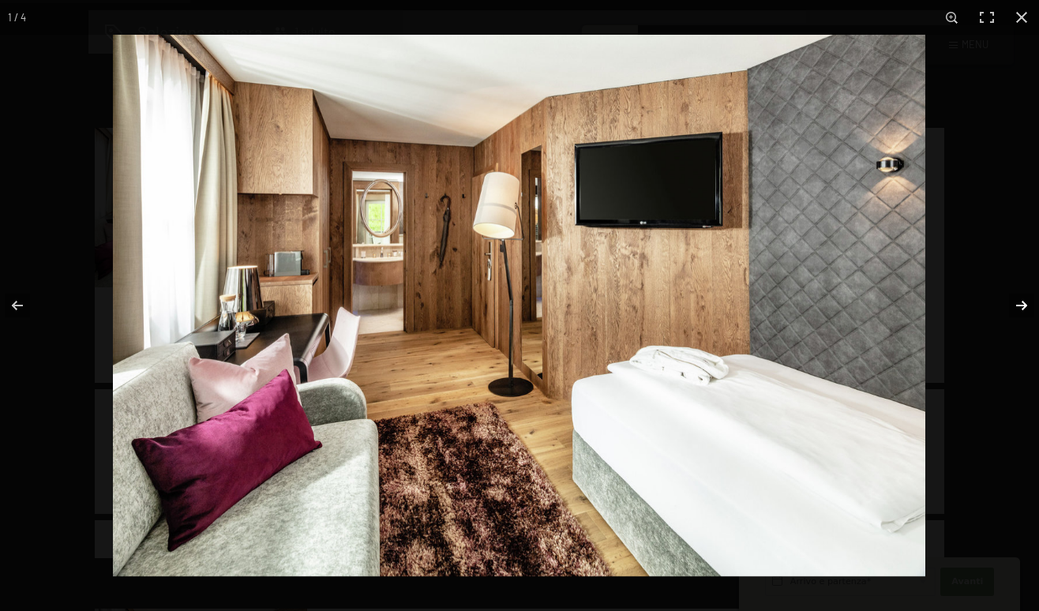
click at [1020, 302] on button "button" at bounding box center [1010, 305] width 55 height 79
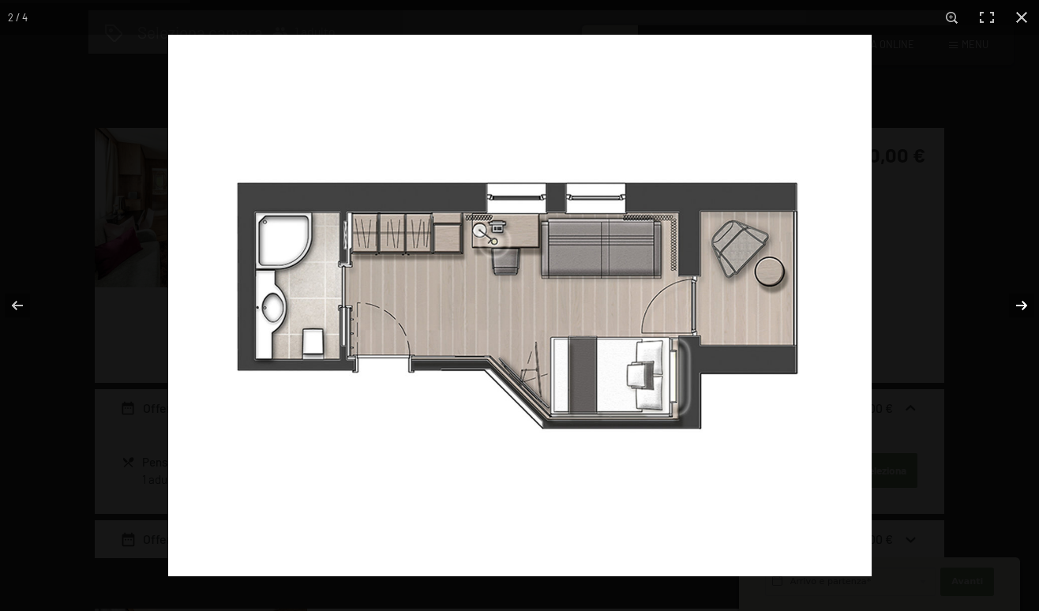
click at [1020, 302] on button "button" at bounding box center [1010, 305] width 55 height 79
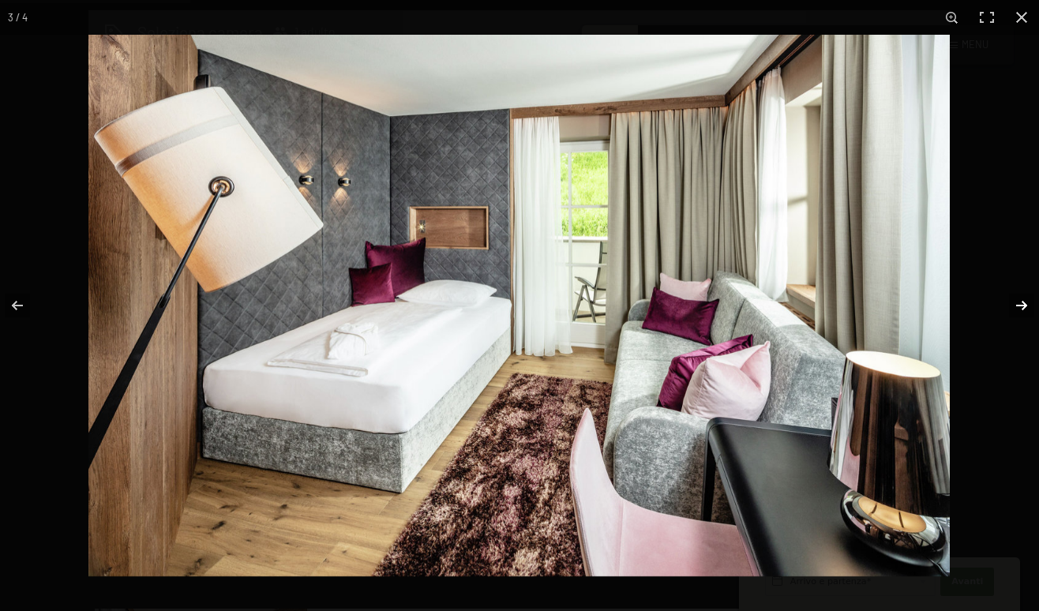
click at [1020, 302] on button "button" at bounding box center [1010, 305] width 55 height 79
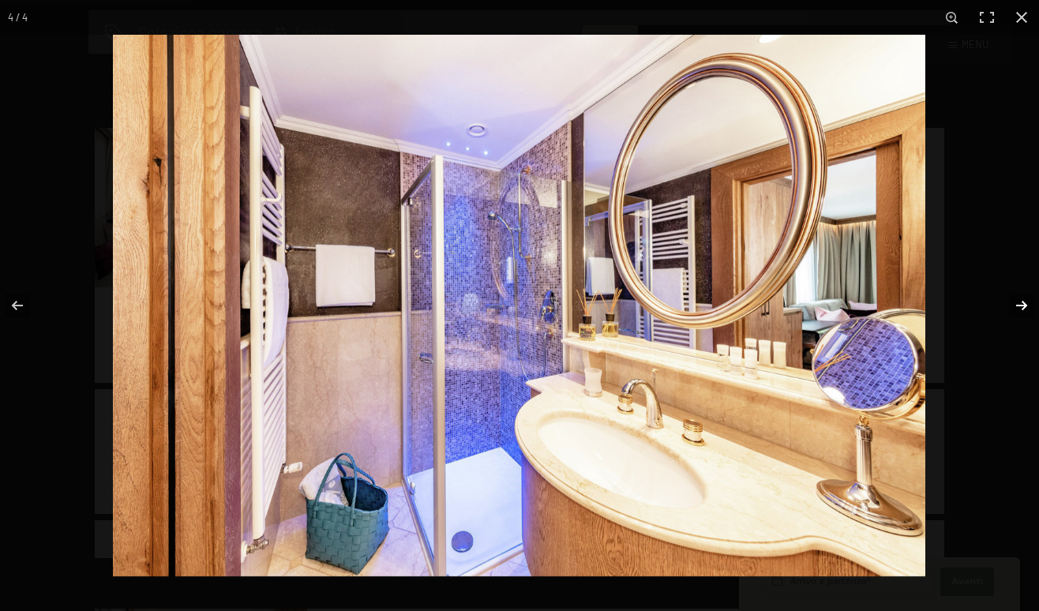
click at [1020, 302] on button "button" at bounding box center [1010, 305] width 55 height 79
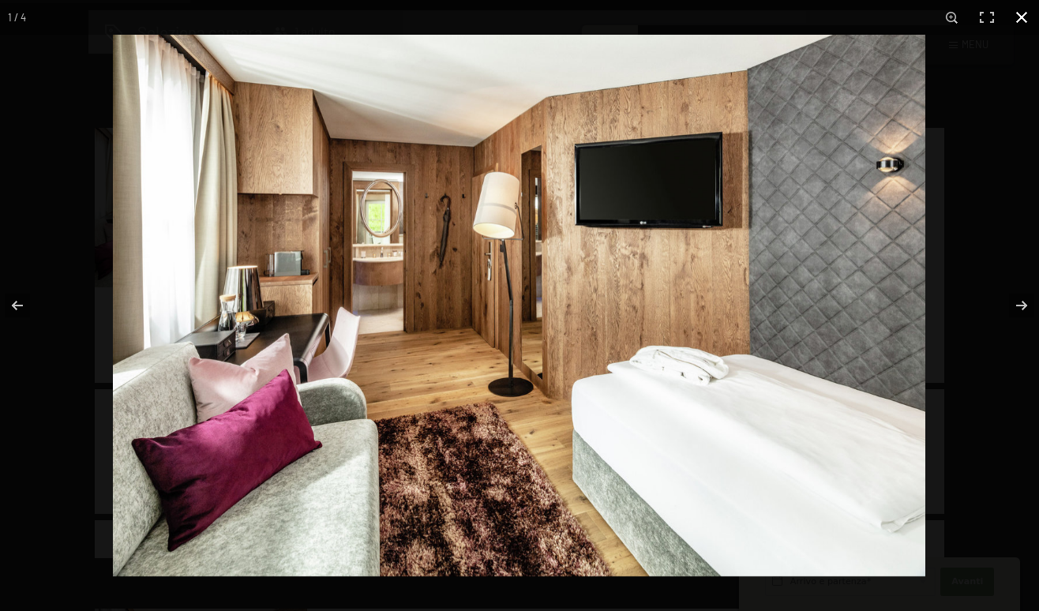
click at [1020, 15] on button "button" at bounding box center [1021, 17] width 35 height 35
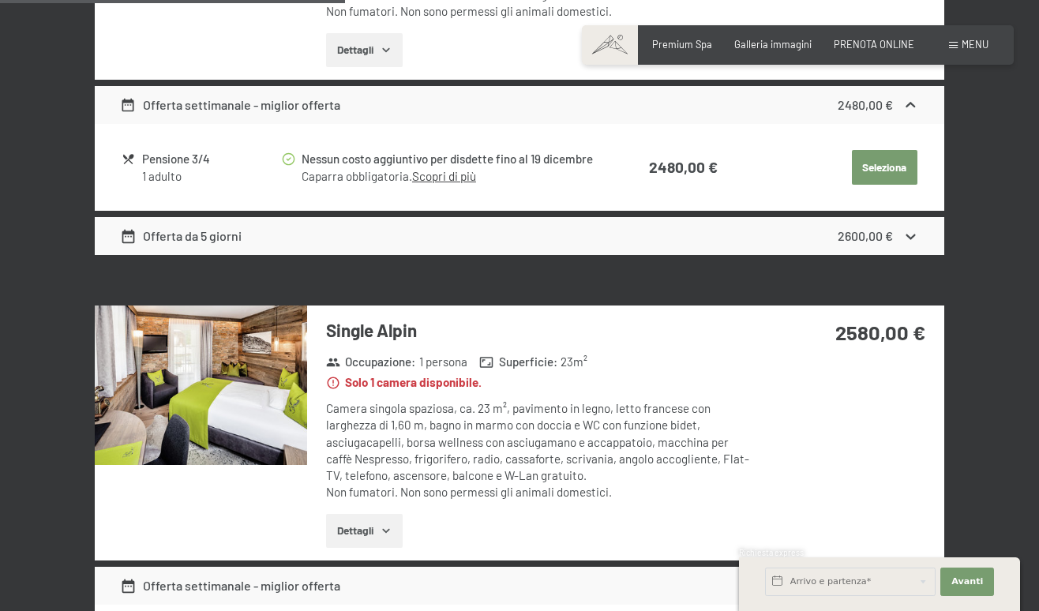
scroll to position [675, 0]
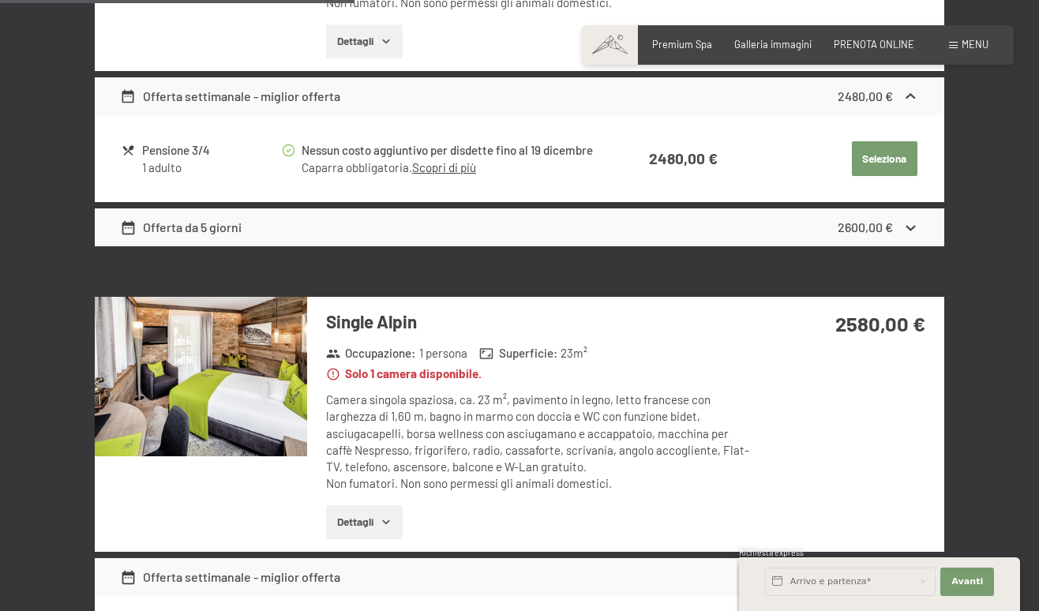
click at [218, 375] on img at bounding box center [201, 376] width 212 height 159
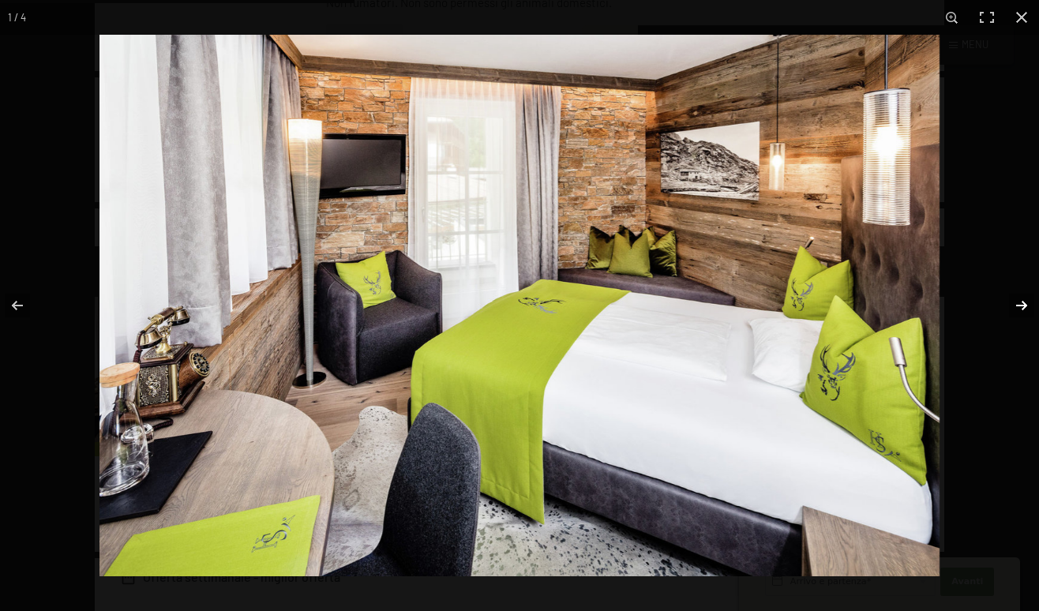
click at [1028, 299] on button "button" at bounding box center [1010, 305] width 55 height 79
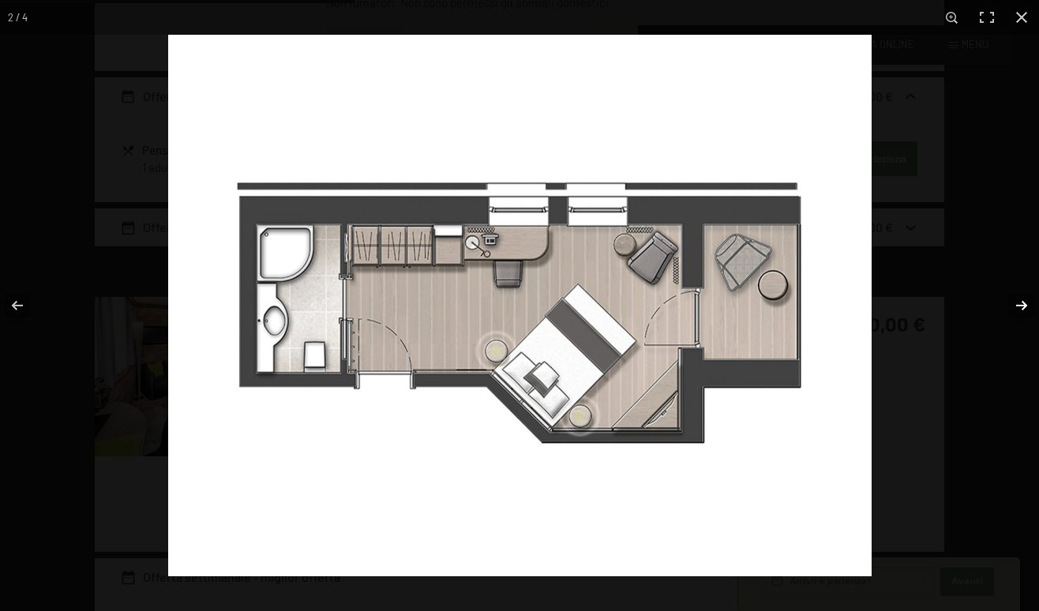
click at [1023, 300] on button "button" at bounding box center [1010, 305] width 55 height 79
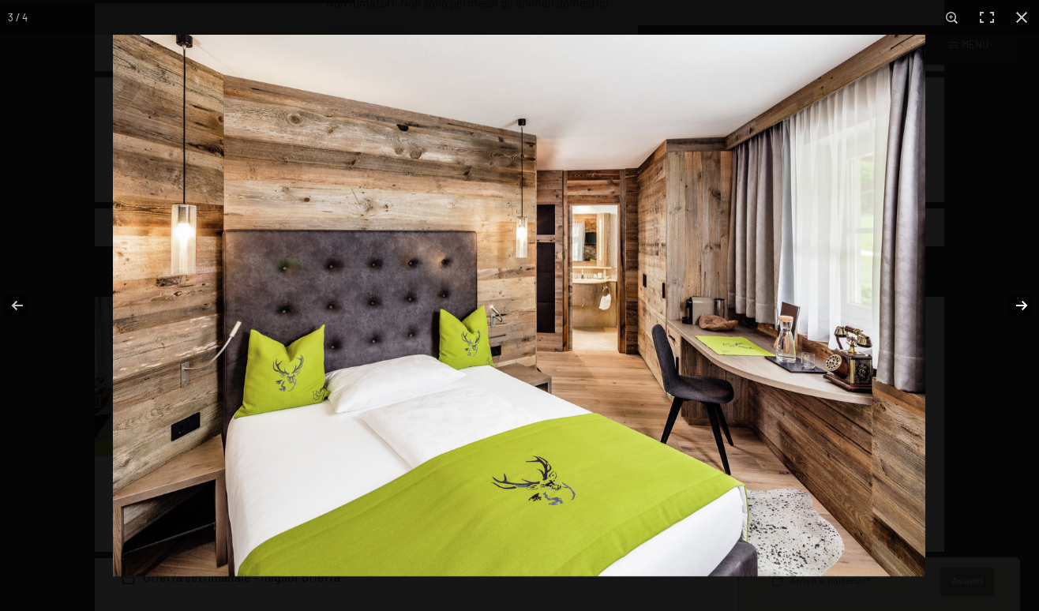
click at [1020, 301] on button "button" at bounding box center [1010, 305] width 55 height 79
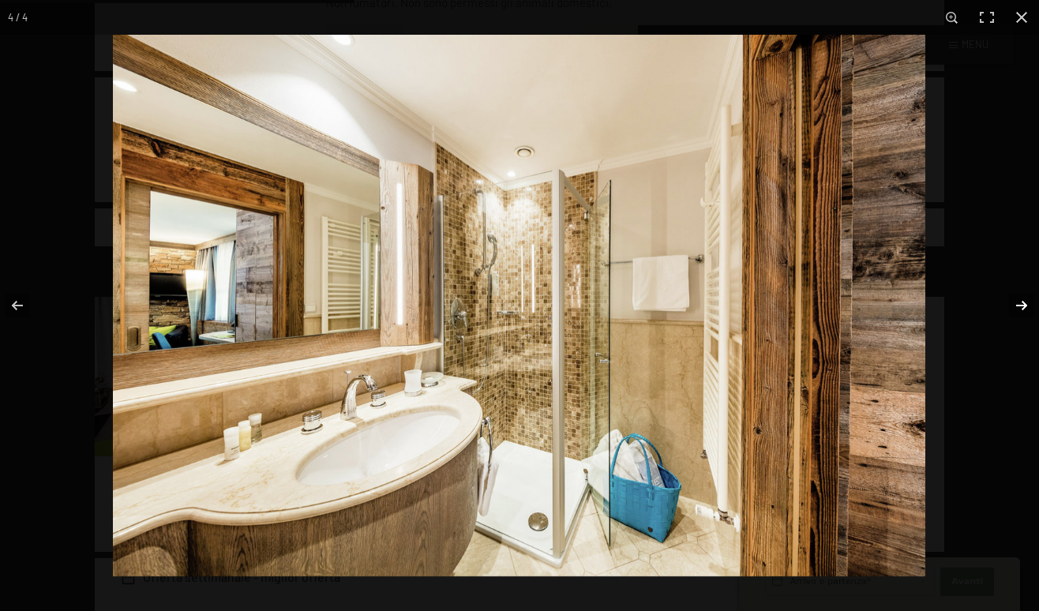
click at [1020, 301] on button "button" at bounding box center [1010, 305] width 55 height 79
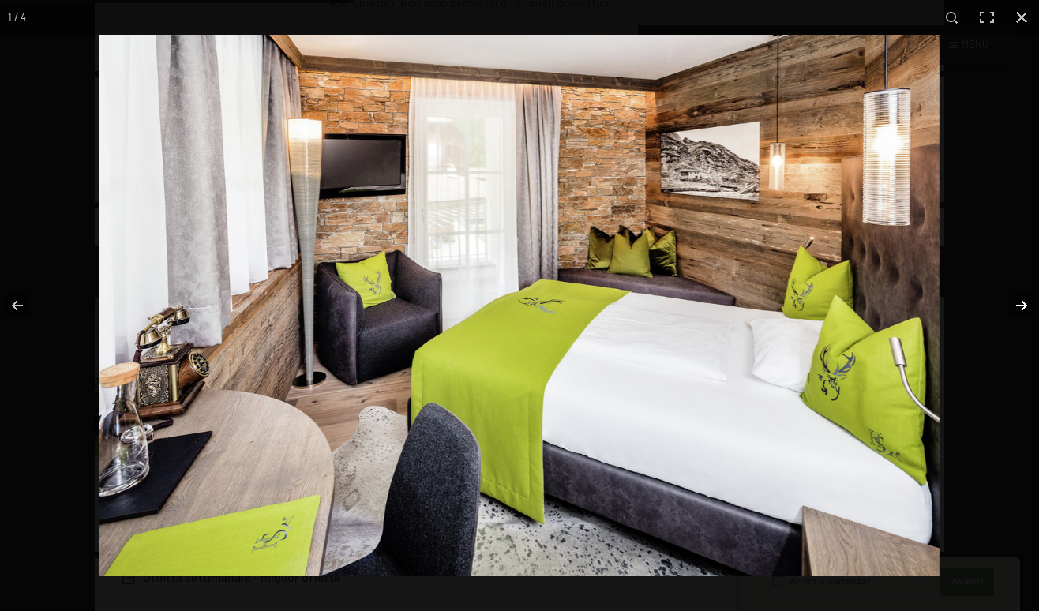
click at [1020, 301] on button "button" at bounding box center [1010, 305] width 55 height 79
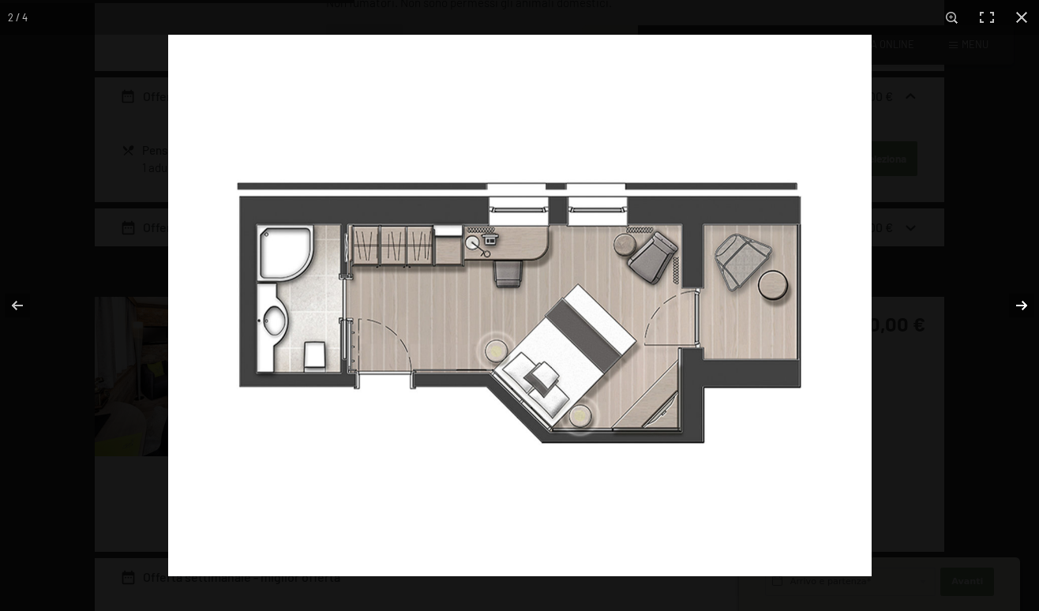
click at [1020, 301] on button "button" at bounding box center [1010, 305] width 55 height 79
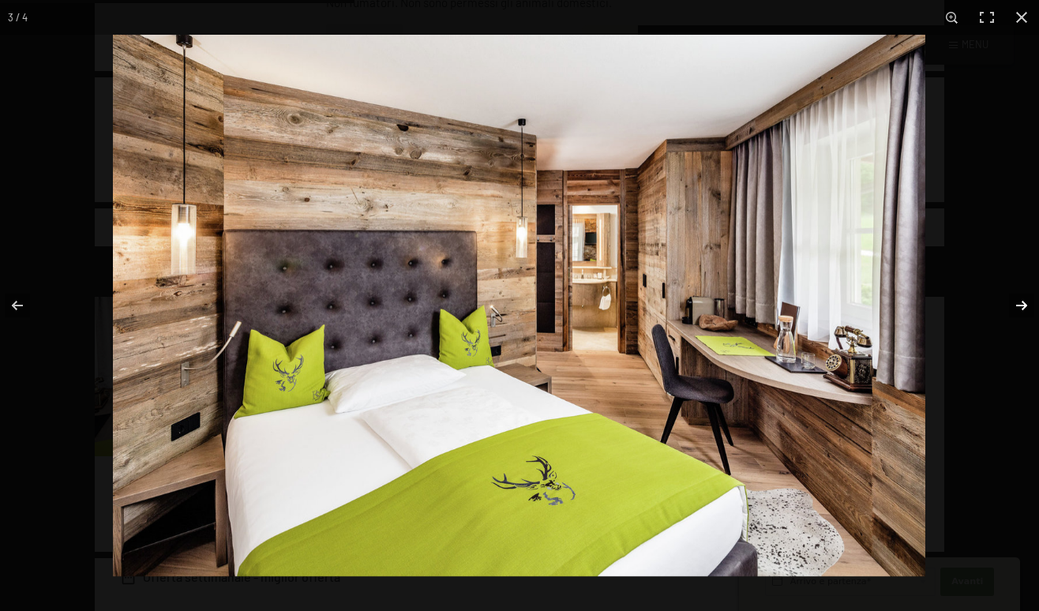
click at [1020, 301] on button "button" at bounding box center [1010, 305] width 55 height 79
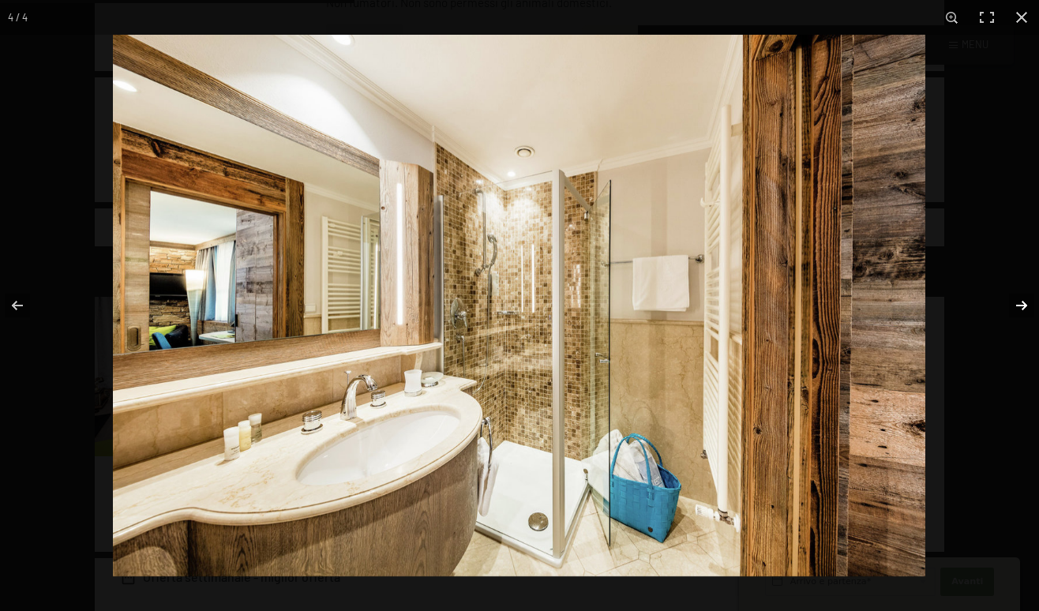
click at [1020, 301] on button "button" at bounding box center [1010, 305] width 55 height 79
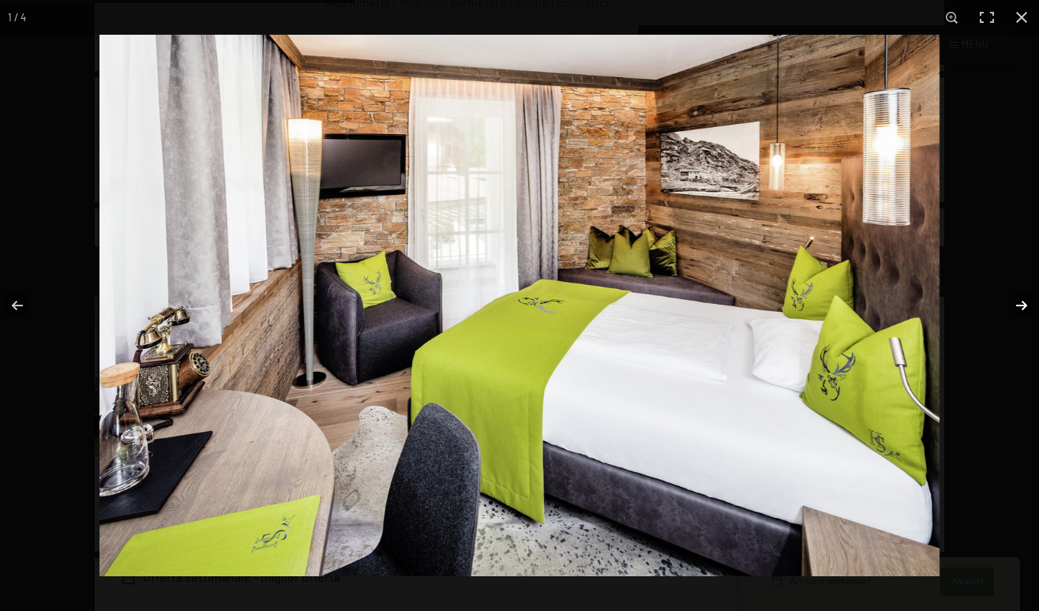
click at [1020, 301] on button "button" at bounding box center [1010, 305] width 55 height 79
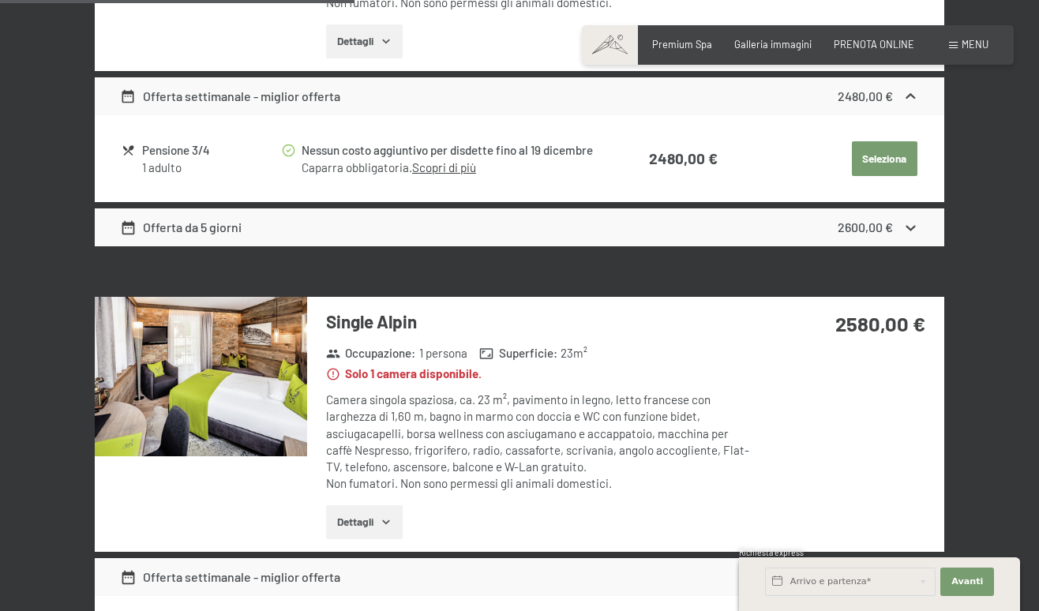
click at [0, 0] on button "button" at bounding box center [0, 0] width 0 height 0
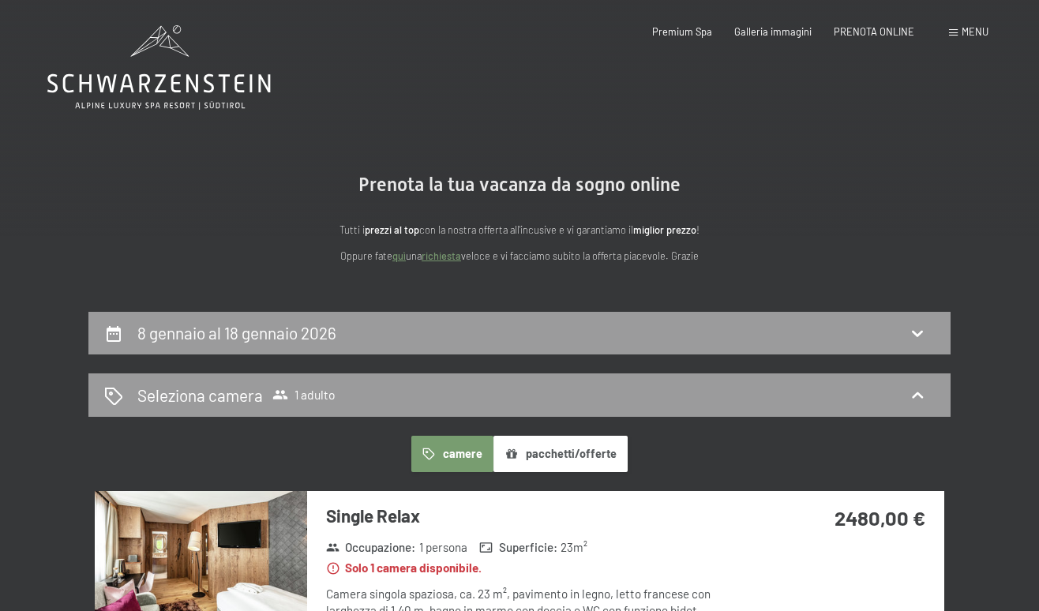
scroll to position [0, 0]
click at [222, 62] on icon at bounding box center [158, 67] width 223 height 84
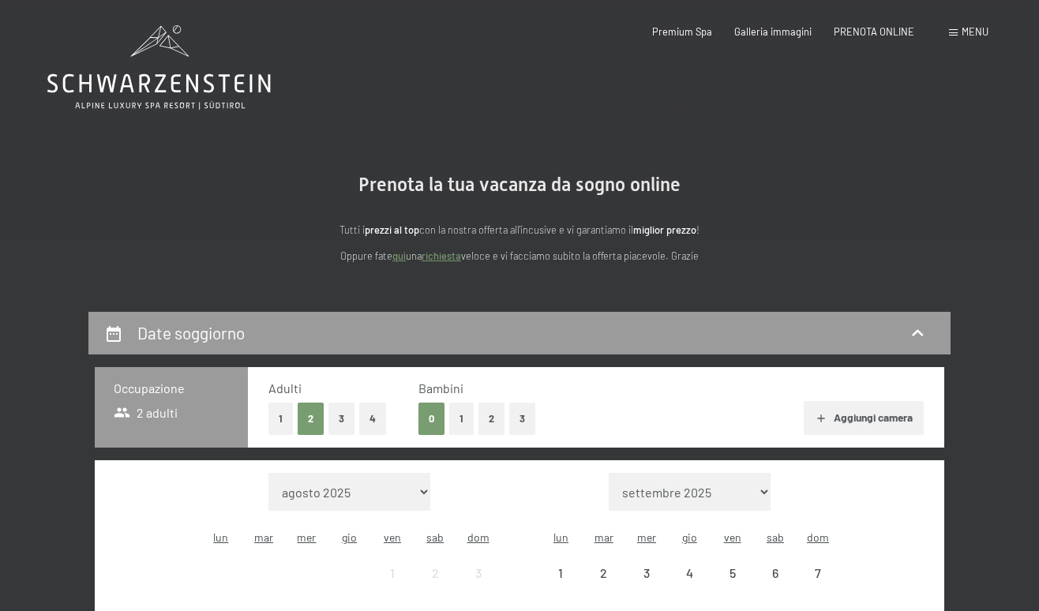
click at [178, 77] on icon at bounding box center [158, 67] width 223 height 84
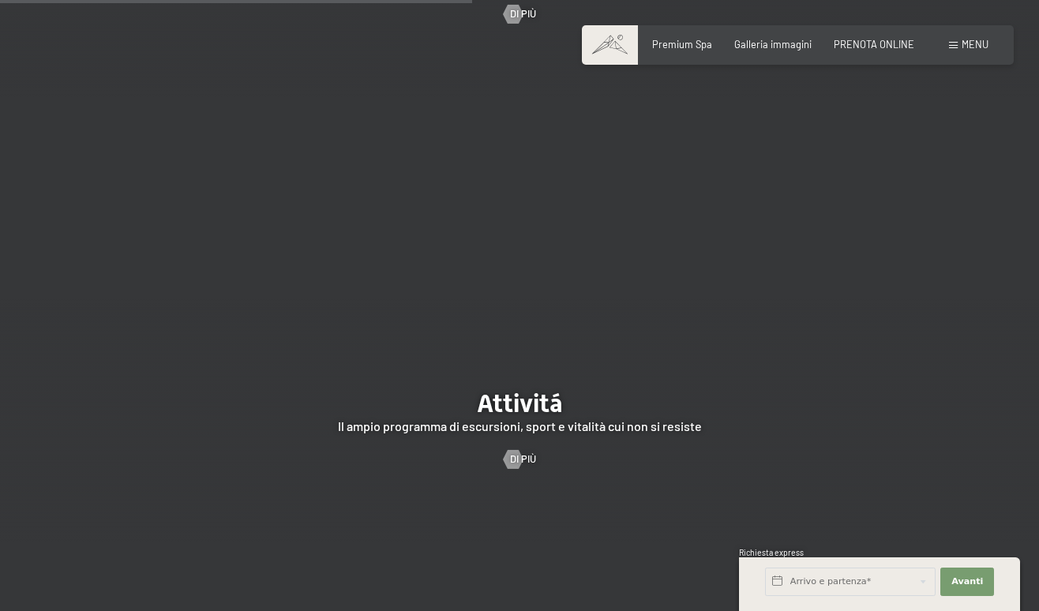
scroll to position [2232, 0]
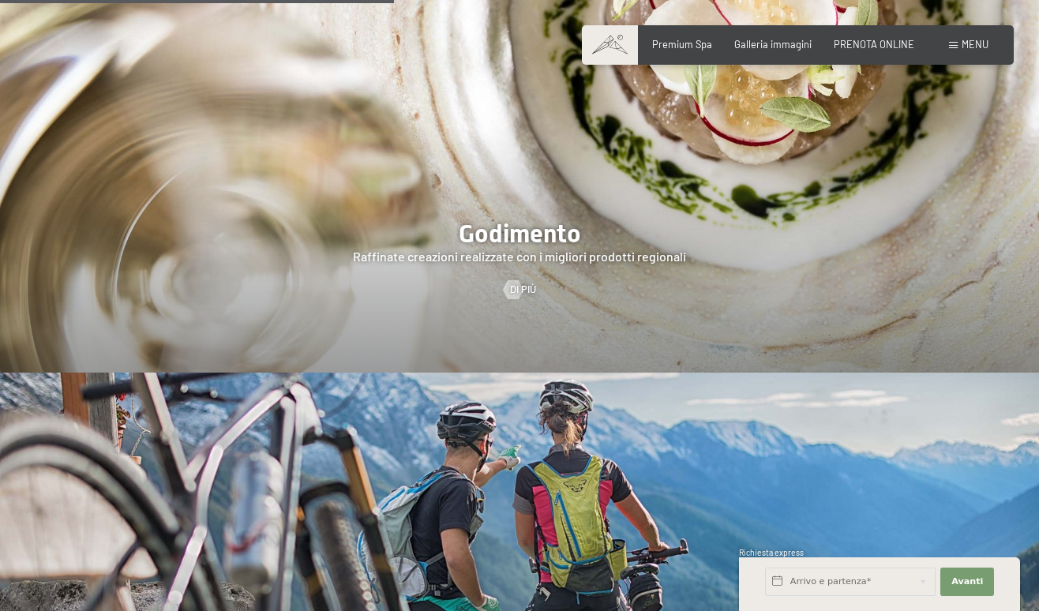
drag, startPoint x: 4, startPoint y: 114, endPoint x: 6, endPoint y: 130, distance: 16.7
click at [7, 95] on div at bounding box center [519, 150] width 1039 height 444
